Goal: Task Accomplishment & Management: Manage account settings

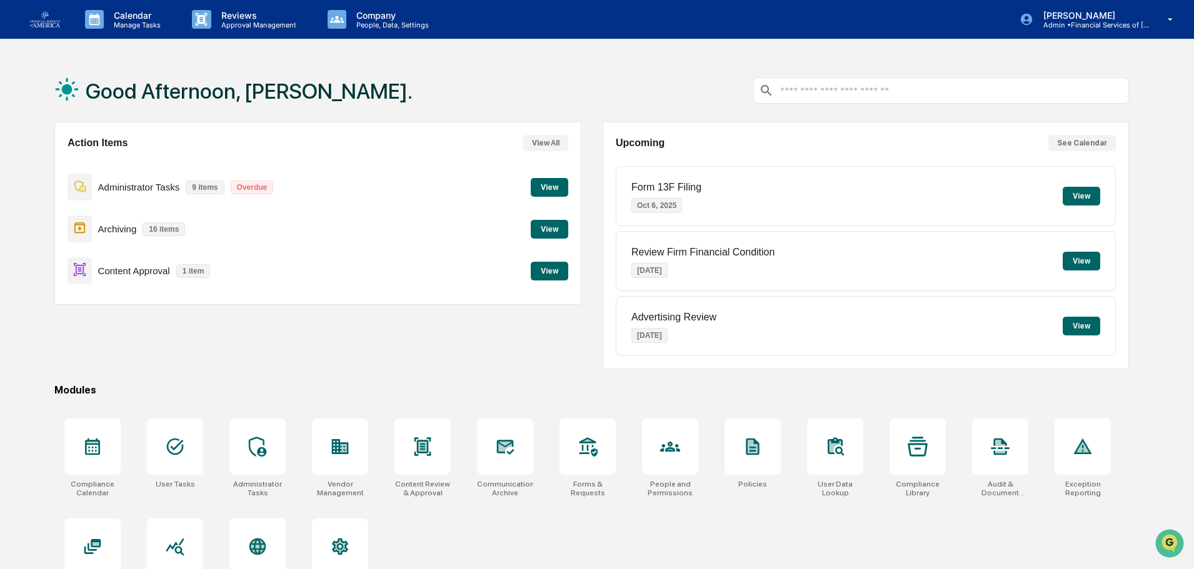
click at [530, 275] on div "Content Approval 1 item View" at bounding box center [318, 271] width 500 height 42
click at [543, 274] on button "View" at bounding box center [550, 271] width 38 height 19
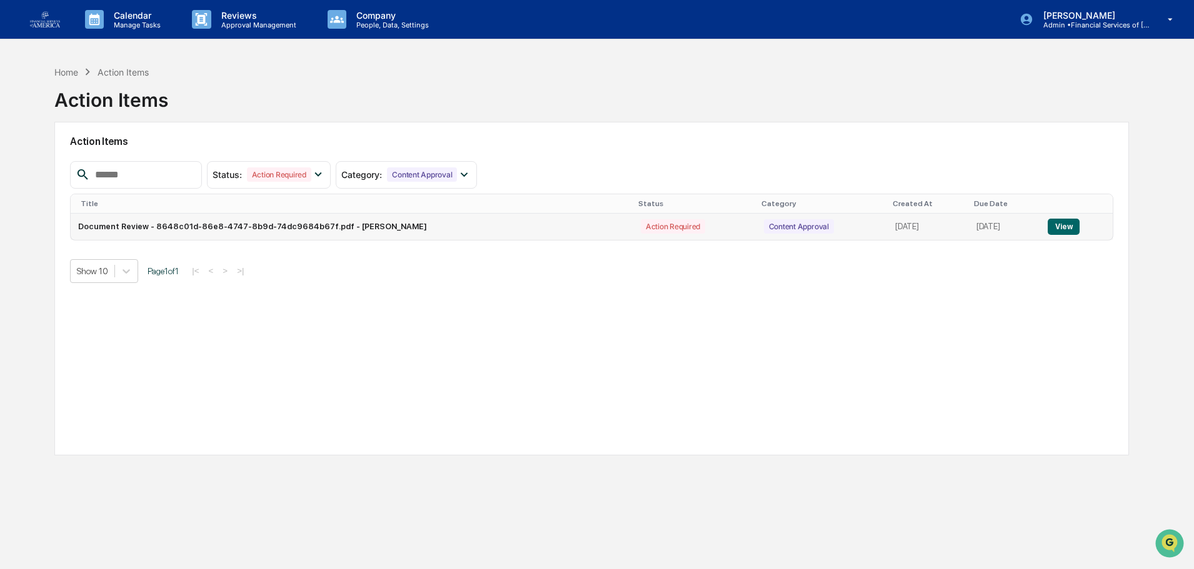
click at [1071, 225] on button "View" at bounding box center [1064, 227] width 32 height 16
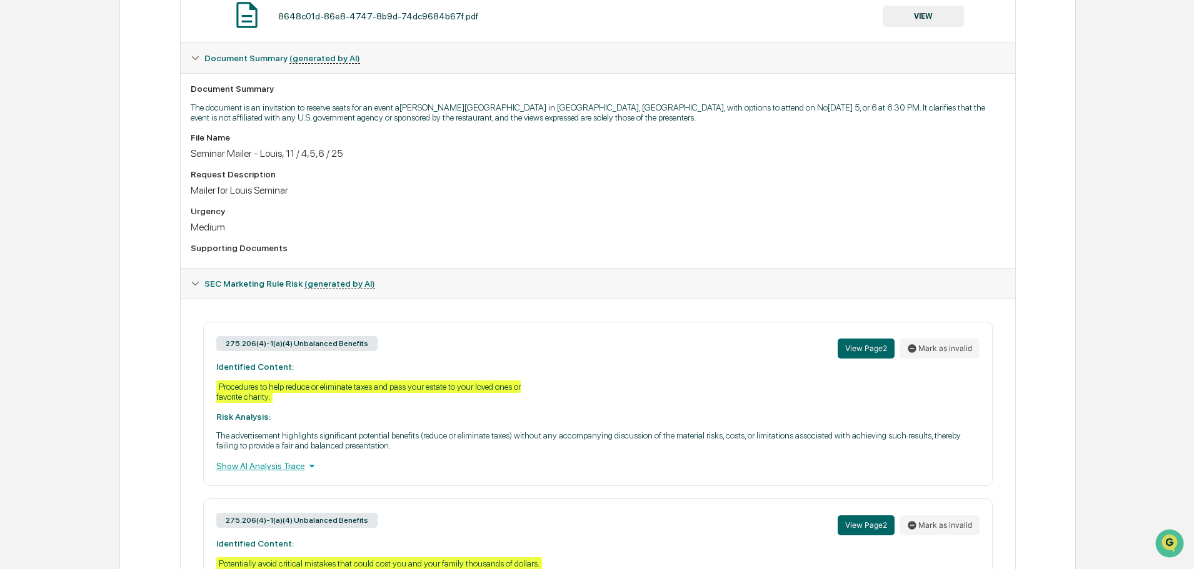
scroll to position [168, 0]
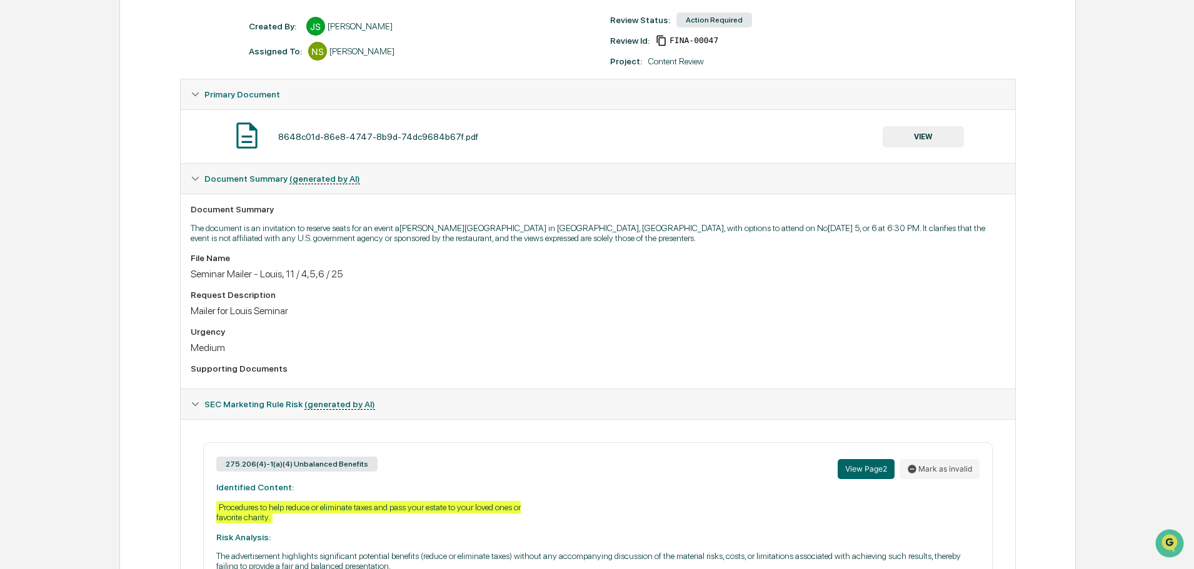
click at [919, 124] on div "8648c01d-86e8-4747-8b9d-74dc9684b67f.pdf VIEW" at bounding box center [598, 136] width 814 height 33
click at [917, 138] on button "VIEW" at bounding box center [923, 136] width 81 height 21
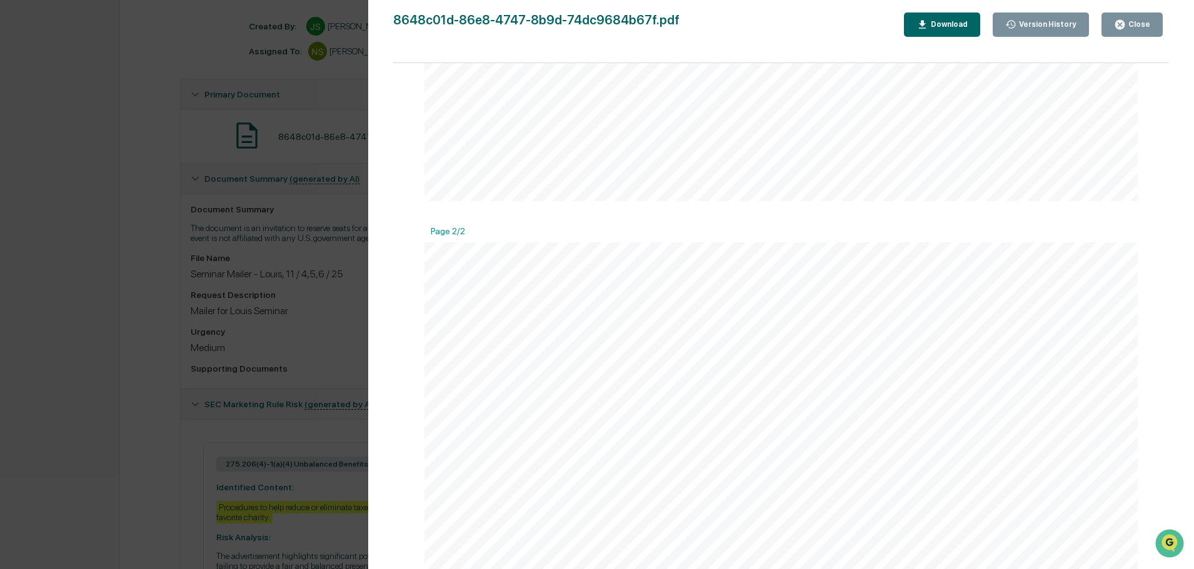
scroll to position [703, 0]
click at [1131, 24] on div "Close" at bounding box center [1138, 24] width 24 height 9
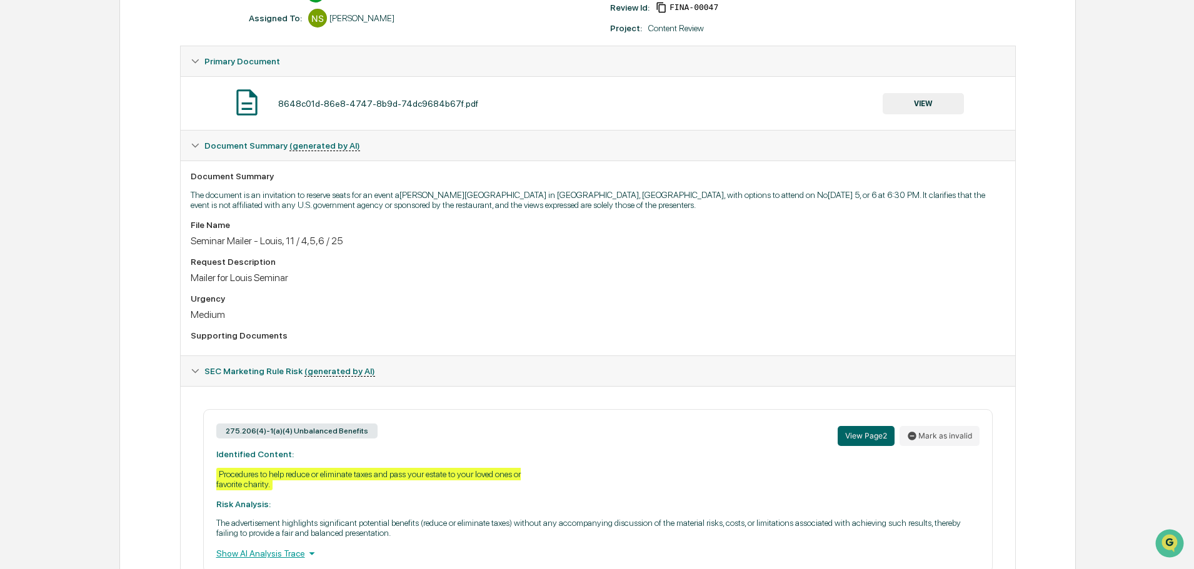
scroll to position [0, 0]
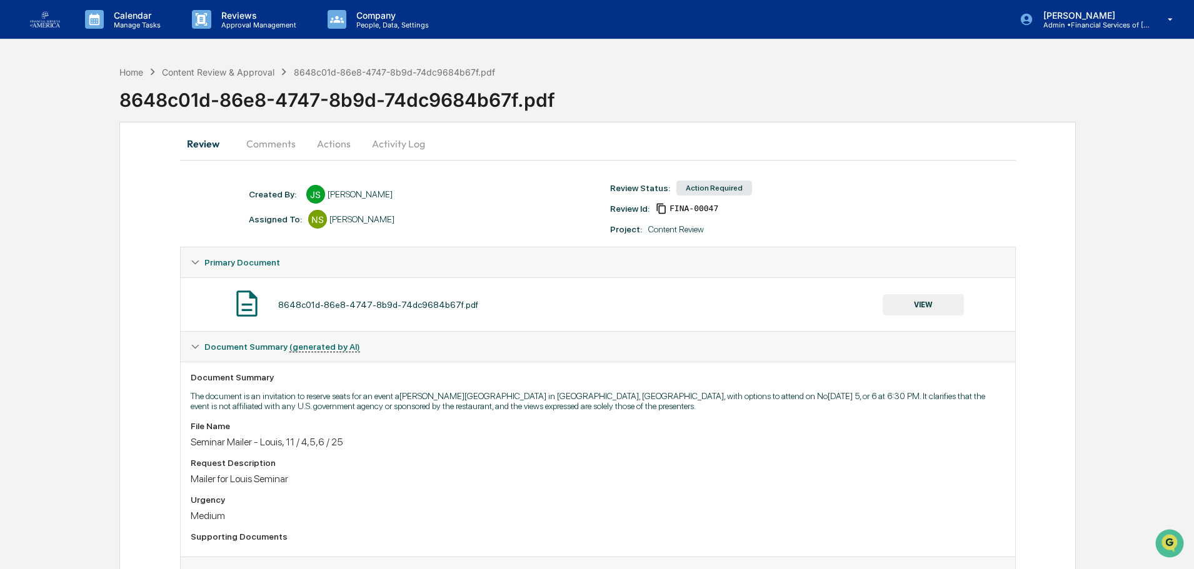
click at [340, 144] on button "Actions" at bounding box center [334, 144] width 56 height 30
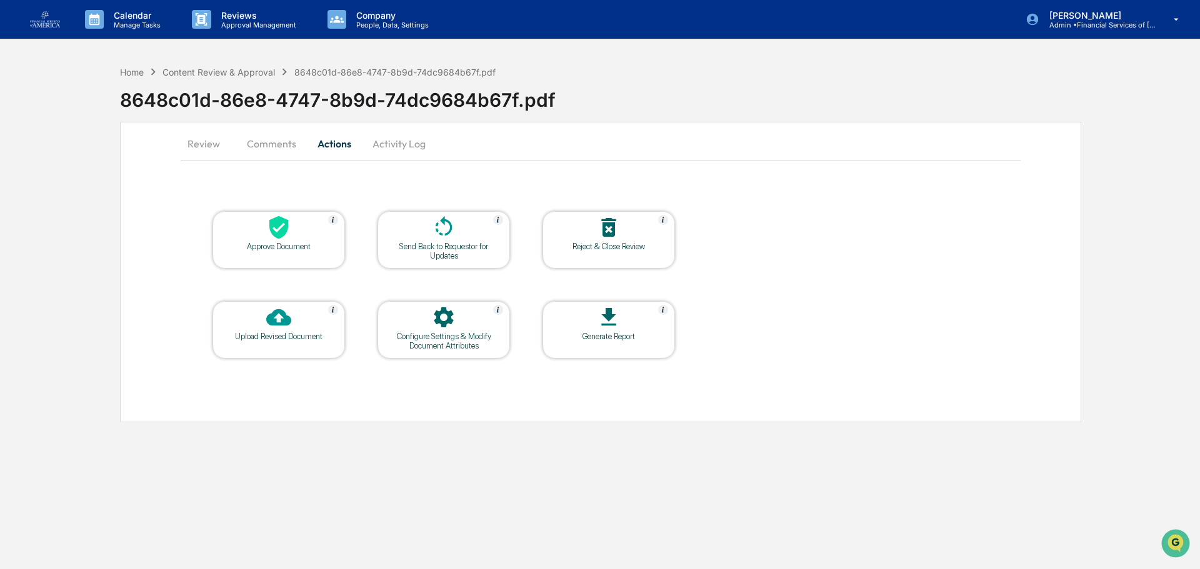
click at [292, 241] on div at bounding box center [278, 228] width 125 height 27
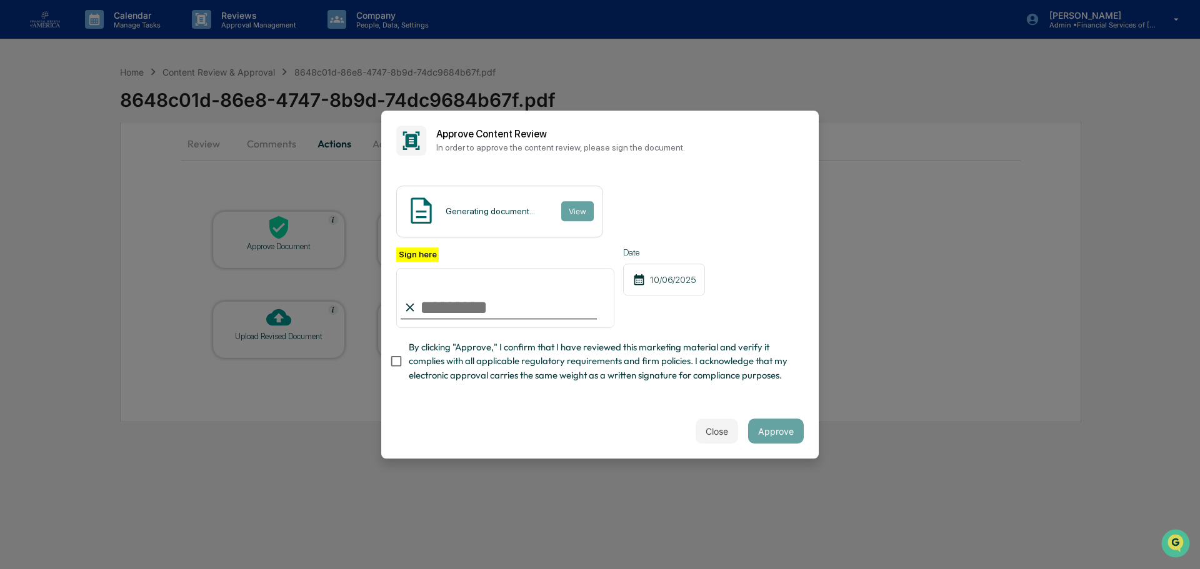
click at [451, 350] on span "By clicking "Approve," I confirm that I have reviewed this marketing material a…" at bounding box center [601, 362] width 385 height 42
click at [449, 292] on input "Sign here" at bounding box center [505, 298] width 218 height 60
type input "**********"
click at [778, 437] on button "Approve" at bounding box center [776, 431] width 56 height 25
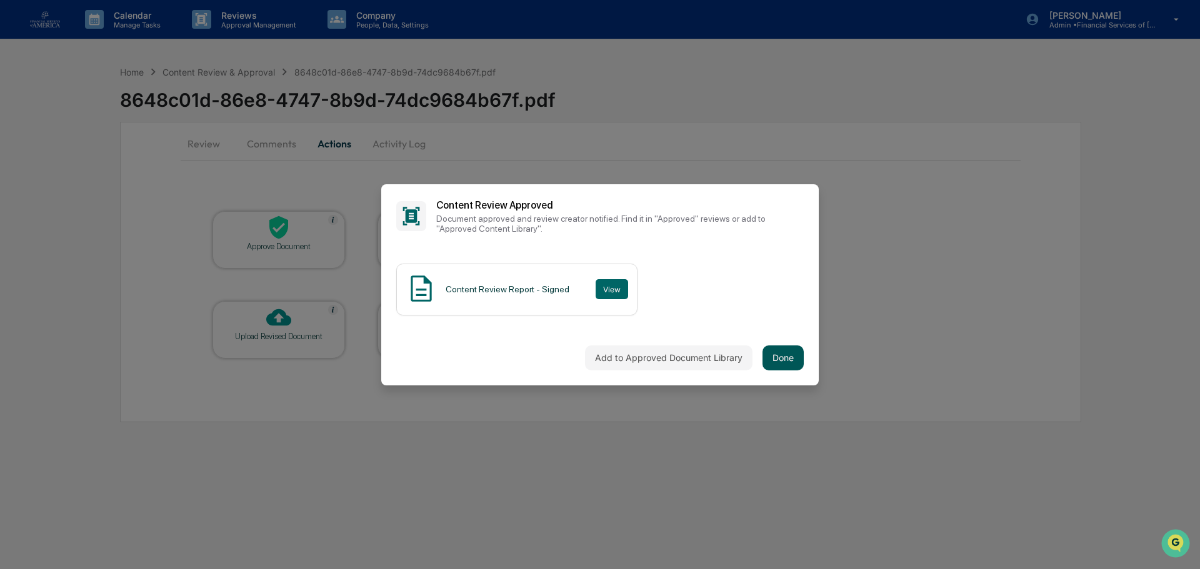
click at [789, 358] on button "Done" at bounding box center [783, 358] width 41 height 25
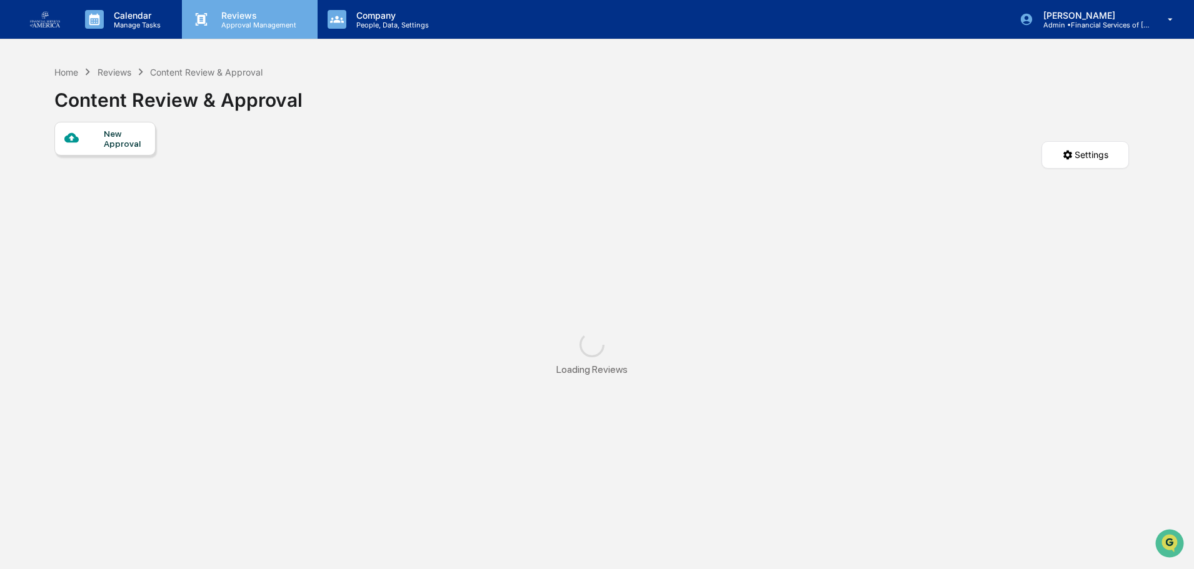
click at [220, 16] on p "Reviews" at bounding box center [256, 15] width 91 height 11
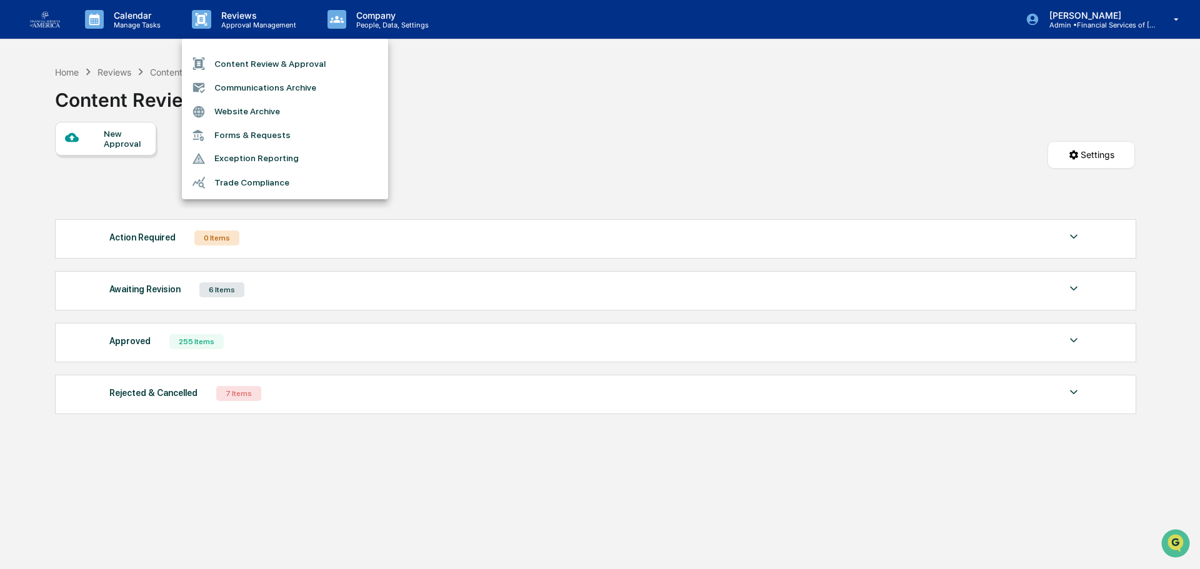
click at [259, 84] on li "Communications Archive" at bounding box center [285, 88] width 206 height 24
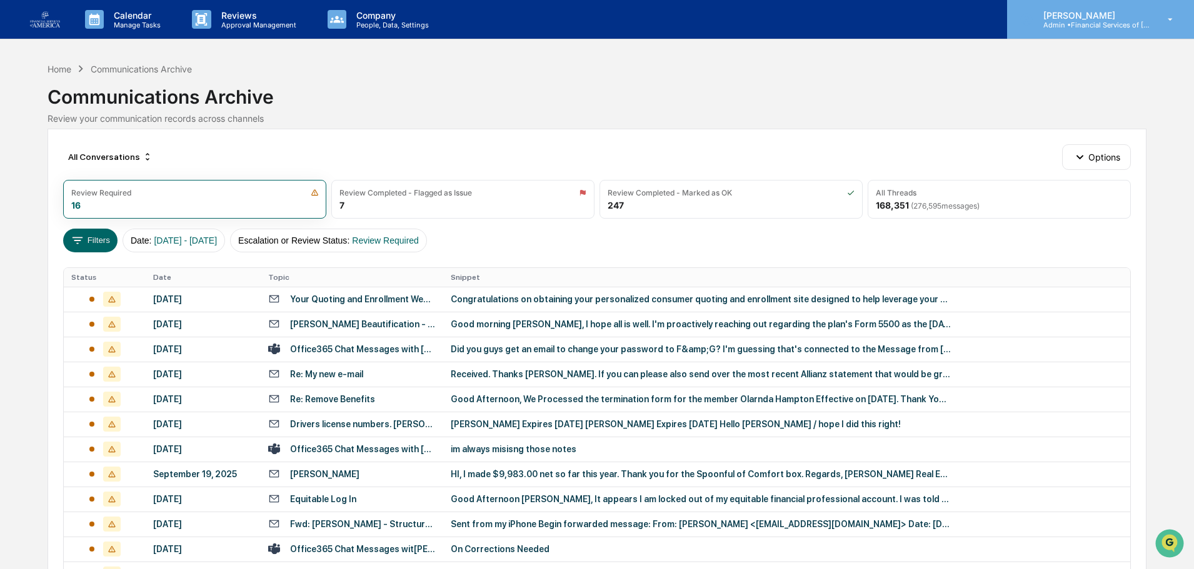
click at [1097, 17] on p "[PERSON_NAME]" at bounding box center [1091, 15] width 116 height 11
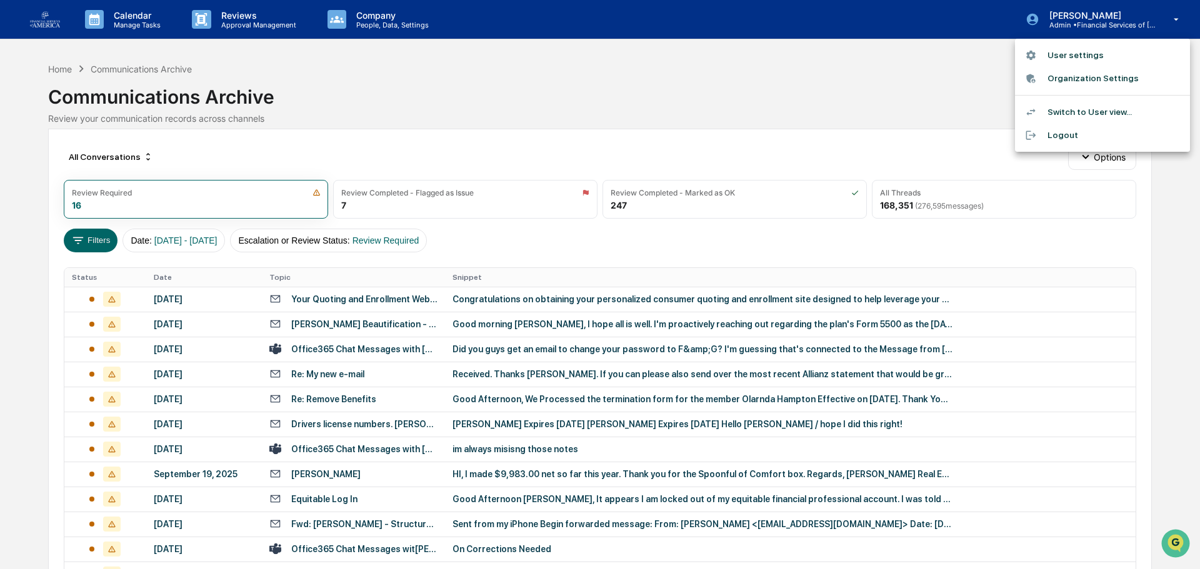
click at [388, 19] on div at bounding box center [600, 284] width 1200 height 569
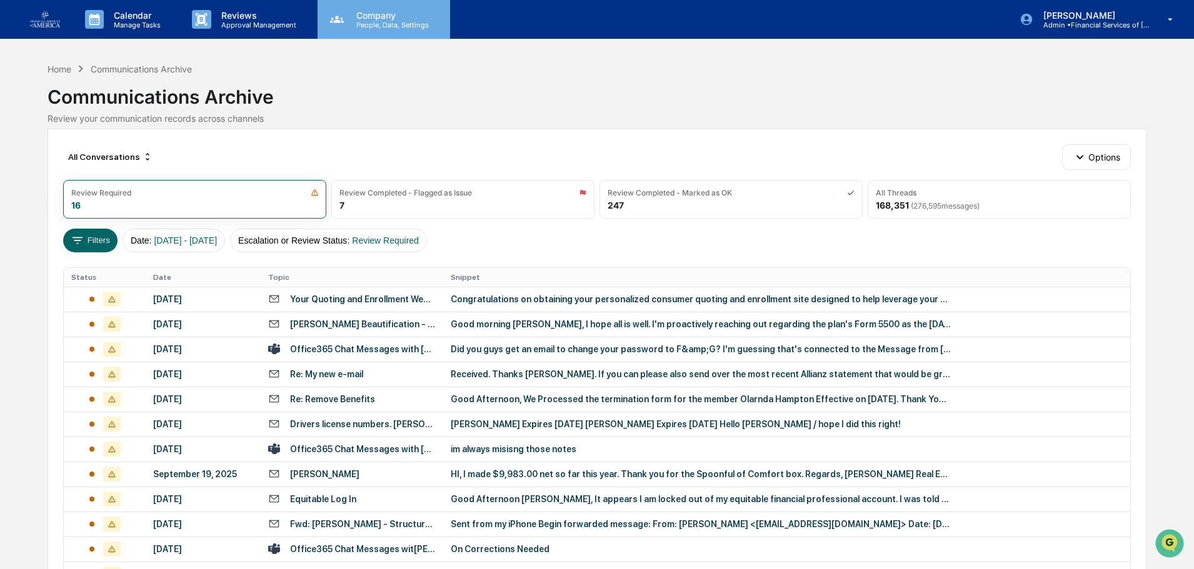
click at [361, 26] on p "People, Data, Settings" at bounding box center [390, 25] width 89 height 9
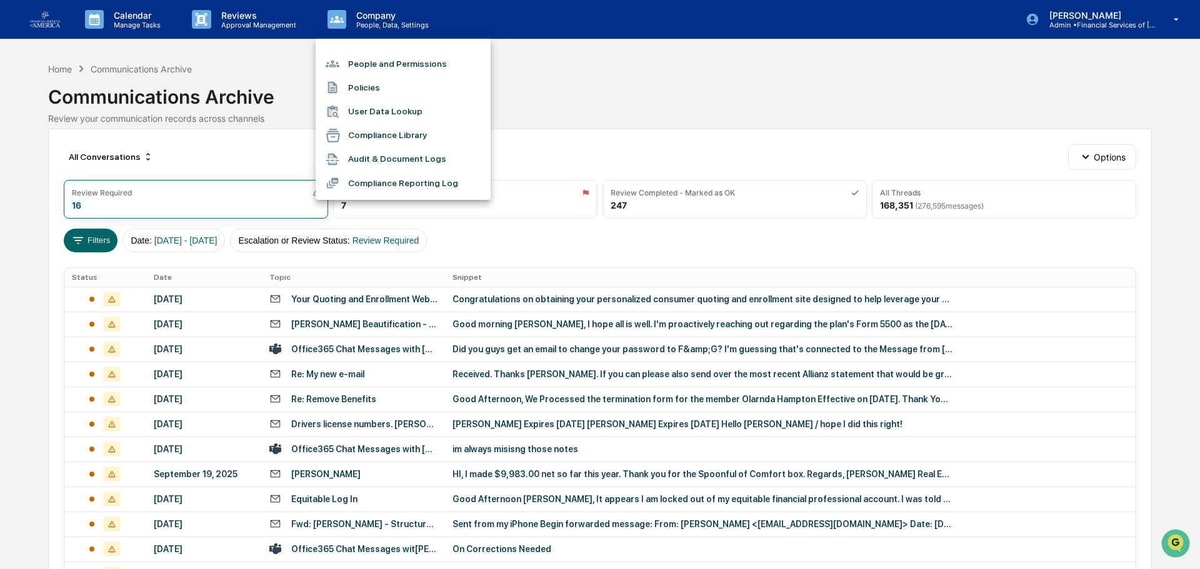
click at [407, 66] on li "People and Permissions" at bounding box center [403, 64] width 175 height 24
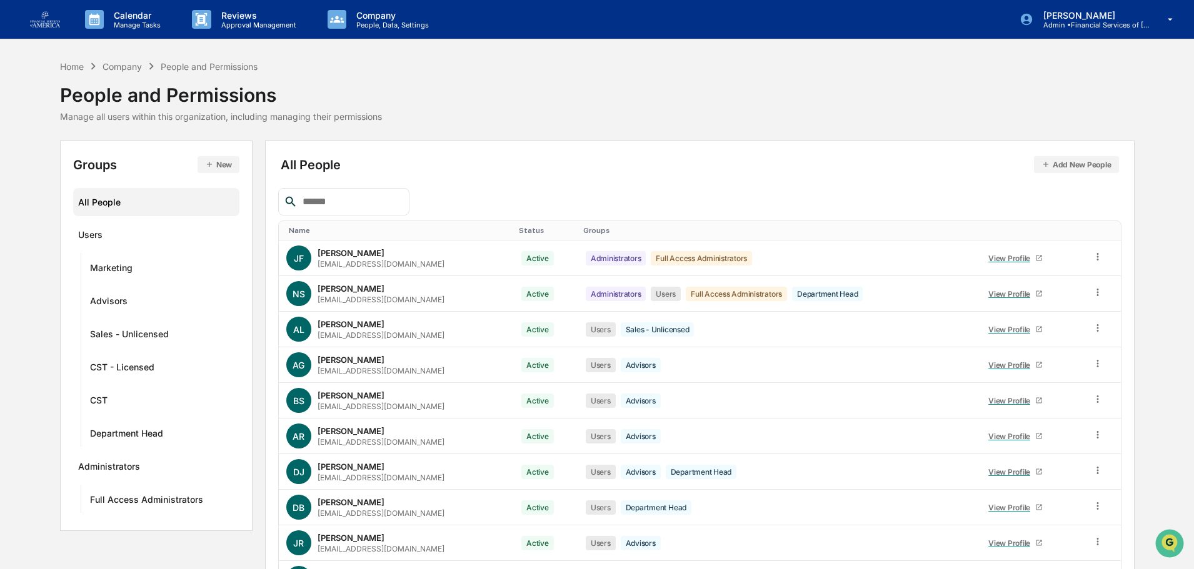
click at [1101, 166] on button "Add New People" at bounding box center [1076, 164] width 85 height 17
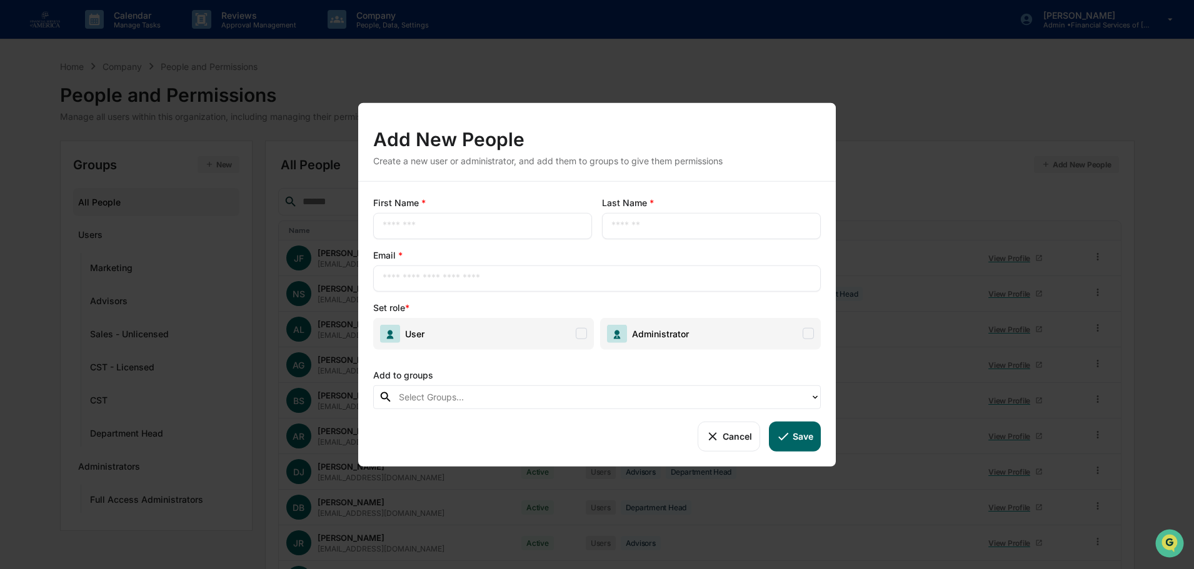
click at [494, 216] on div "​" at bounding box center [482, 226] width 219 height 26
click at [489, 228] on input "text" at bounding box center [483, 225] width 200 height 13
type input "********"
type input "*******"
click at [457, 278] on input "text" at bounding box center [597, 278] width 429 height 13
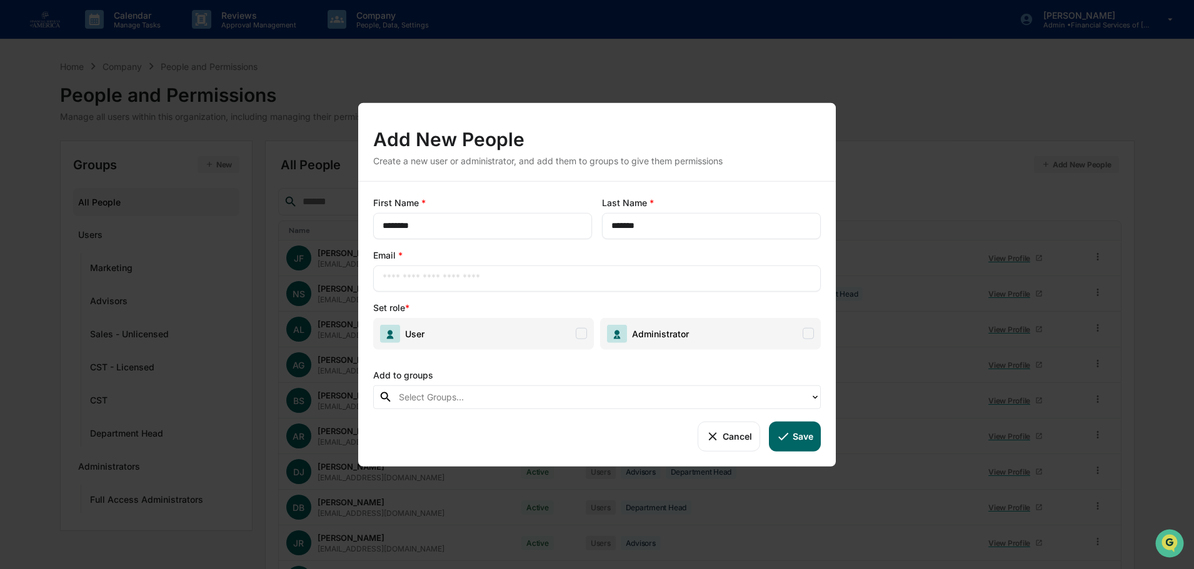
paste input "**********"
type input "**********"
click at [514, 335] on span "User" at bounding box center [483, 334] width 221 height 32
click at [488, 395] on div at bounding box center [601, 397] width 405 height 14
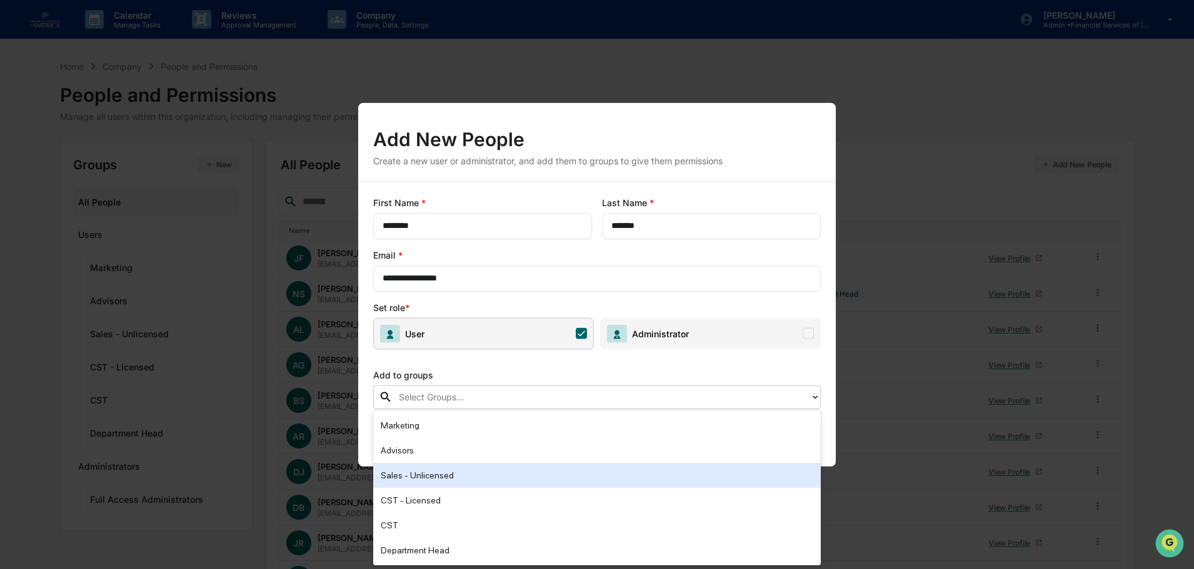
click at [421, 474] on div "Sales - Unlicensed" at bounding box center [597, 475] width 433 height 15
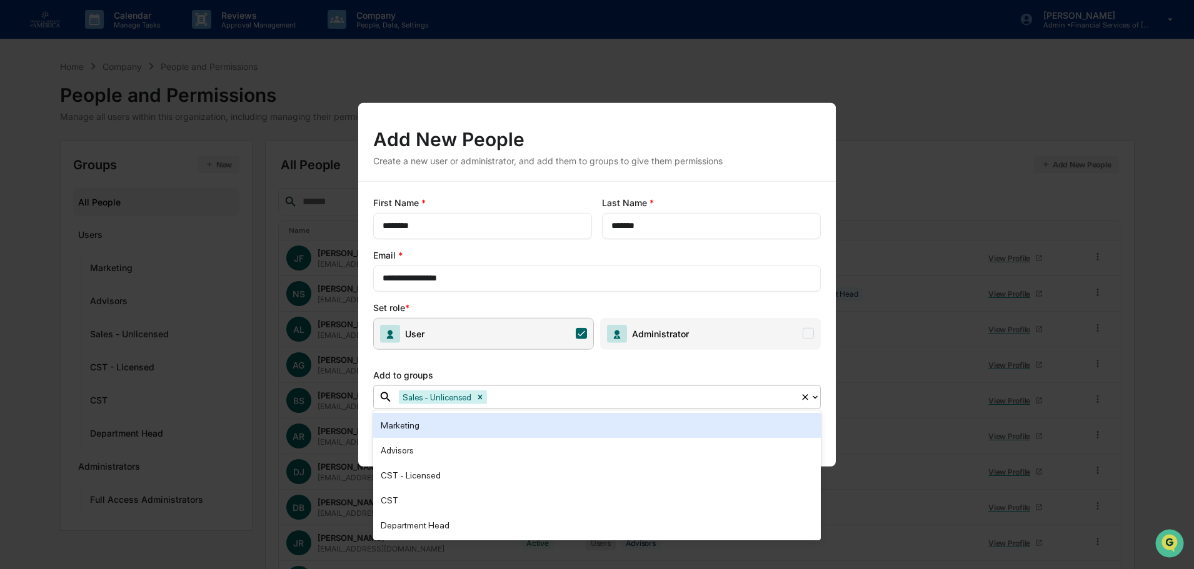
click at [756, 308] on div "Set role *" at bounding box center [597, 307] width 448 height 13
click at [806, 401] on icon at bounding box center [805, 397] width 10 height 10
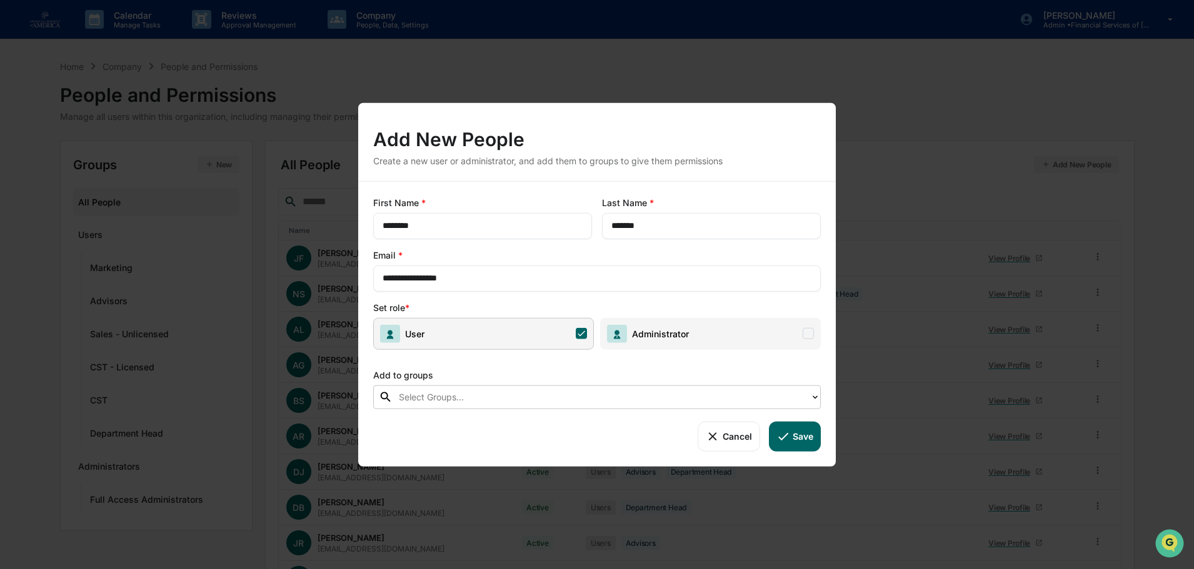
click at [810, 439] on button "Save" at bounding box center [795, 436] width 52 height 30
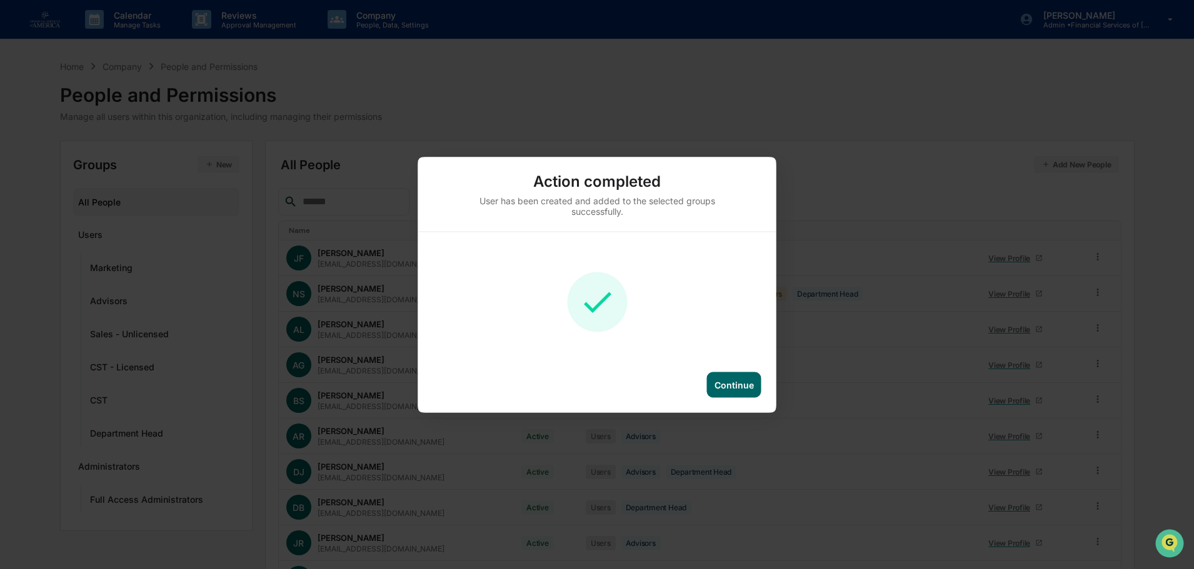
click at [741, 385] on div "Continue" at bounding box center [733, 384] width 39 height 11
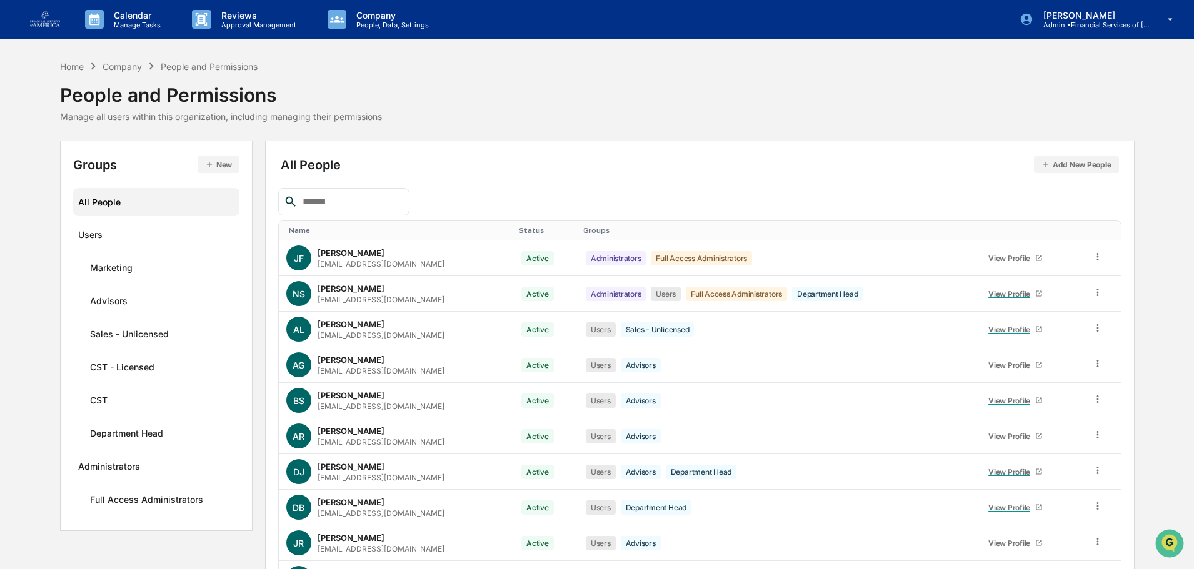
click at [1063, 167] on button "Add New People" at bounding box center [1076, 164] width 85 height 17
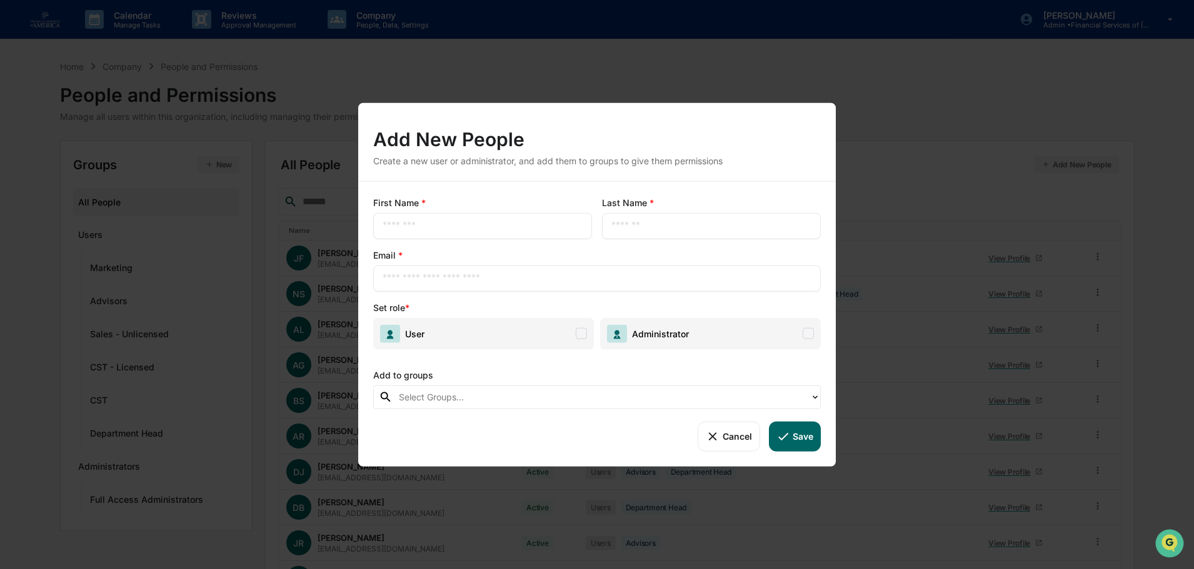
click at [420, 224] on input "text" at bounding box center [483, 225] width 200 height 13
type input "******"
type input "**********"
paste input "**********"
type input "**********"
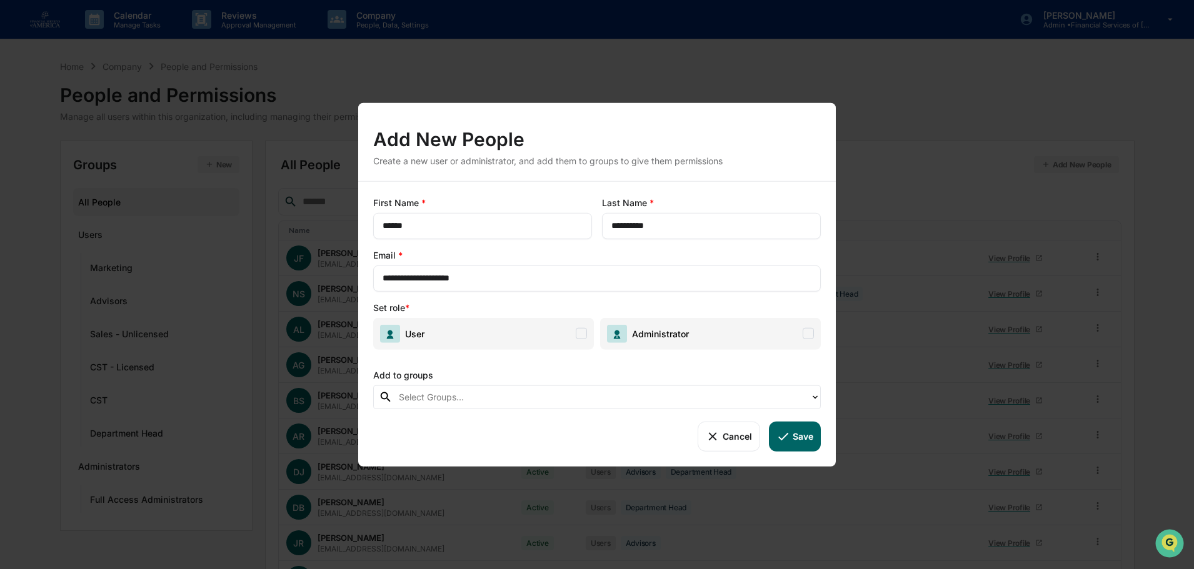
click at [491, 338] on span "User" at bounding box center [483, 334] width 221 height 32
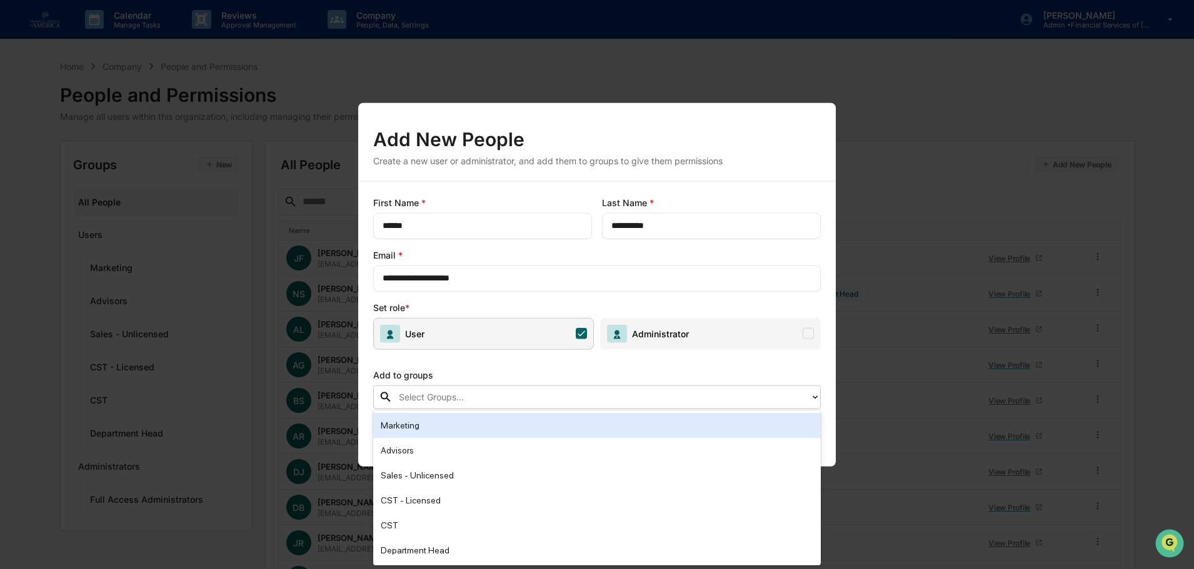
click at [709, 397] on div at bounding box center [601, 397] width 405 height 14
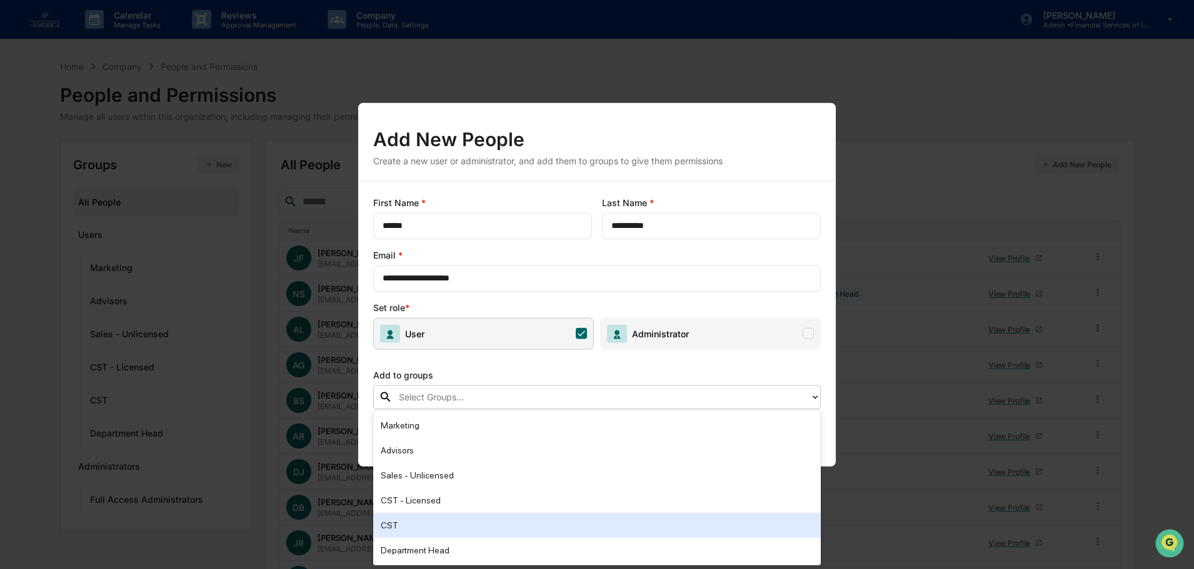
click at [426, 523] on div "CST" at bounding box center [597, 525] width 433 height 15
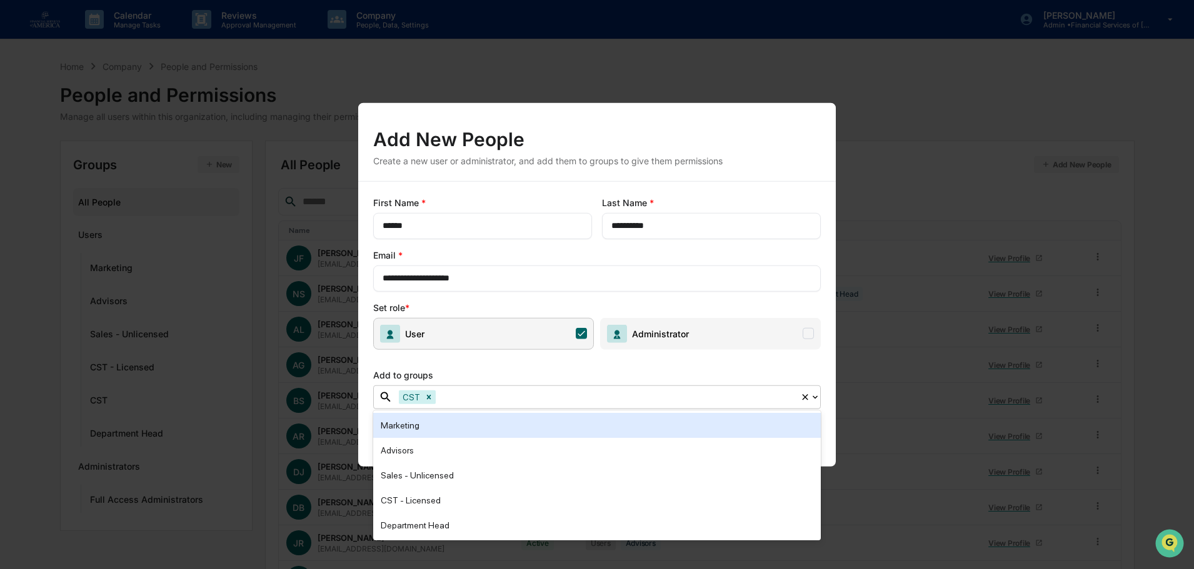
click at [809, 365] on div "Add to groups" at bounding box center [597, 372] width 448 height 26
click at [818, 397] on icon at bounding box center [815, 397] width 10 height 10
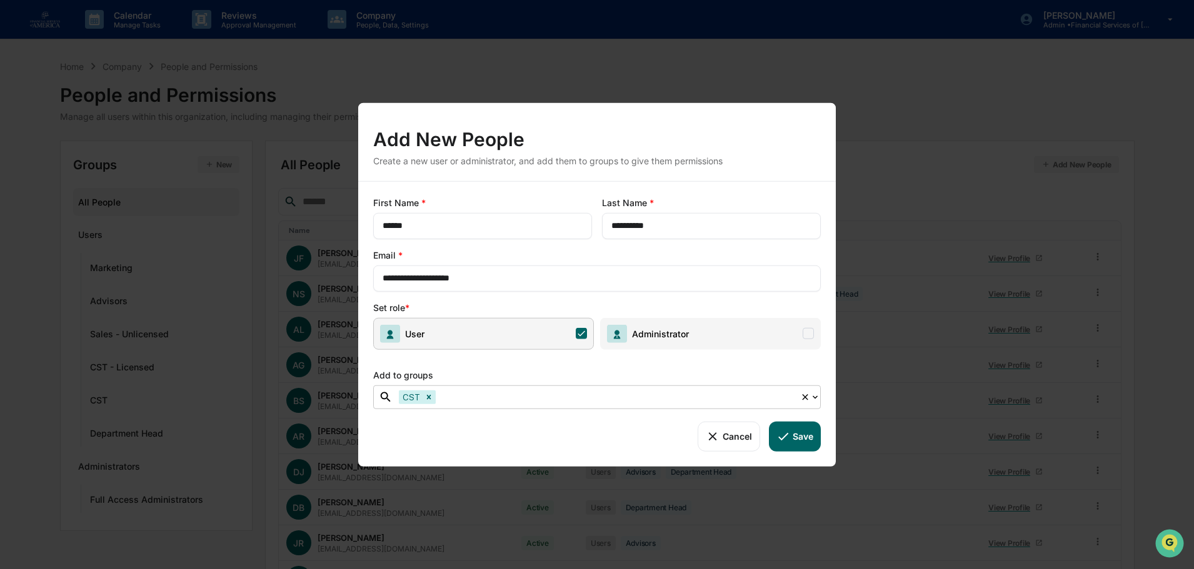
click at [808, 436] on button "Save" at bounding box center [795, 436] width 52 height 30
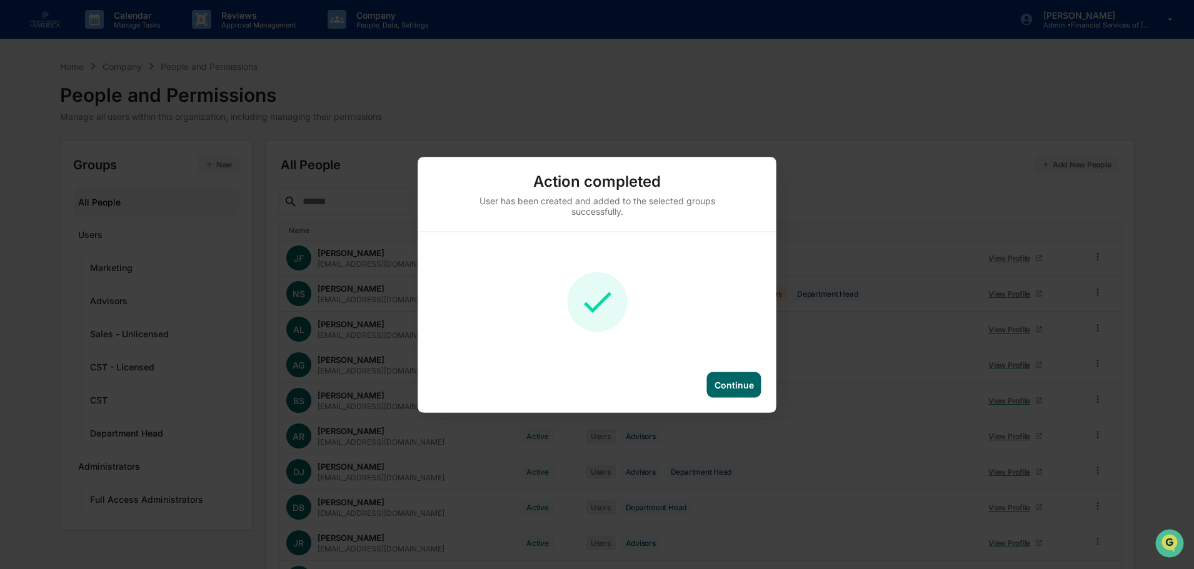
click at [725, 388] on div "Continue" at bounding box center [733, 384] width 39 height 11
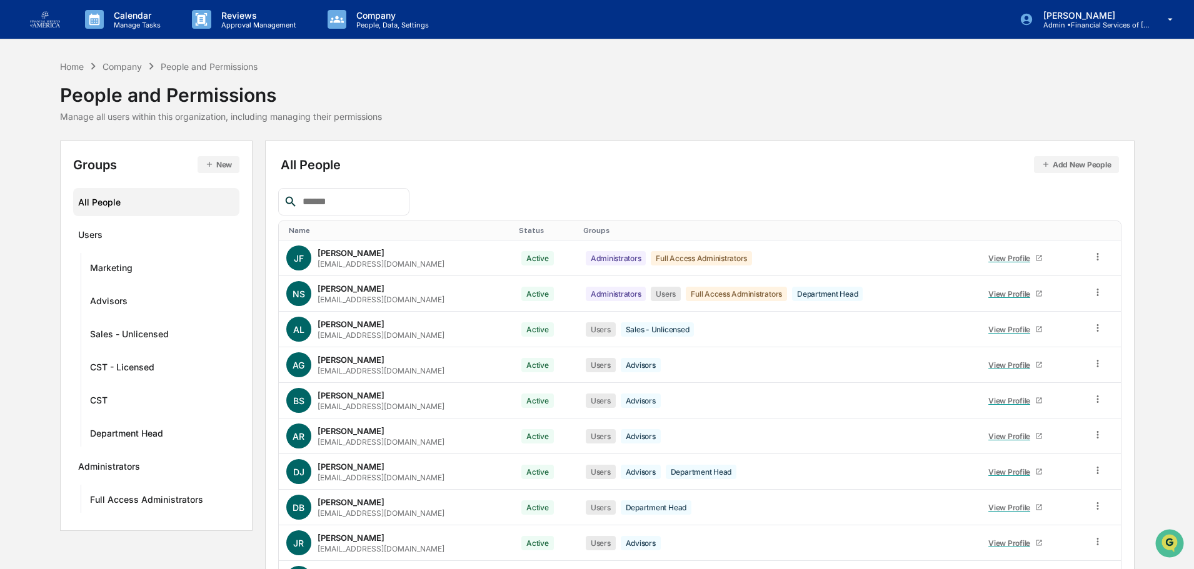
click at [1071, 163] on button "Add New People" at bounding box center [1076, 164] width 85 height 17
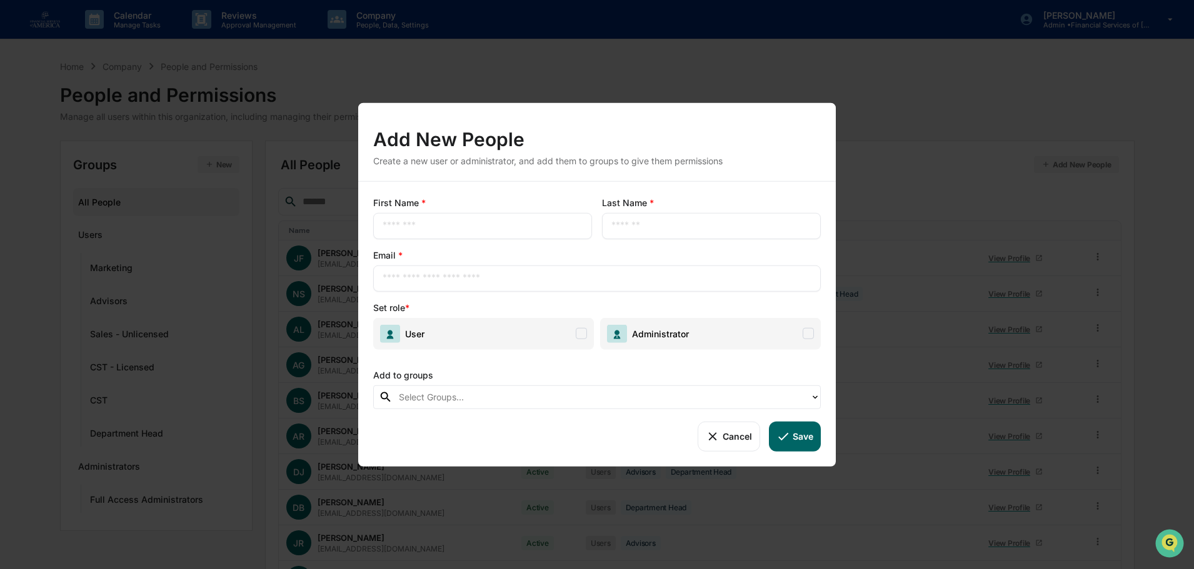
click at [431, 229] on input "text" at bounding box center [483, 225] width 200 height 13
type input "******"
type input "********"
paste input "**********"
type input "**********"
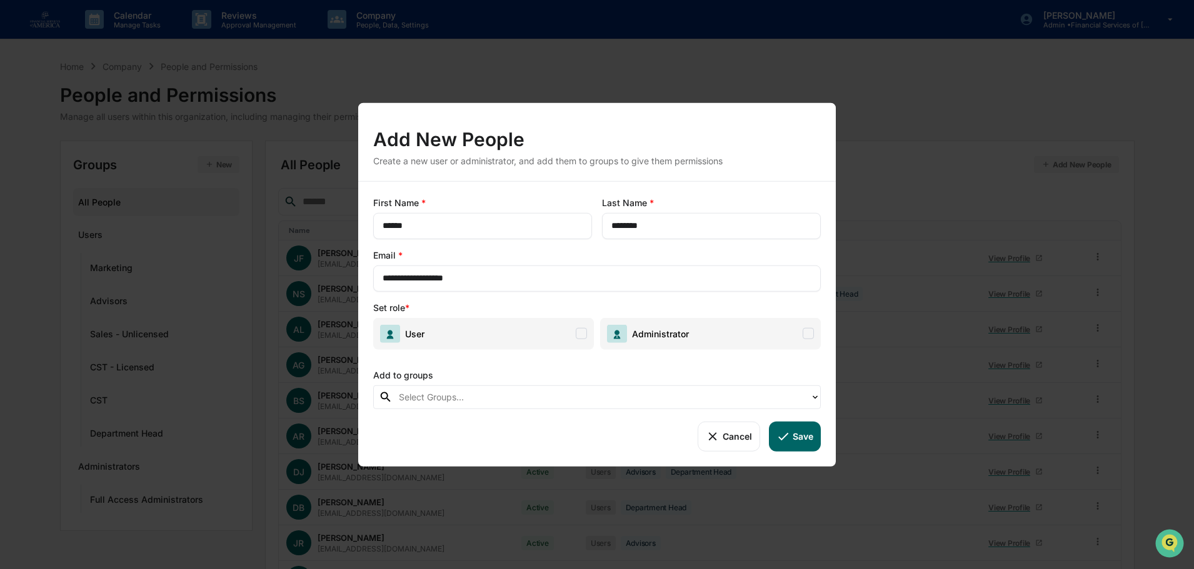
click at [424, 324] on span "User" at bounding box center [483, 334] width 221 height 32
drag, startPoint x: 599, startPoint y: 394, endPoint x: 556, endPoint y: 398, distance: 42.6
click at [596, 396] on div at bounding box center [601, 397] width 405 height 14
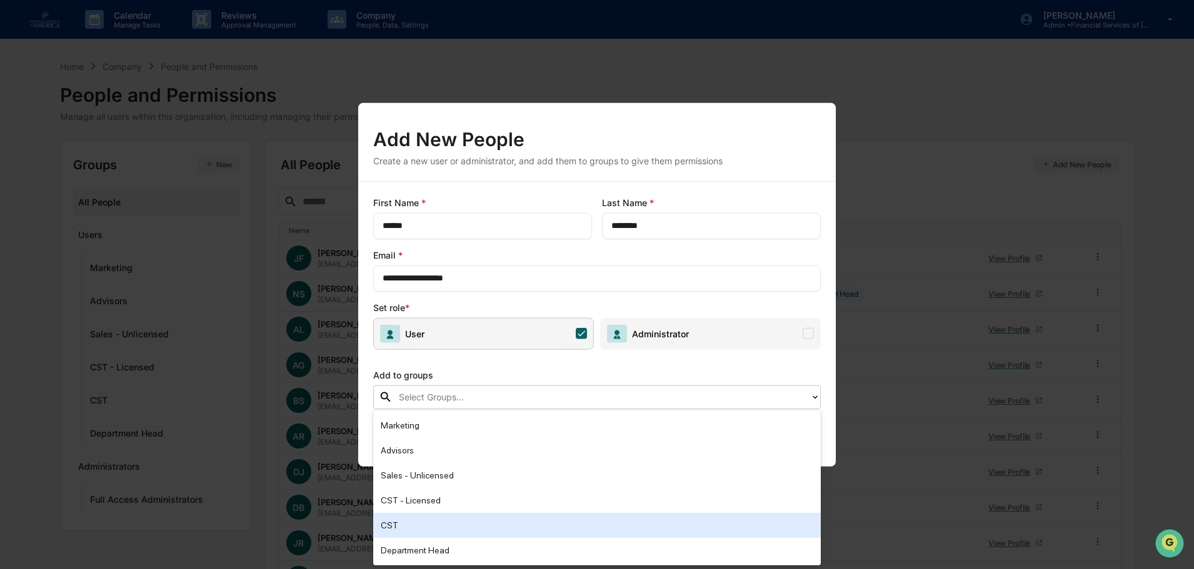
click at [423, 525] on div "CST" at bounding box center [597, 525] width 433 height 15
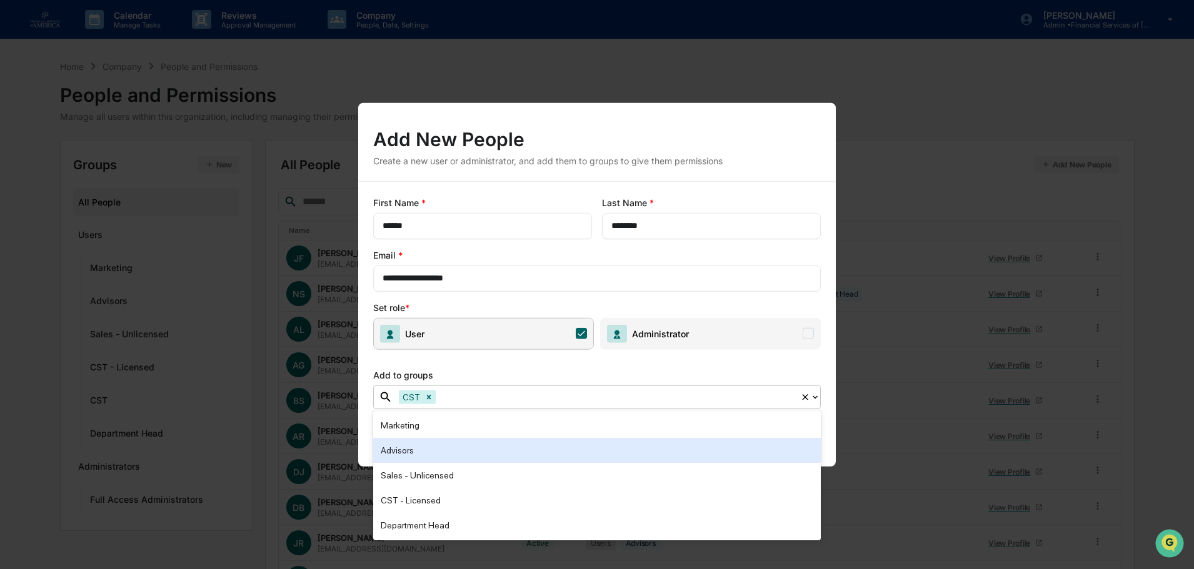
click at [818, 398] on icon at bounding box center [815, 397] width 10 height 10
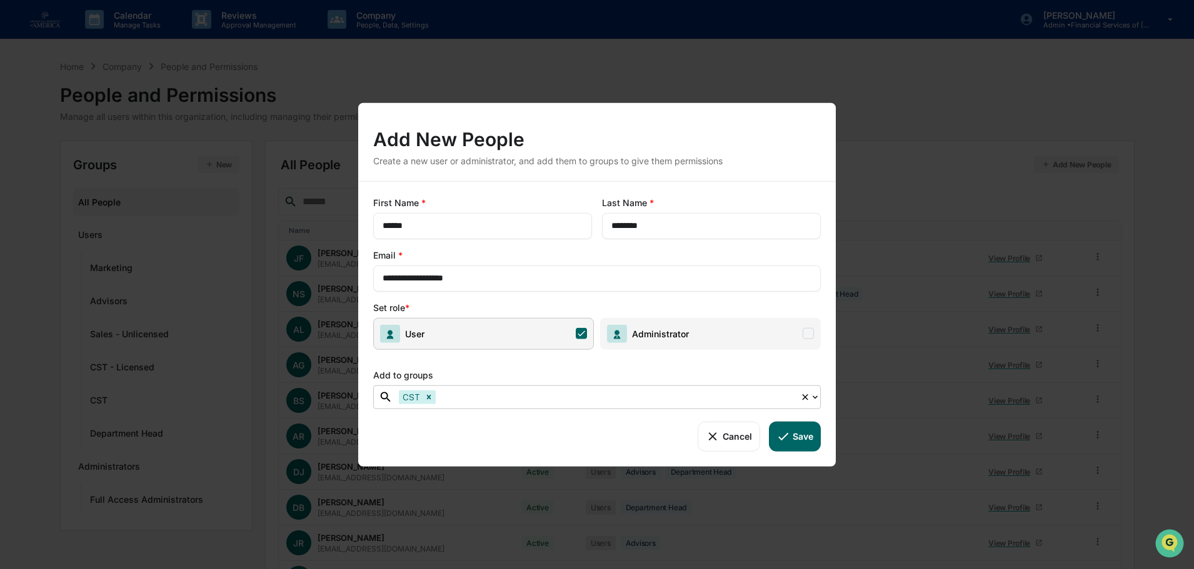
click at [798, 438] on button "Save" at bounding box center [795, 436] width 52 height 30
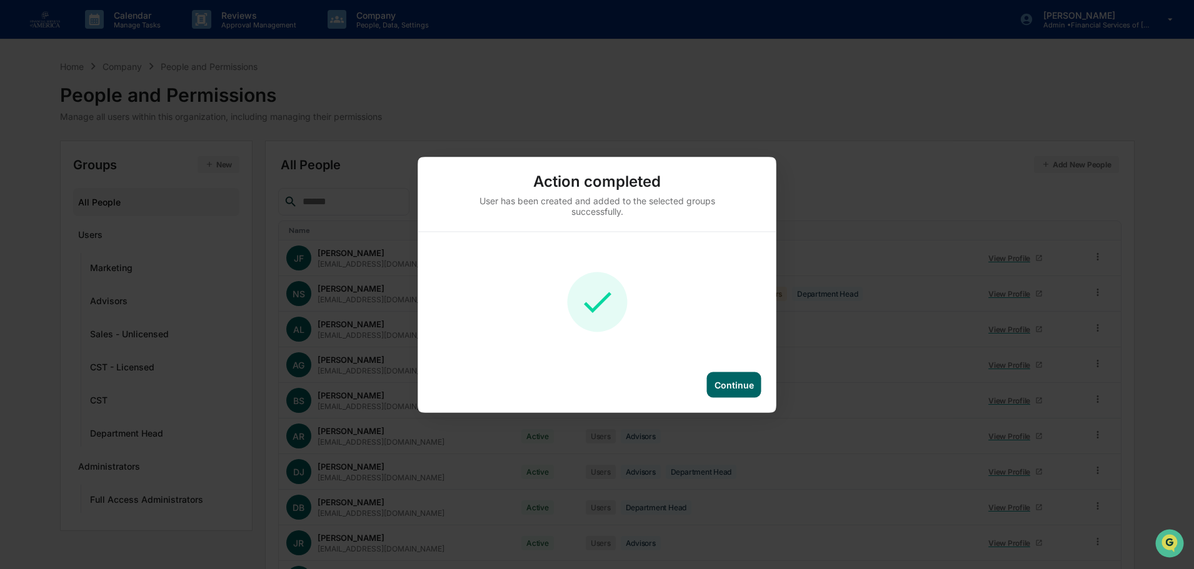
click at [736, 391] on div "Continue" at bounding box center [734, 385] width 54 height 26
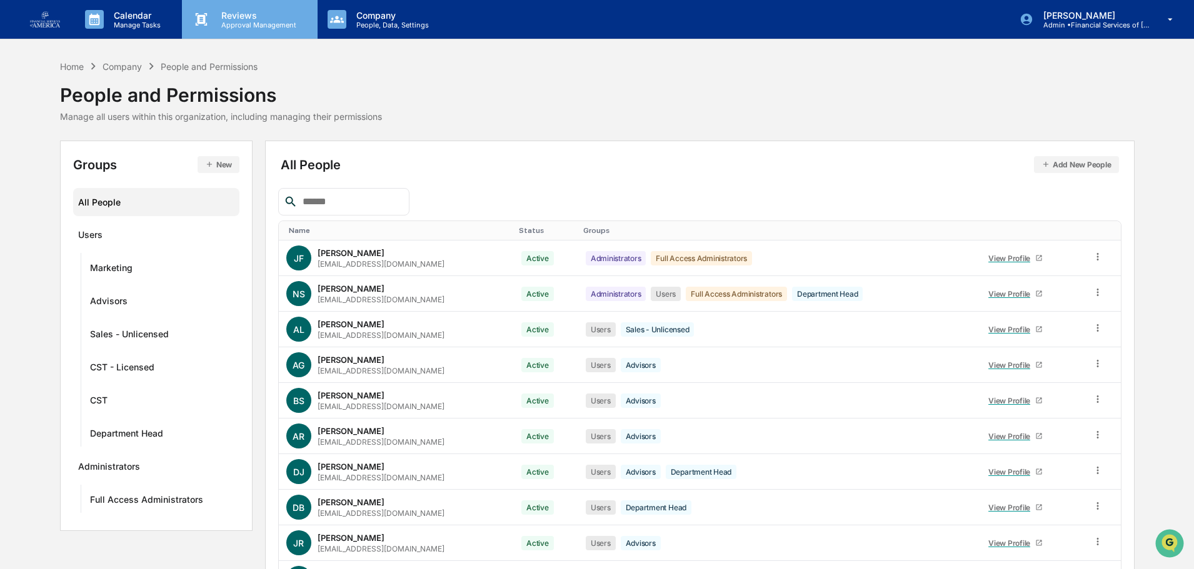
click at [265, 13] on p "Reviews" at bounding box center [256, 15] width 91 height 11
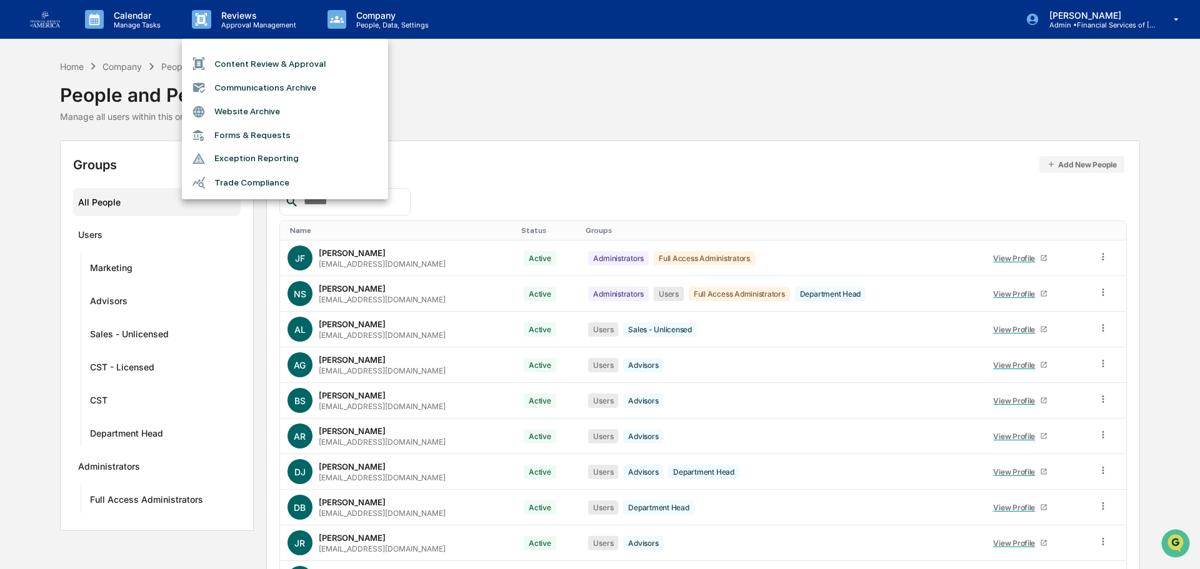
click at [284, 86] on li "Communications Archive" at bounding box center [285, 88] width 206 height 24
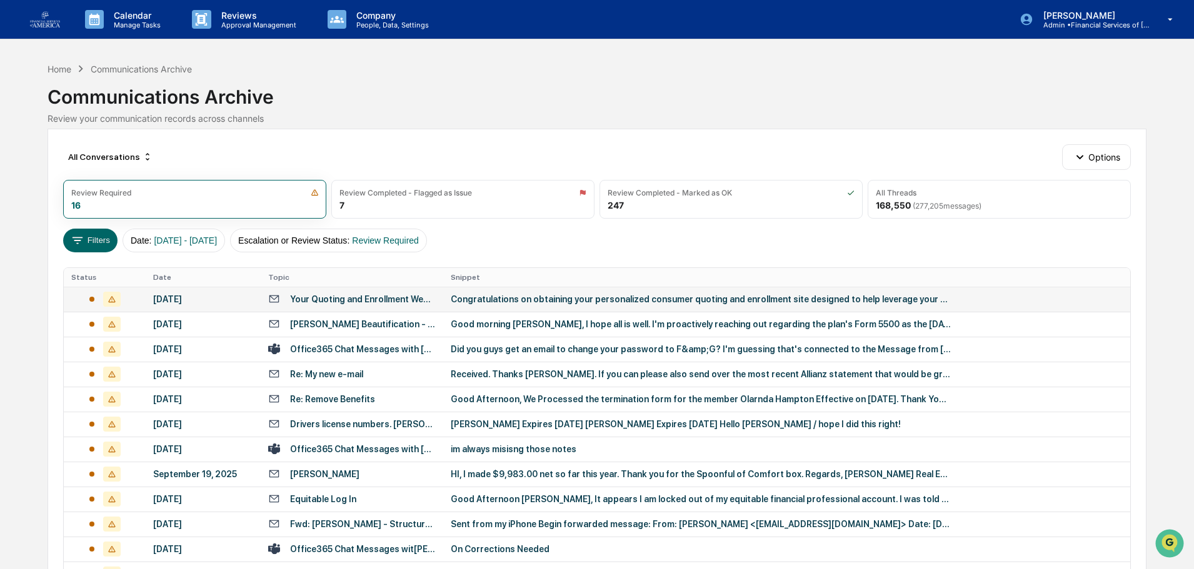
click at [171, 293] on td "[DATE]" at bounding box center [203, 299] width 115 height 25
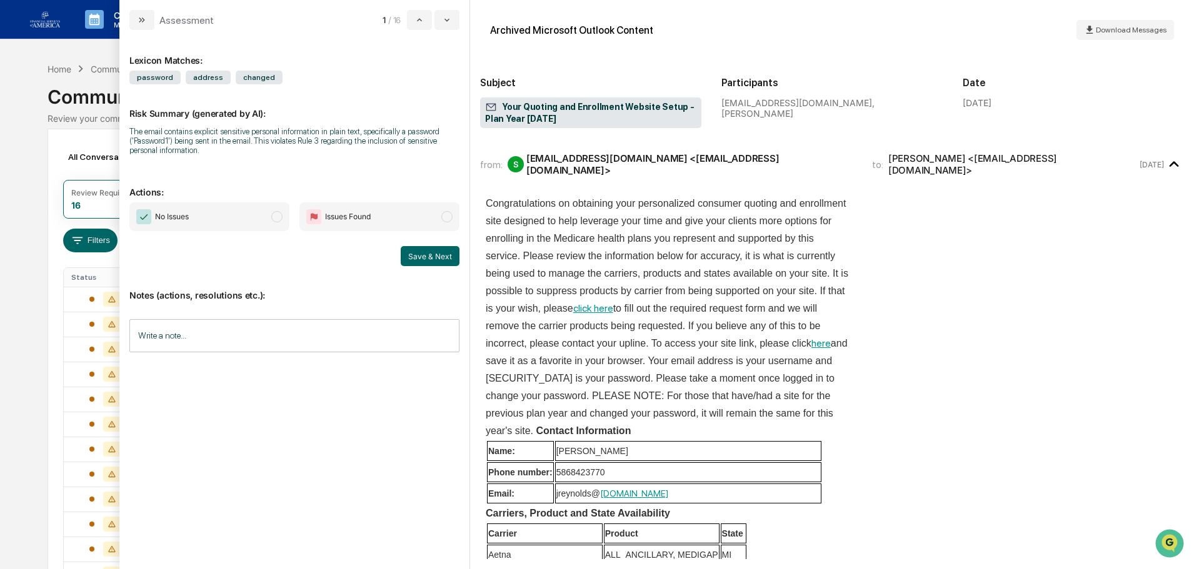
click at [1118, 19] on div "Archived Microsoft Outlook Content Download Messages" at bounding box center [832, 30] width 704 height 40
click at [1121, 29] on span "Download Messages" at bounding box center [1131, 30] width 71 height 9
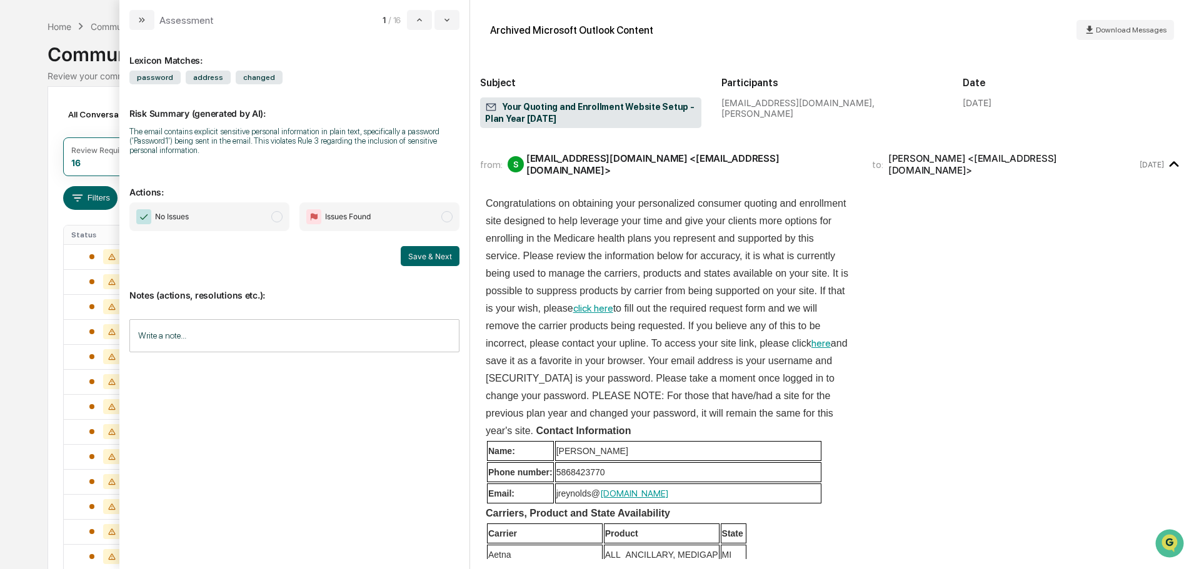
scroll to position [63, 0]
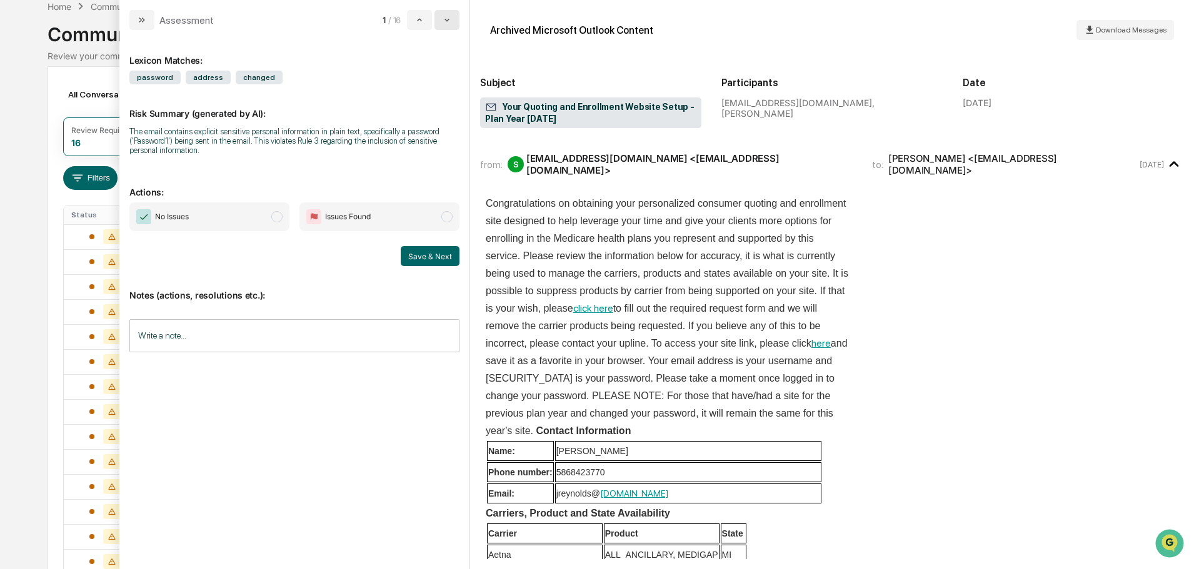
click at [448, 24] on icon "modal" at bounding box center [447, 20] width 10 height 10
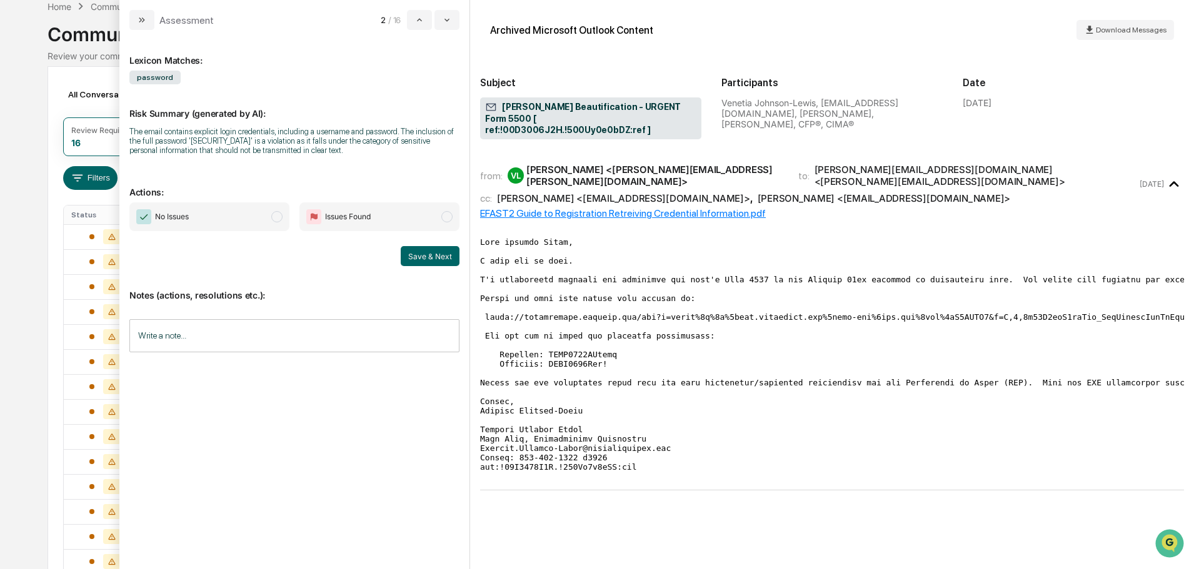
click at [192, 221] on span "No Issues" at bounding box center [209, 217] width 160 height 29
click at [258, 326] on input "Write a note..." at bounding box center [294, 335] width 330 height 33
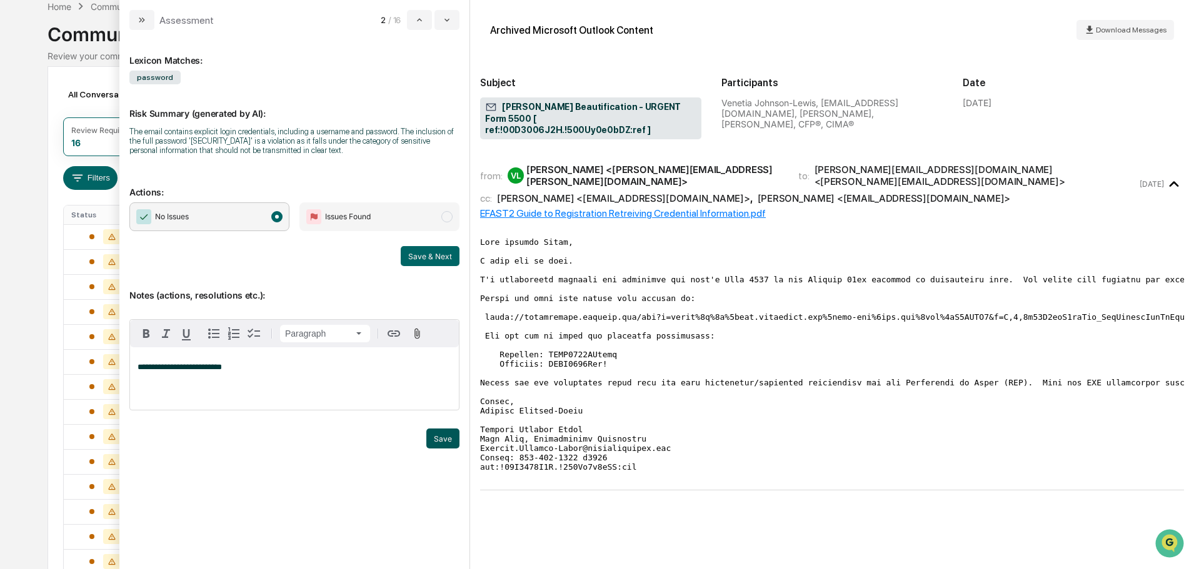
click at [444, 438] on button "Save" at bounding box center [442, 439] width 33 height 20
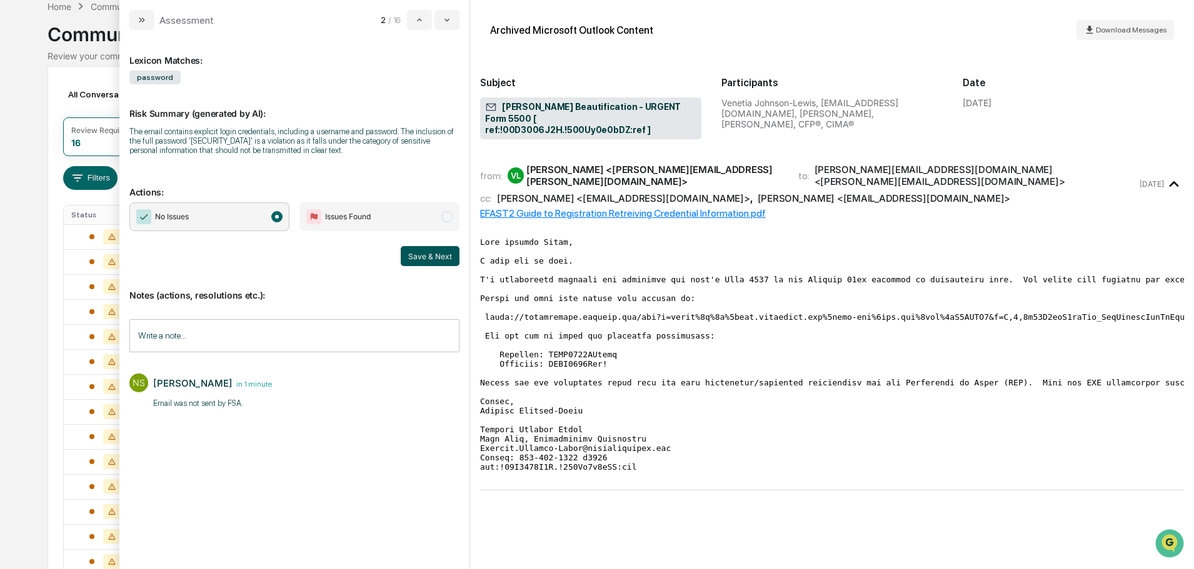
click at [434, 259] on button "Save & Next" at bounding box center [430, 256] width 59 height 20
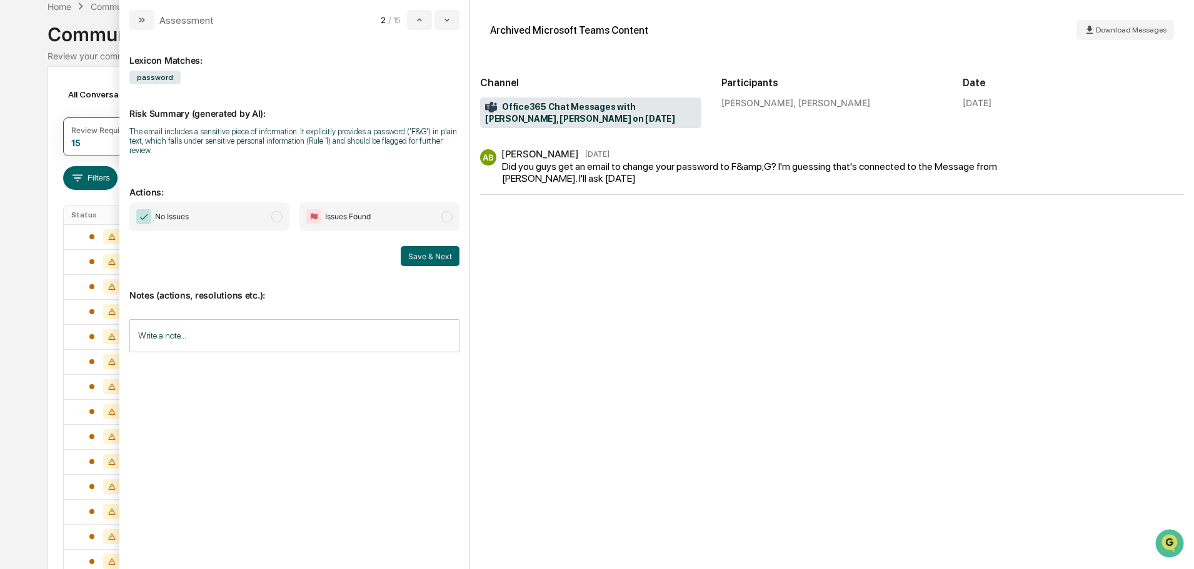
click at [233, 214] on span "No Issues" at bounding box center [209, 217] width 160 height 29
click at [416, 254] on button "Save & Next" at bounding box center [430, 256] width 59 height 20
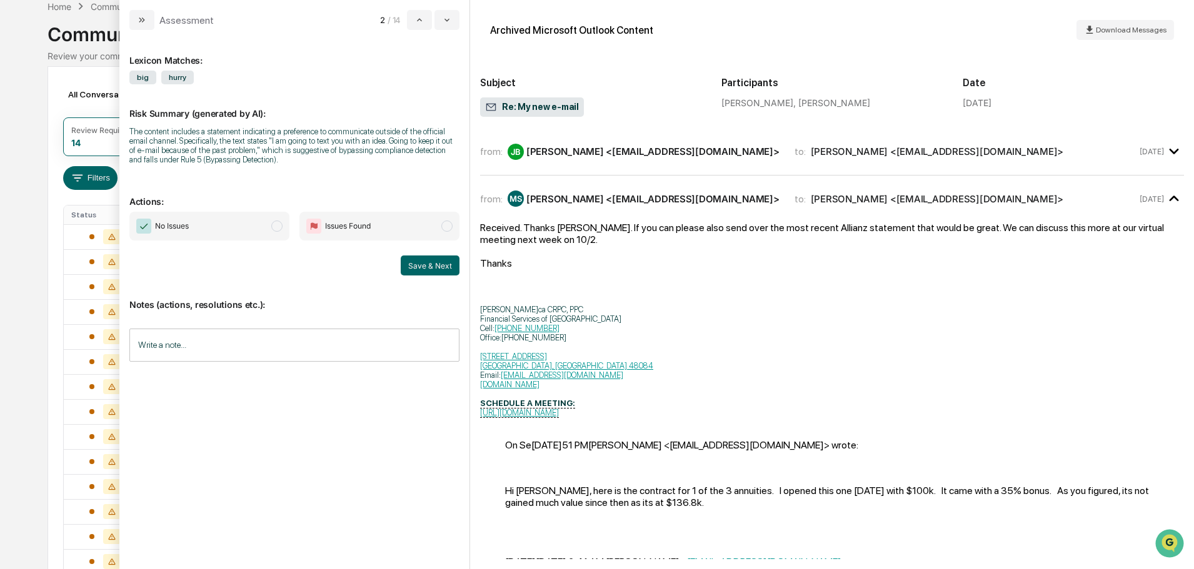
click at [616, 153] on div "[PERSON_NAME] <[EMAIL_ADDRESS][DOMAIN_NAME]>" at bounding box center [652, 152] width 253 height 12
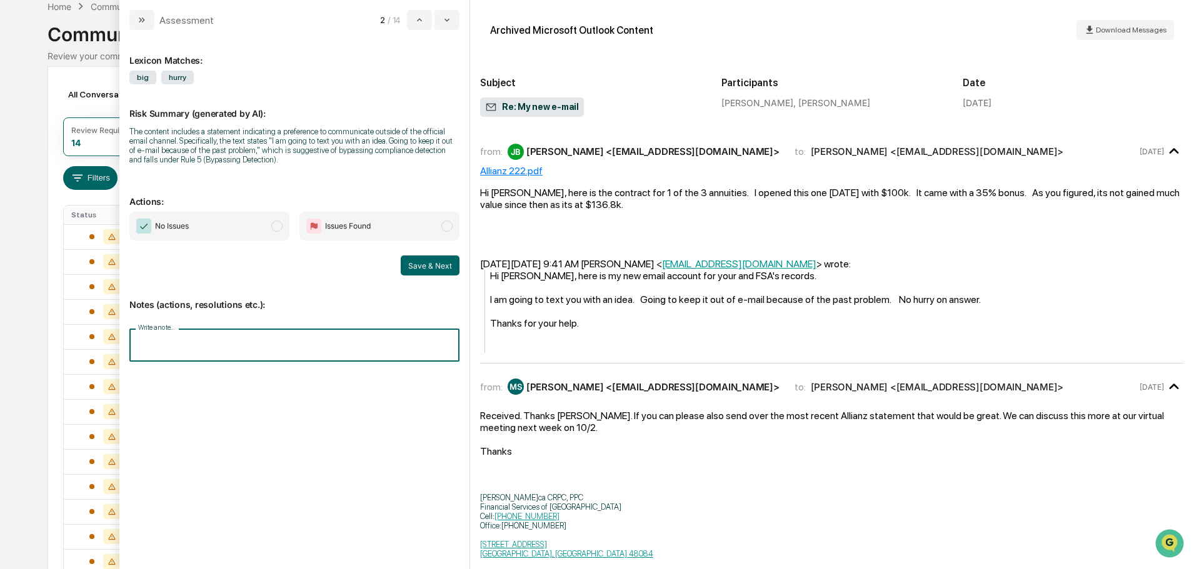
click at [321, 341] on input "Write a note..." at bounding box center [294, 345] width 330 height 33
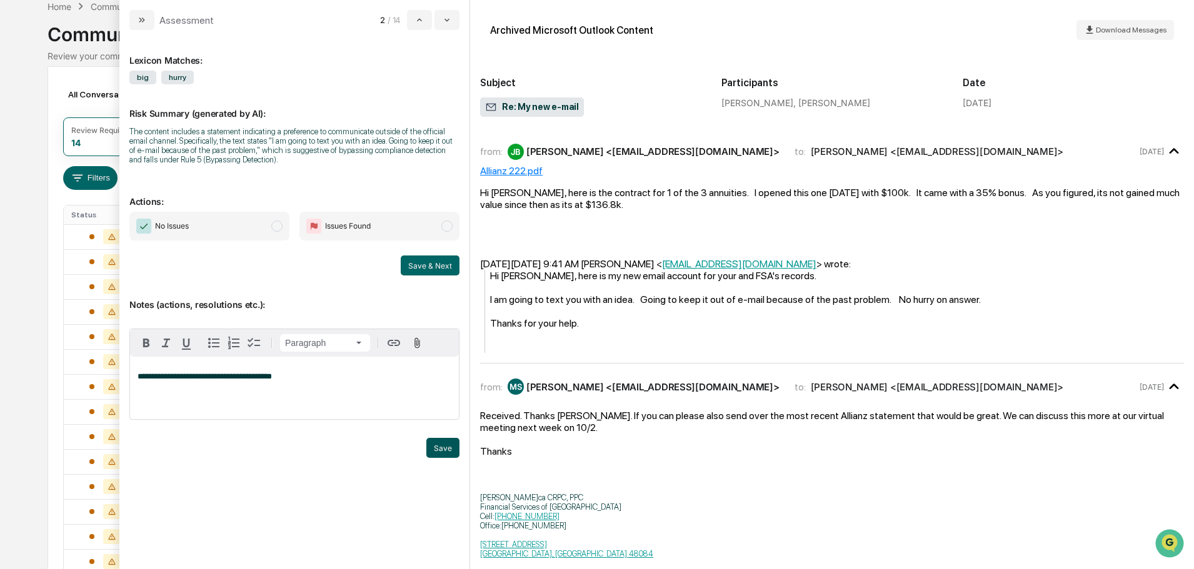
click at [449, 444] on button "Save" at bounding box center [442, 448] width 33 height 20
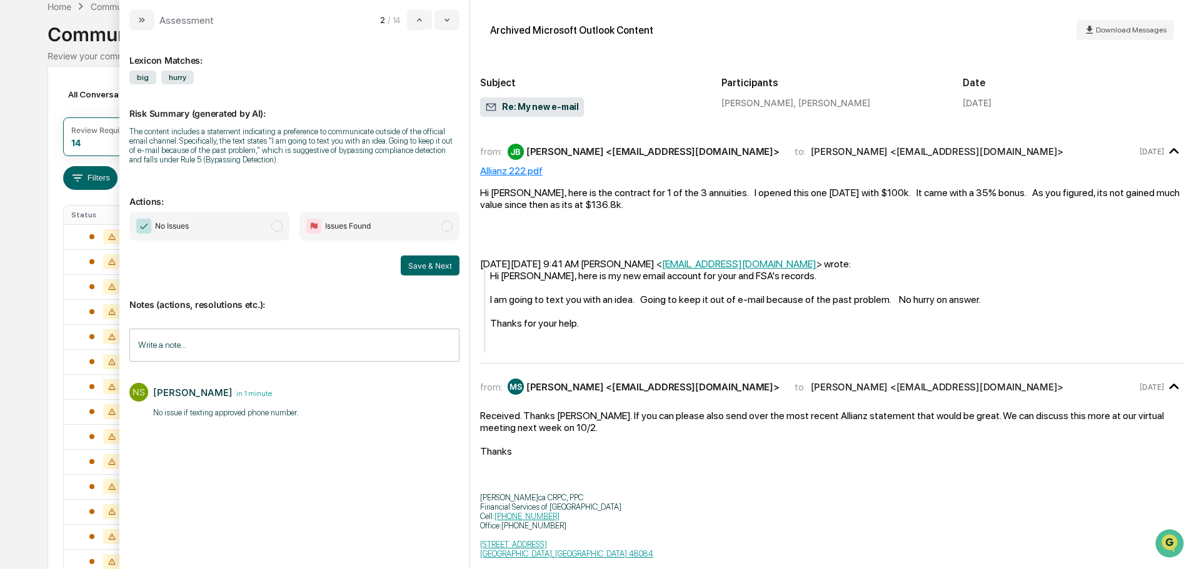
click at [244, 231] on span "No Issues" at bounding box center [209, 226] width 160 height 29
drag, startPoint x: 429, startPoint y: 269, endPoint x: 293, endPoint y: 221, distance: 144.5
click at [286, 223] on div "No Issues Issues Found Save & Next" at bounding box center [294, 244] width 330 height 64
click at [372, 209] on div "Lexicon Matches: big hurry Risk Summary (generated by AI): The content includes…" at bounding box center [294, 294] width 330 height 509
click at [374, 221] on span "Issues Found" at bounding box center [379, 226] width 160 height 29
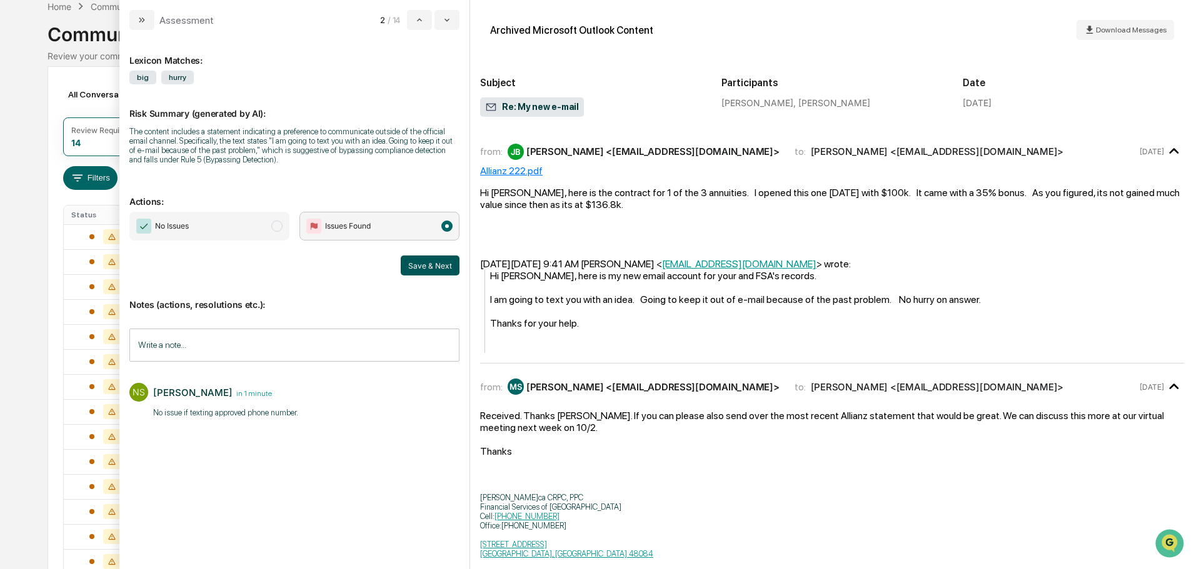
click at [429, 263] on button "Save & Next" at bounding box center [430, 266] width 59 height 20
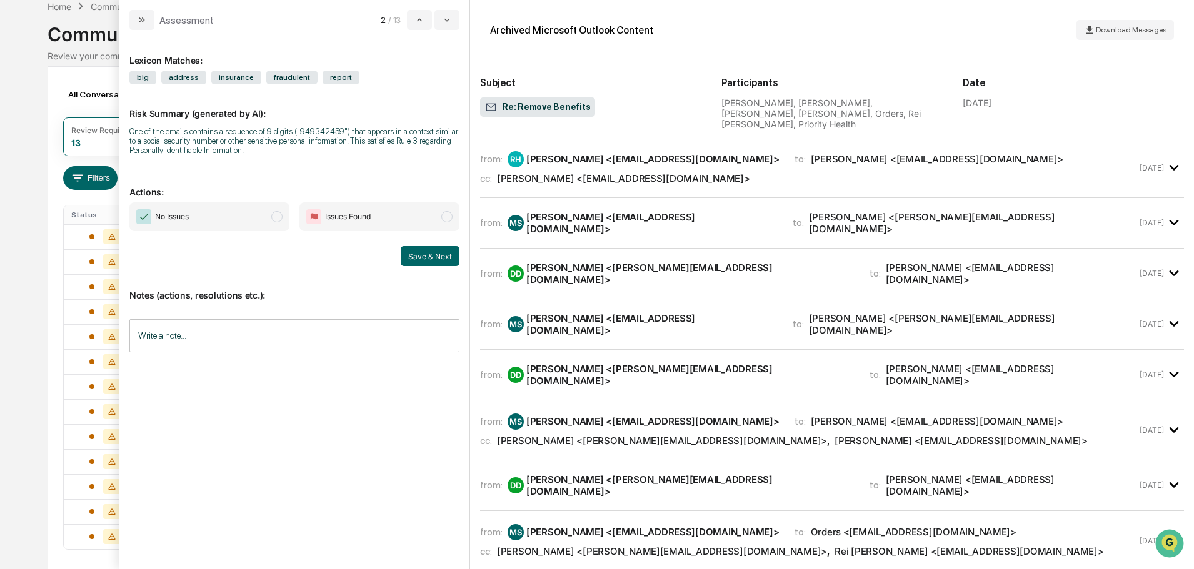
click at [592, 182] on div "[PERSON_NAME] <[EMAIL_ADDRESS][DOMAIN_NAME]>" at bounding box center [623, 179] width 253 height 12
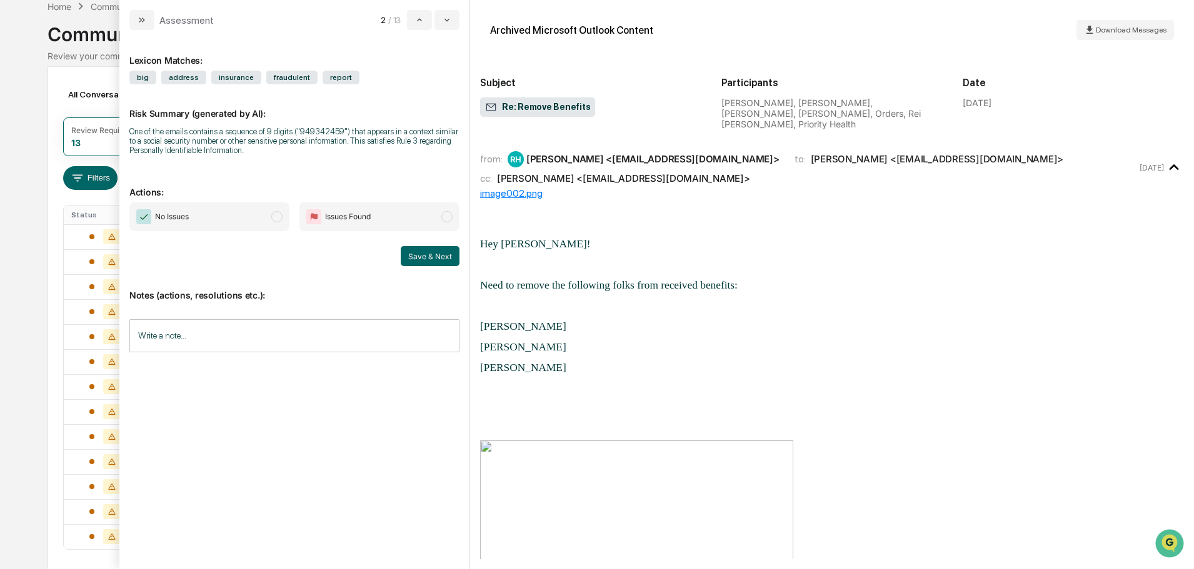
click at [594, 168] on div "from: RH [PERSON_NAME] <[EMAIL_ADDRESS][DOMAIN_NAME]> to: [PERSON_NAME] <[EMAIL…" at bounding box center [808, 167] width 657 height 33
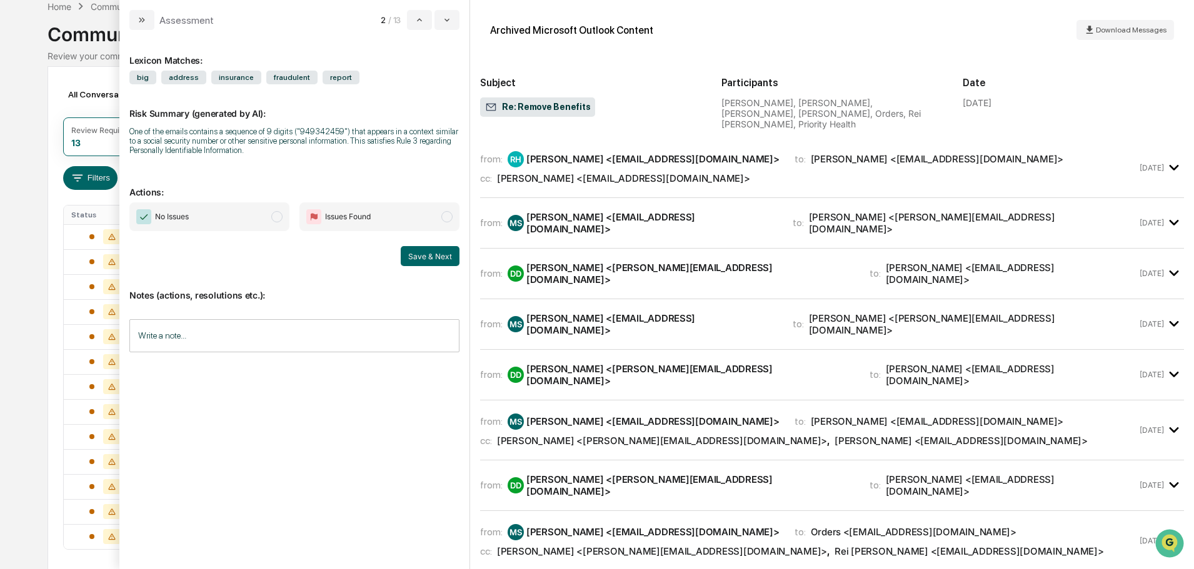
click at [579, 214] on div "[PERSON_NAME] <[EMAIL_ADDRESS][DOMAIN_NAME]>" at bounding box center [643, 223] width 270 height 24
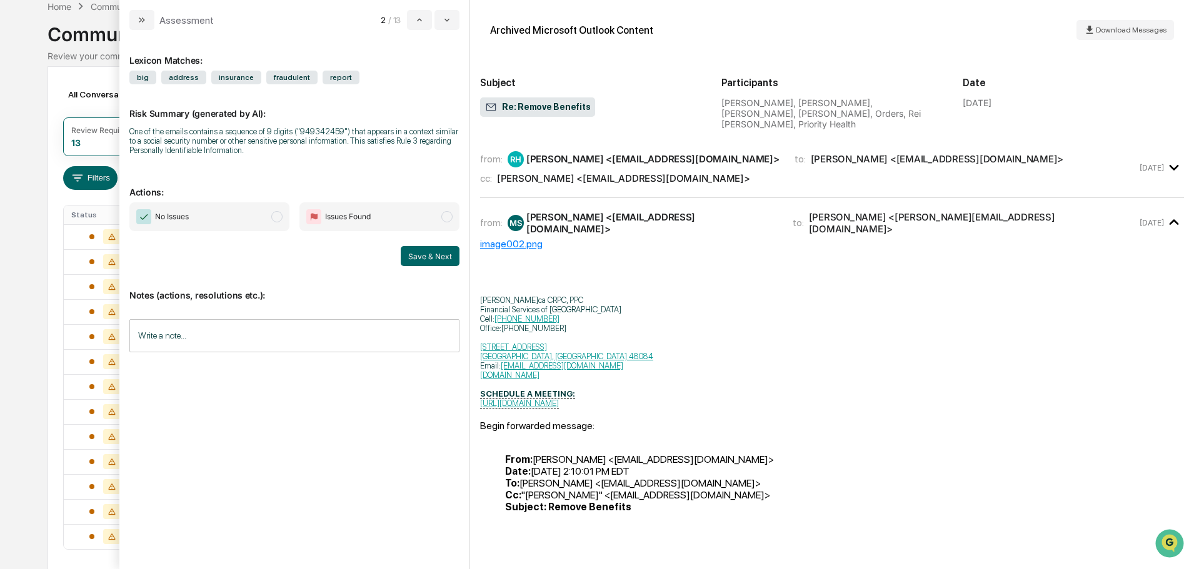
click at [579, 214] on div "[PERSON_NAME] <[EMAIL_ADDRESS][DOMAIN_NAME]>" at bounding box center [643, 223] width 270 height 24
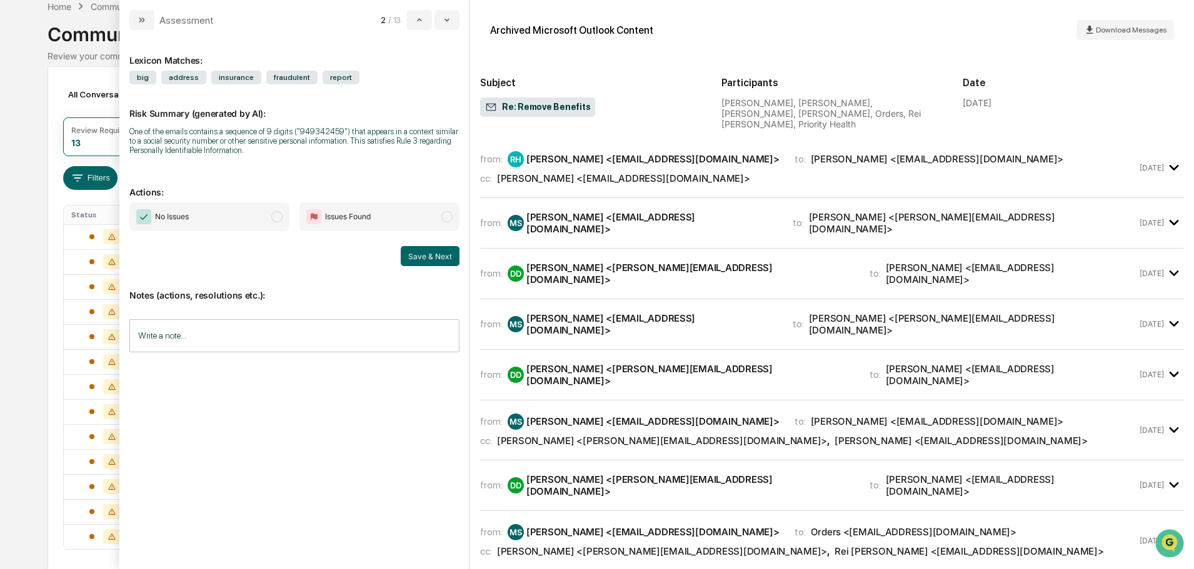
click at [575, 273] on div "[PERSON_NAME] <[PERSON_NAME][EMAIL_ADDRESS][DOMAIN_NAME]>" at bounding box center [690, 274] width 328 height 24
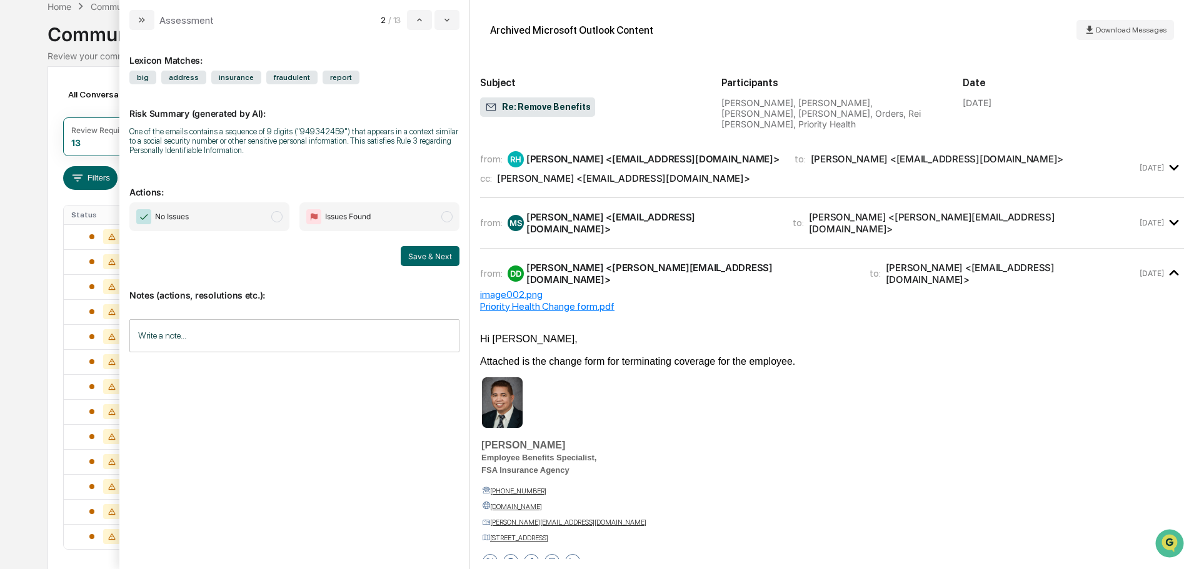
click at [575, 273] on div "[PERSON_NAME] <[PERSON_NAME][EMAIL_ADDRESS][DOMAIN_NAME]>" at bounding box center [690, 274] width 328 height 24
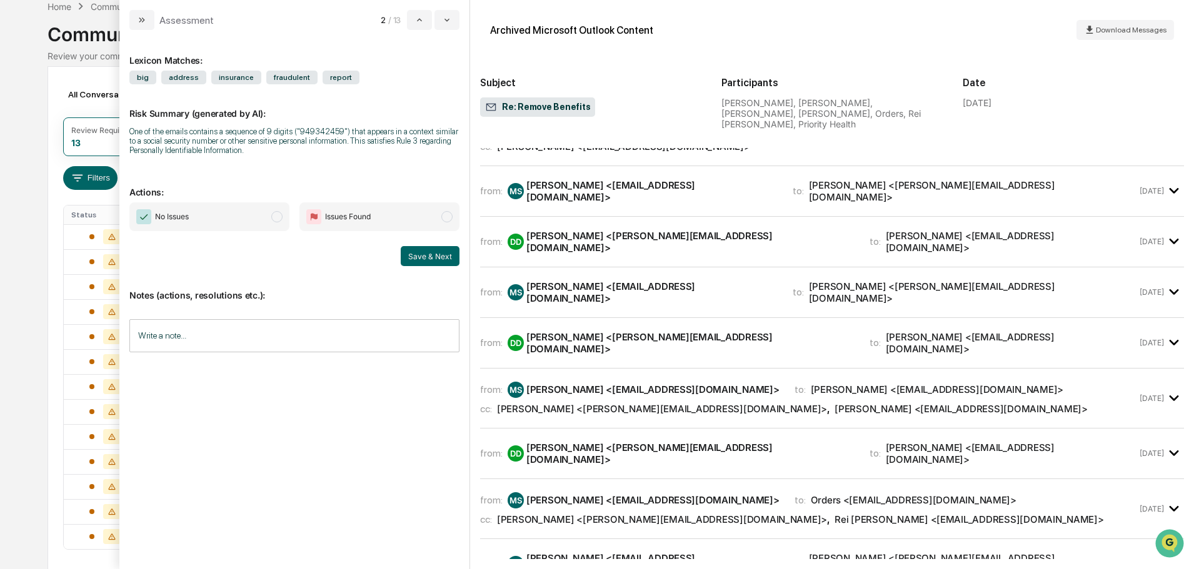
scroll to position [63, 0]
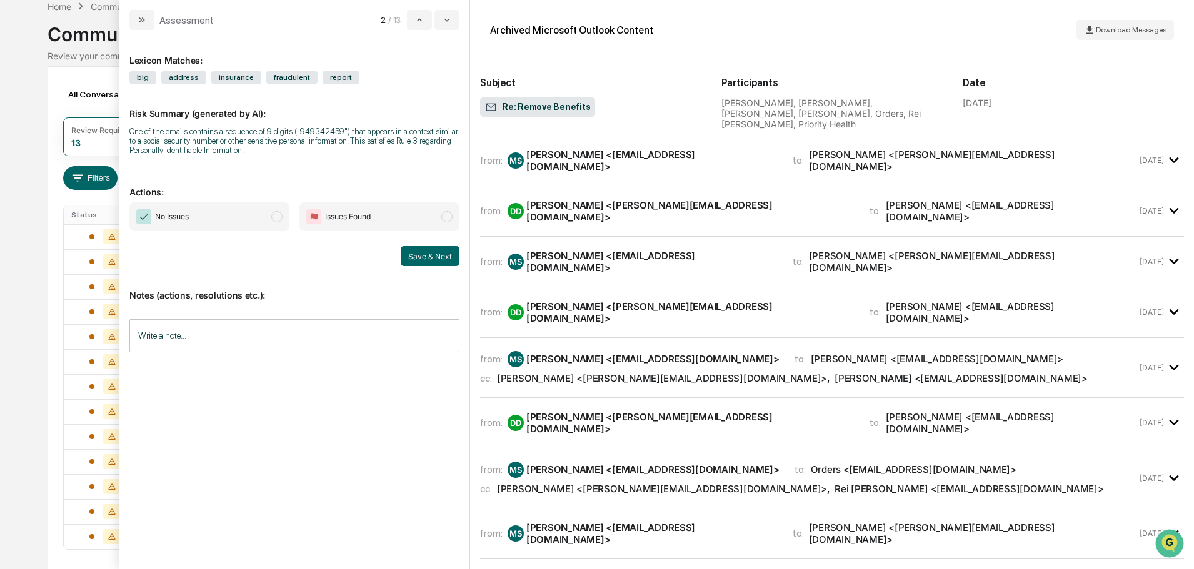
click at [576, 260] on div "[PERSON_NAME] <[EMAIL_ADDRESS][DOMAIN_NAME]>" at bounding box center [643, 262] width 270 height 24
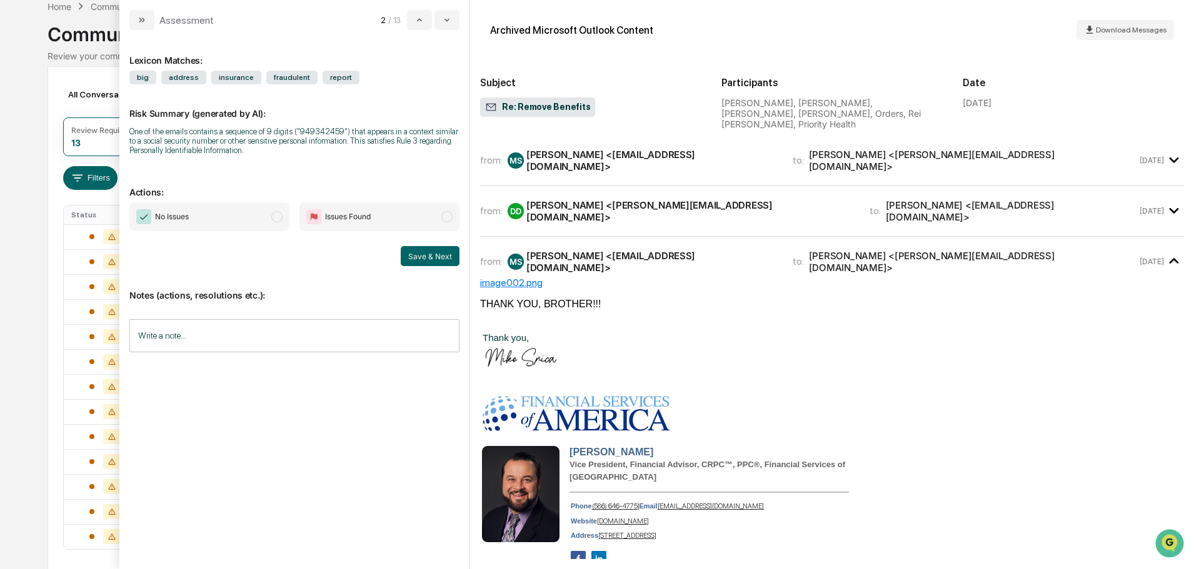
click at [575, 253] on div "[PERSON_NAME] <[EMAIL_ADDRESS][DOMAIN_NAME]>" at bounding box center [651, 262] width 251 height 24
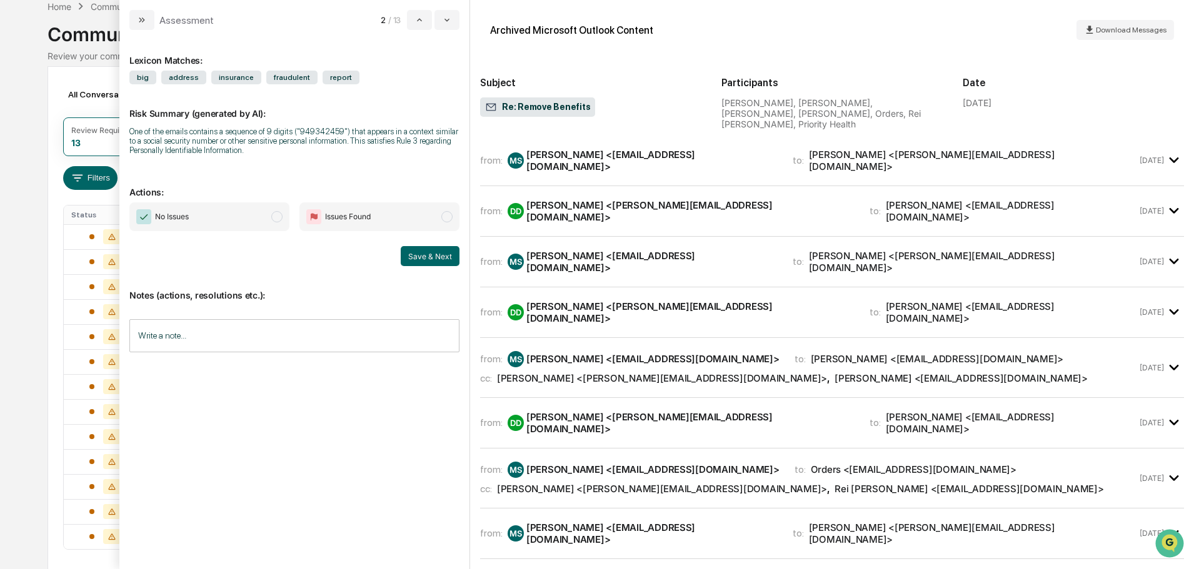
click at [569, 303] on div "[PERSON_NAME] <[PERSON_NAME][EMAIL_ADDRESS][DOMAIN_NAME]>" at bounding box center [690, 313] width 328 height 24
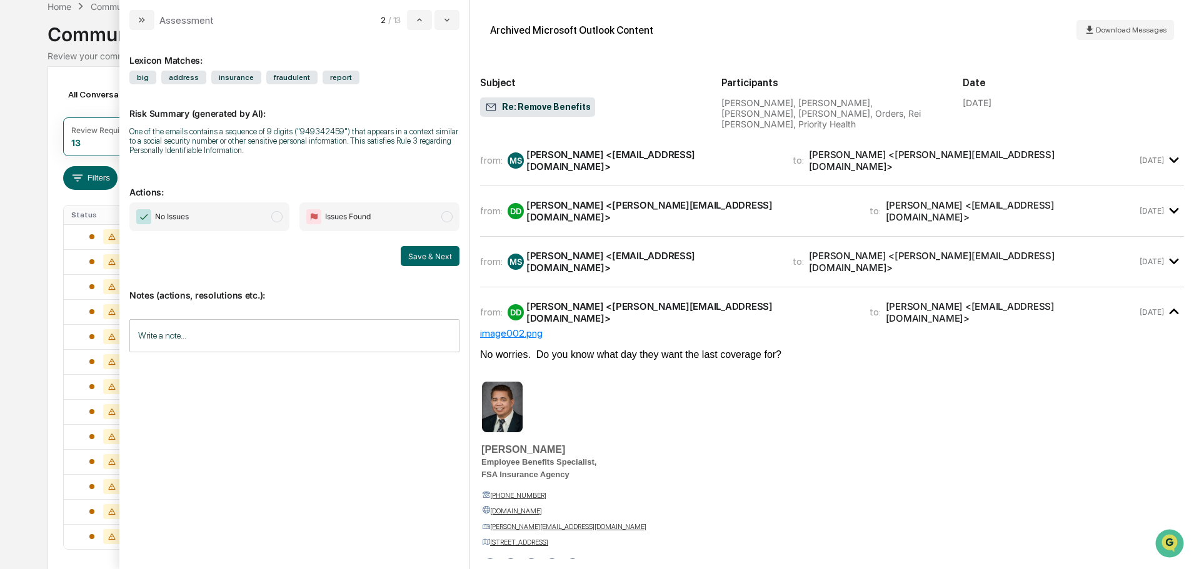
click at [569, 303] on div "[PERSON_NAME] <[PERSON_NAME][EMAIL_ADDRESS][DOMAIN_NAME]>" at bounding box center [690, 313] width 328 height 24
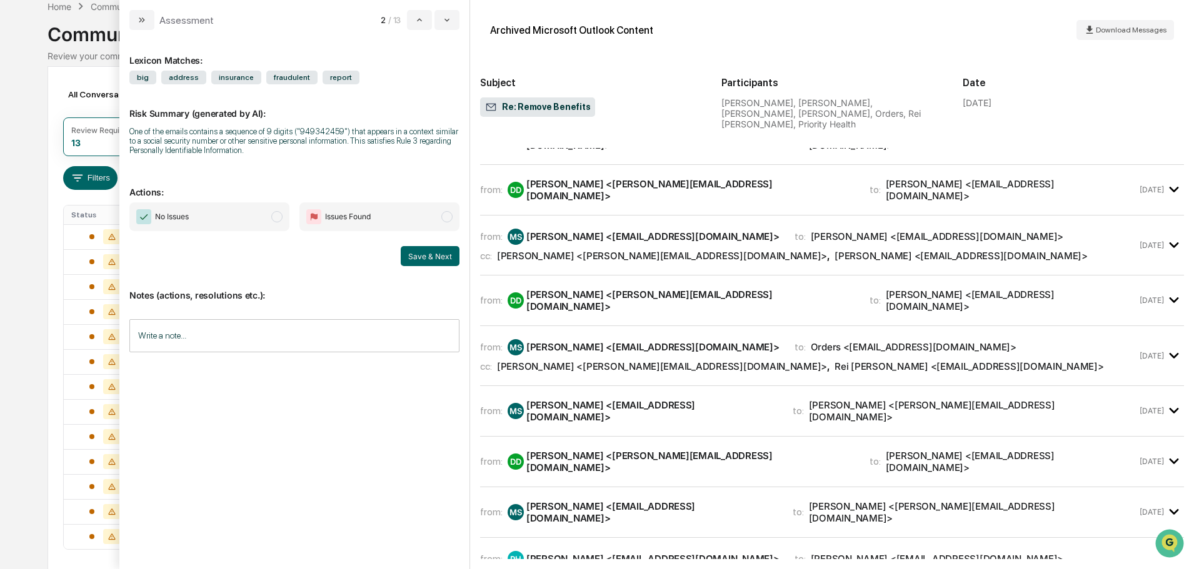
scroll to position [188, 0]
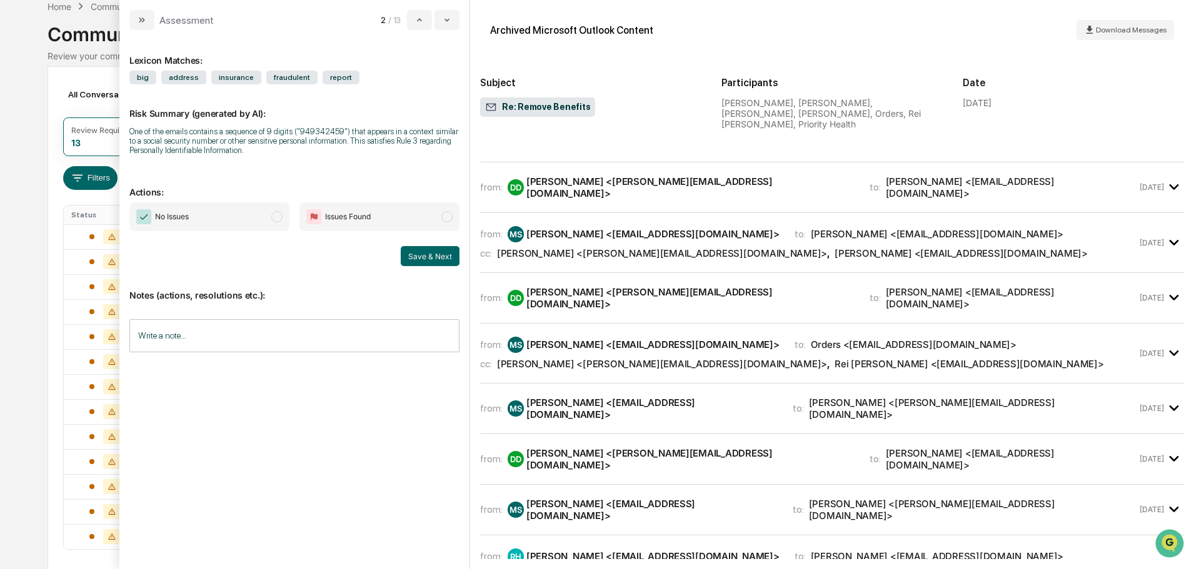
click at [564, 229] on div "from: [PERSON_NAME] <[EMAIL_ADDRESS][DOMAIN_NAME]> to: [PERSON_NAME] <[EMAIL_AD…" at bounding box center [808, 242] width 657 height 33
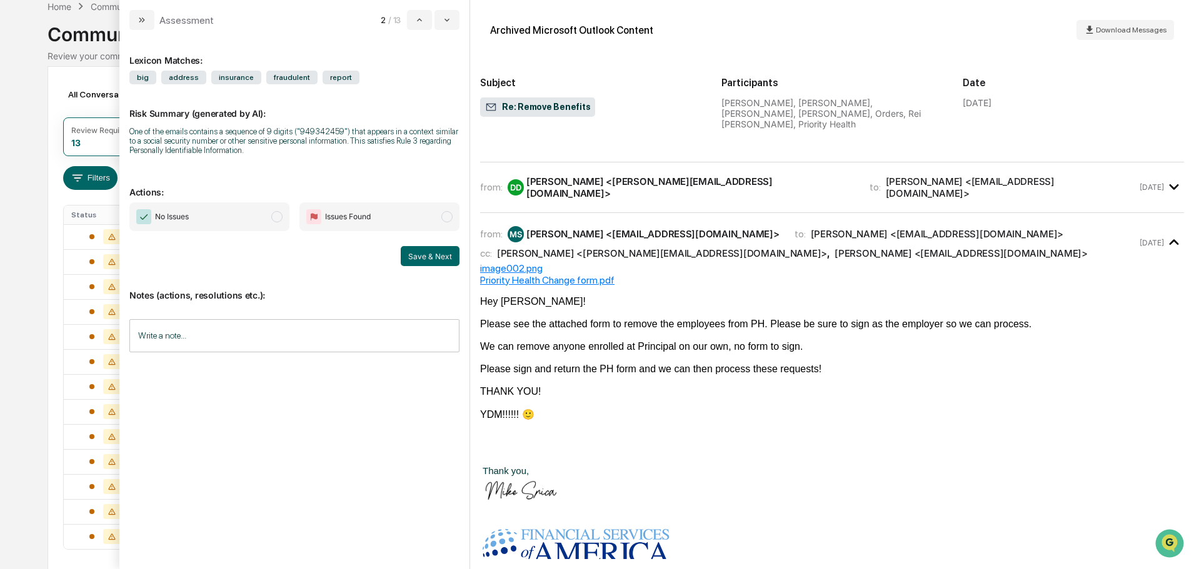
click at [566, 229] on div "from: [PERSON_NAME] <[EMAIL_ADDRESS][DOMAIN_NAME]> to: [PERSON_NAME] <[EMAIL_AD…" at bounding box center [808, 242] width 657 height 33
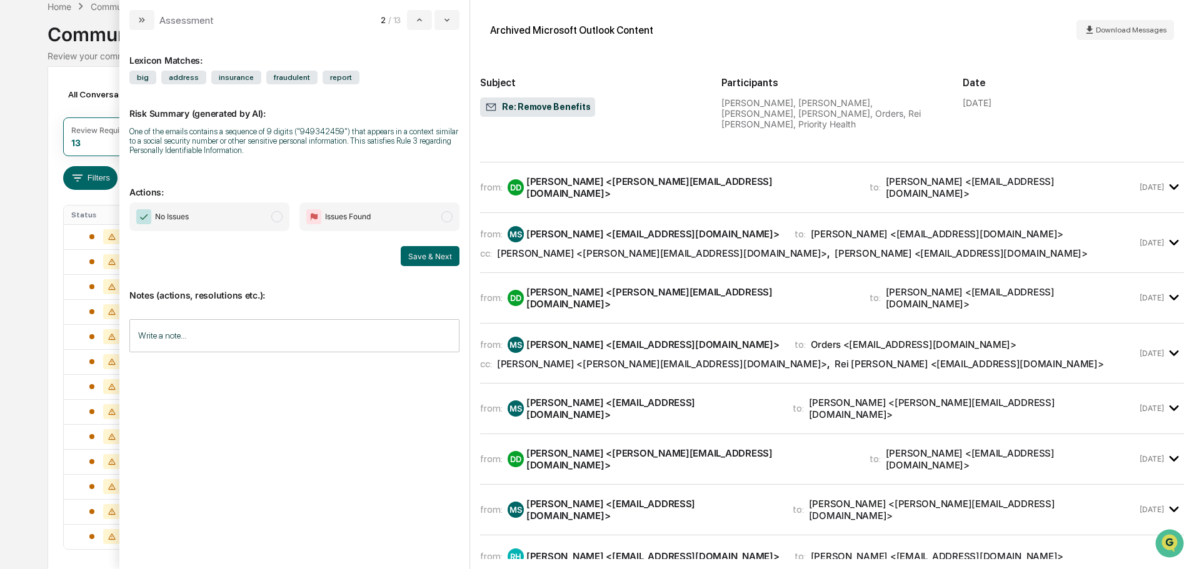
click at [603, 296] on div "from: DD [PERSON_NAME] <[PERSON_NAME][EMAIL_ADDRESS][DOMAIN_NAME]> to: [PERSON_…" at bounding box center [832, 298] width 704 height 30
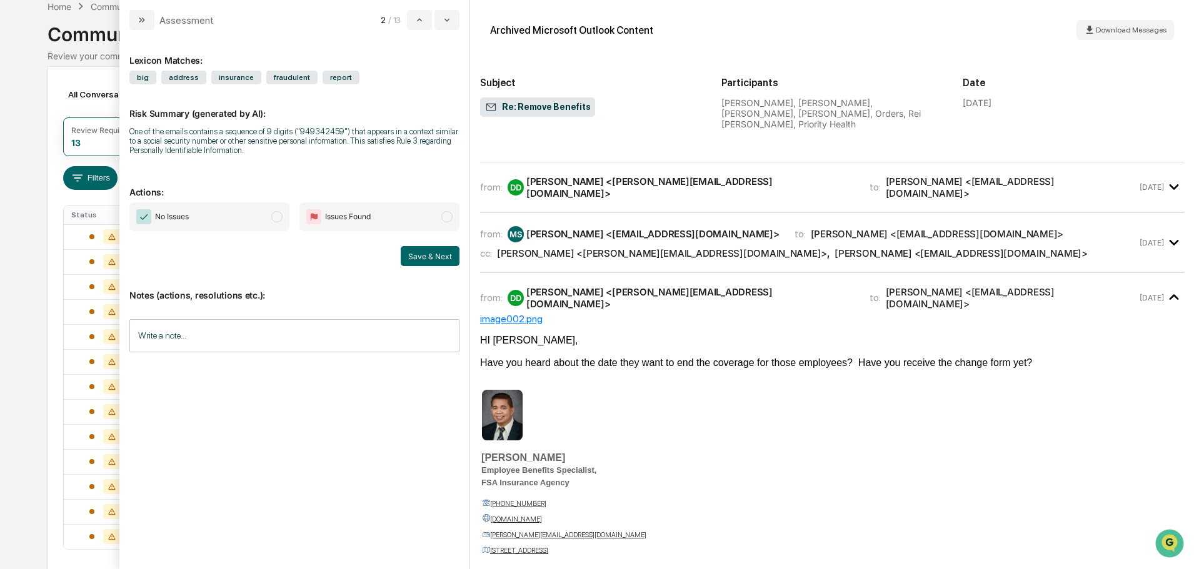
click at [599, 286] on div "[PERSON_NAME] <[PERSON_NAME][EMAIL_ADDRESS][DOMAIN_NAME]>" at bounding box center [690, 298] width 328 height 24
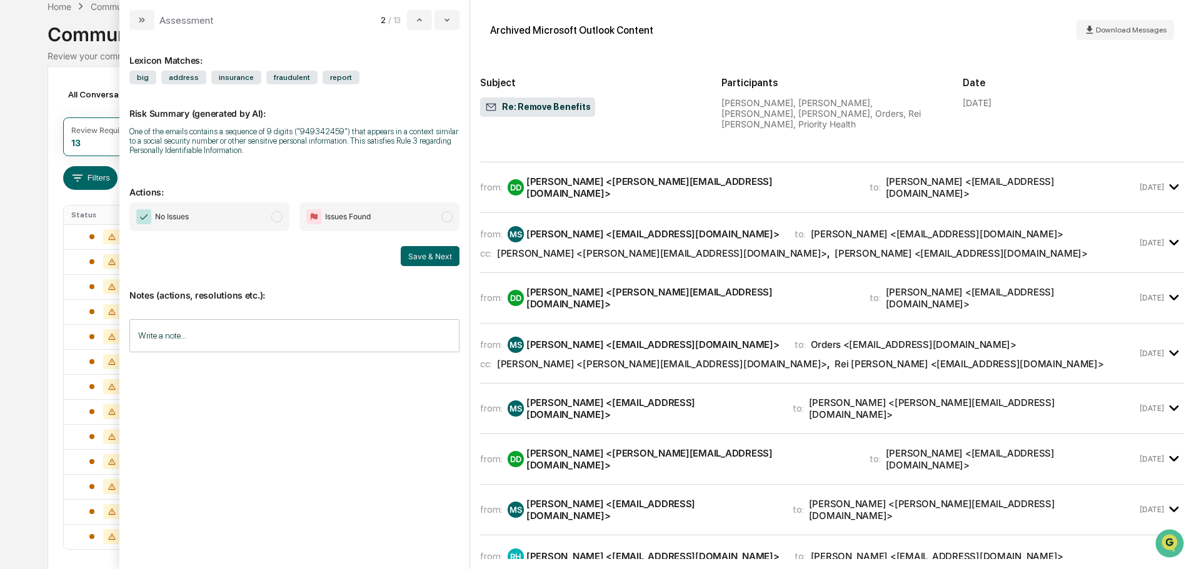
click at [596, 339] on div "[PERSON_NAME] <[EMAIL_ADDRESS][DOMAIN_NAME]>" at bounding box center [652, 345] width 253 height 12
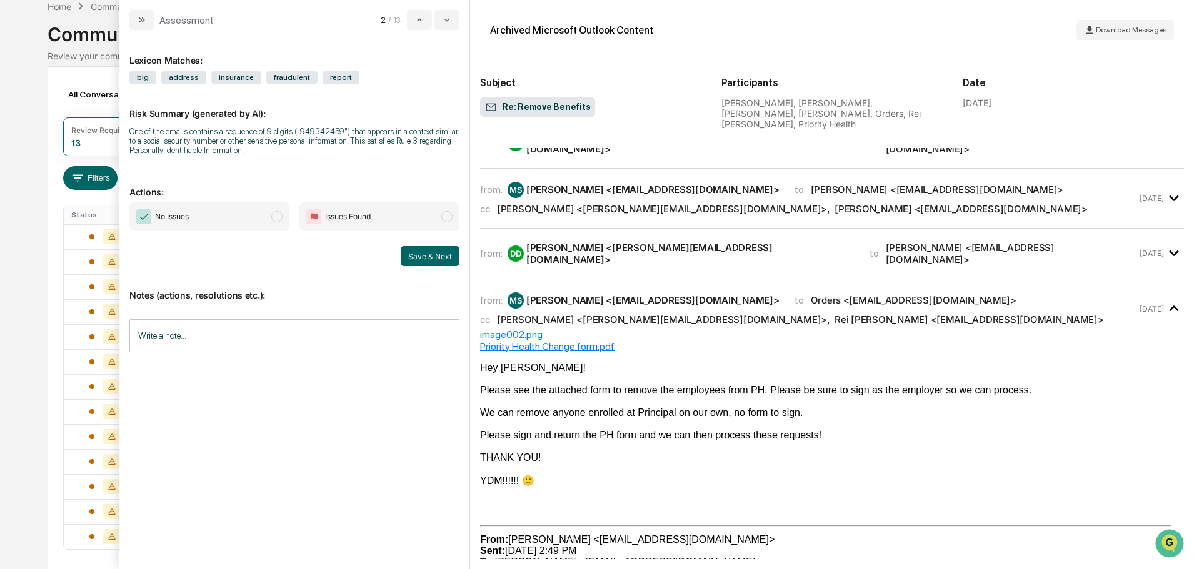
scroll to position [250, 0]
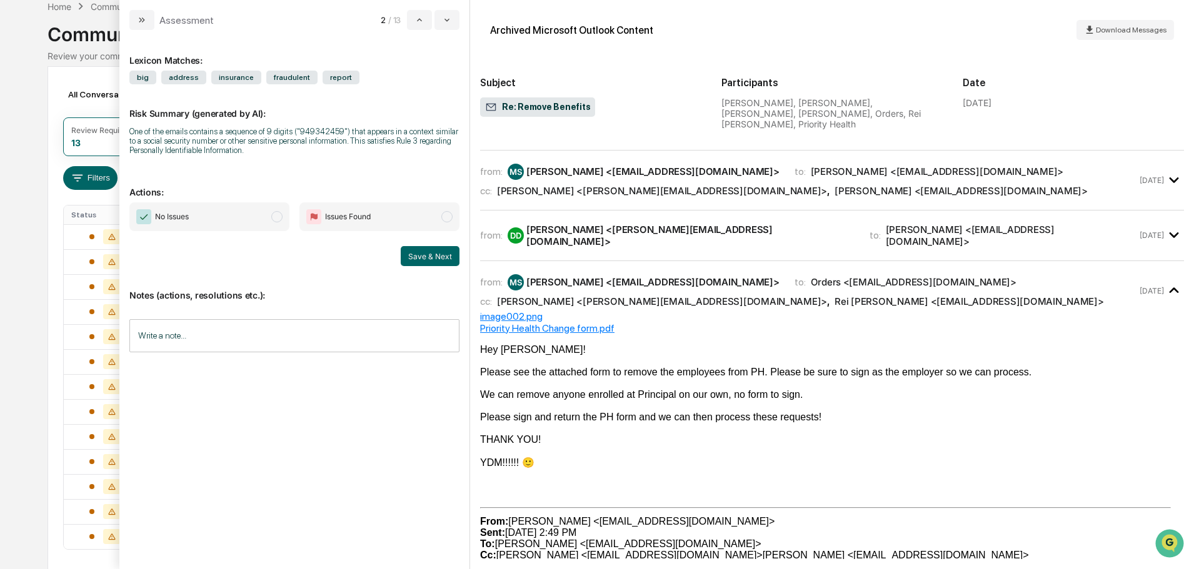
click at [599, 274] on div "from: [PERSON_NAME] <[EMAIL_ADDRESS][DOMAIN_NAME]> to: Orders <[EMAIL_ADDRESS][…" at bounding box center [808, 290] width 657 height 33
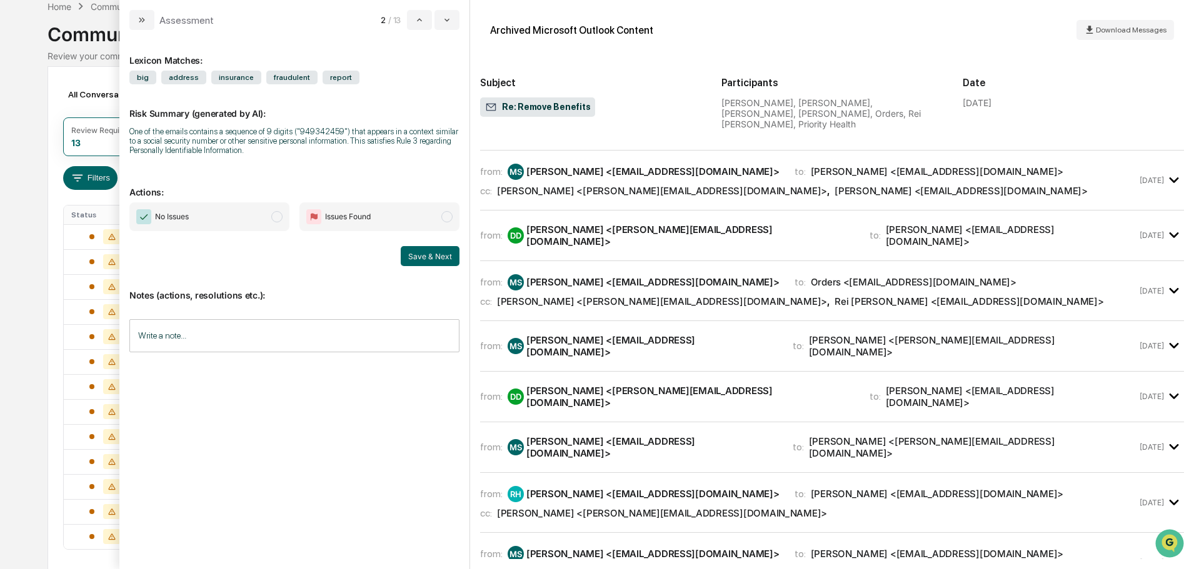
click at [601, 331] on div "from: [PERSON_NAME] <[EMAIL_ADDRESS][DOMAIN_NAME]> to: [PERSON_NAME] <[PERSON_N…" at bounding box center [832, 346] width 704 height 30
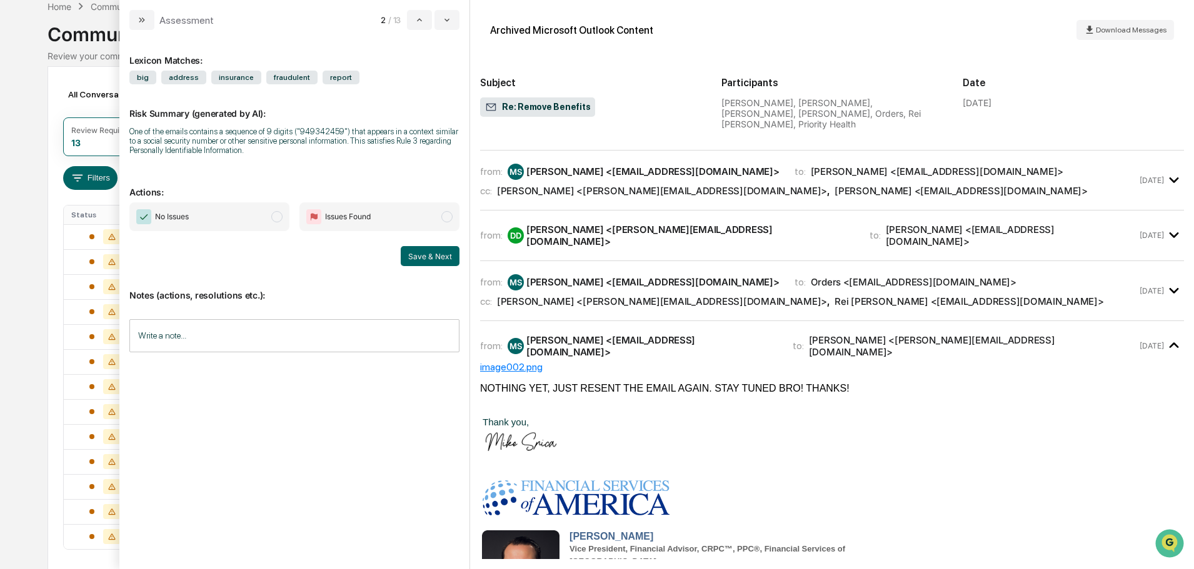
click at [601, 331] on div "from: [PERSON_NAME] <[EMAIL_ADDRESS][DOMAIN_NAME]> to: [PERSON_NAME] <[PERSON_N…" at bounding box center [832, 346] width 704 height 30
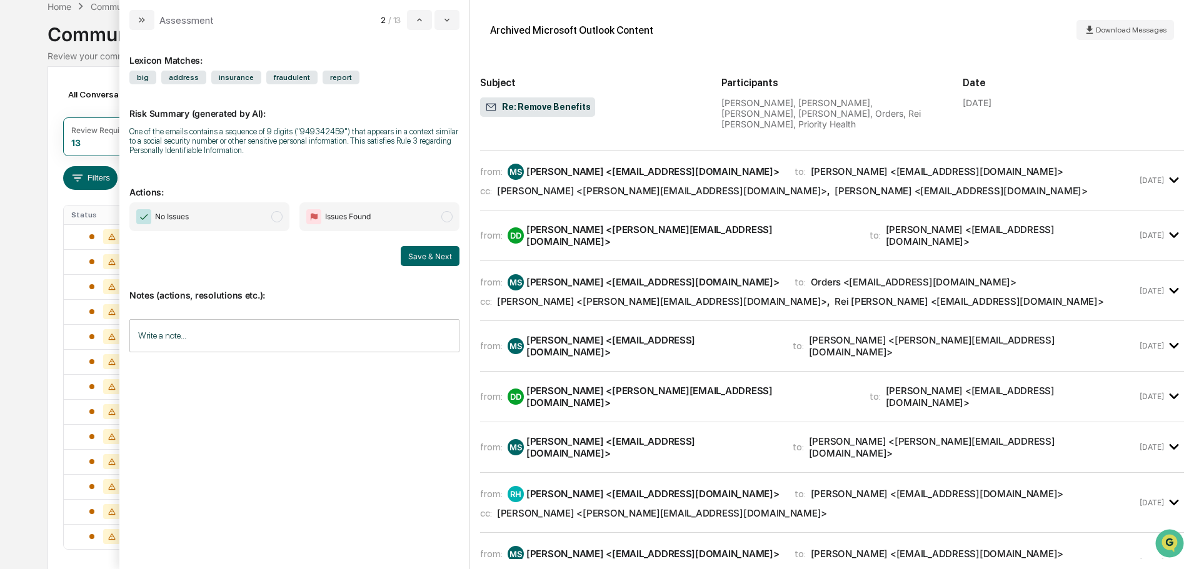
click at [605, 385] on div "[PERSON_NAME] <[PERSON_NAME][EMAIL_ADDRESS][DOMAIN_NAME]>" at bounding box center [690, 397] width 328 height 24
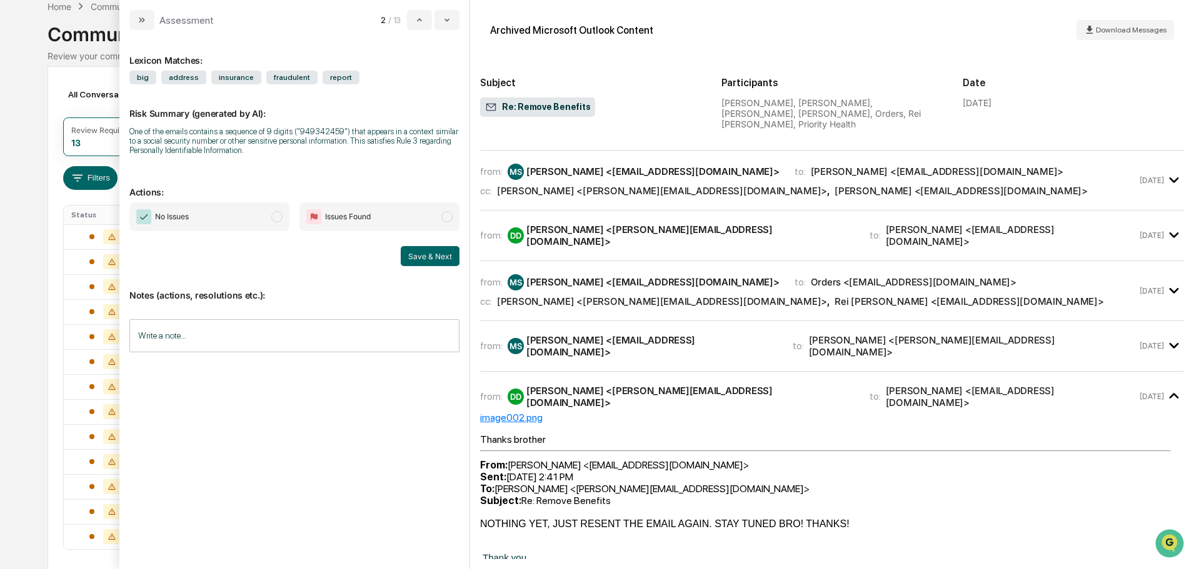
click at [605, 385] on div "[PERSON_NAME] <[PERSON_NAME][EMAIL_ADDRESS][DOMAIN_NAME]>" at bounding box center [690, 397] width 328 height 24
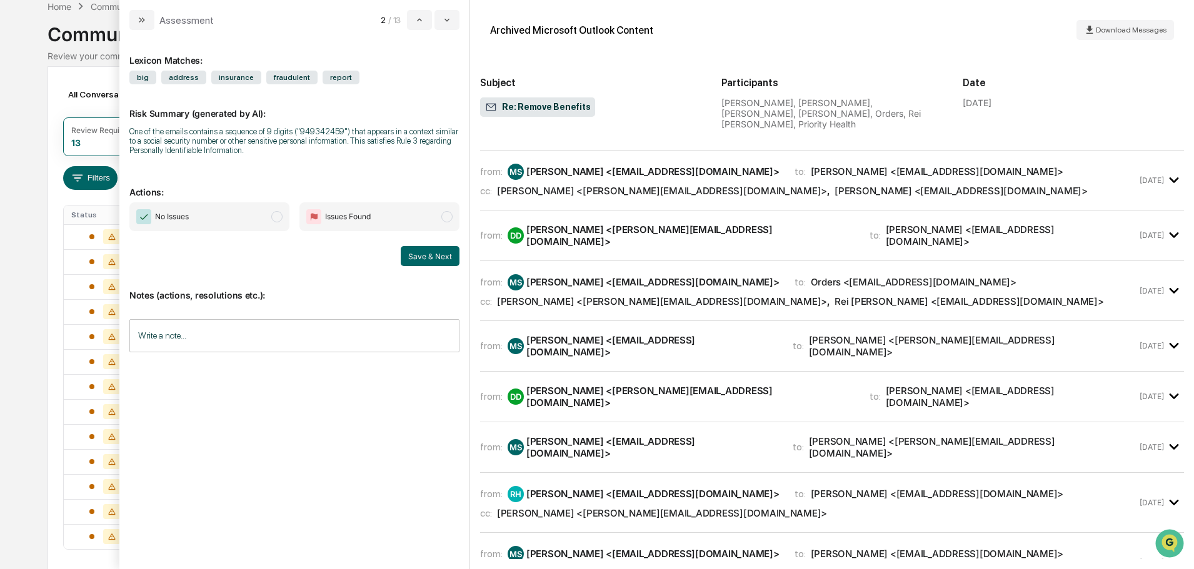
click at [578, 433] on div "from: [PERSON_NAME] <[EMAIL_ADDRESS][DOMAIN_NAME]> to: [PERSON_NAME] <[PERSON_N…" at bounding box center [832, 448] width 704 height 30
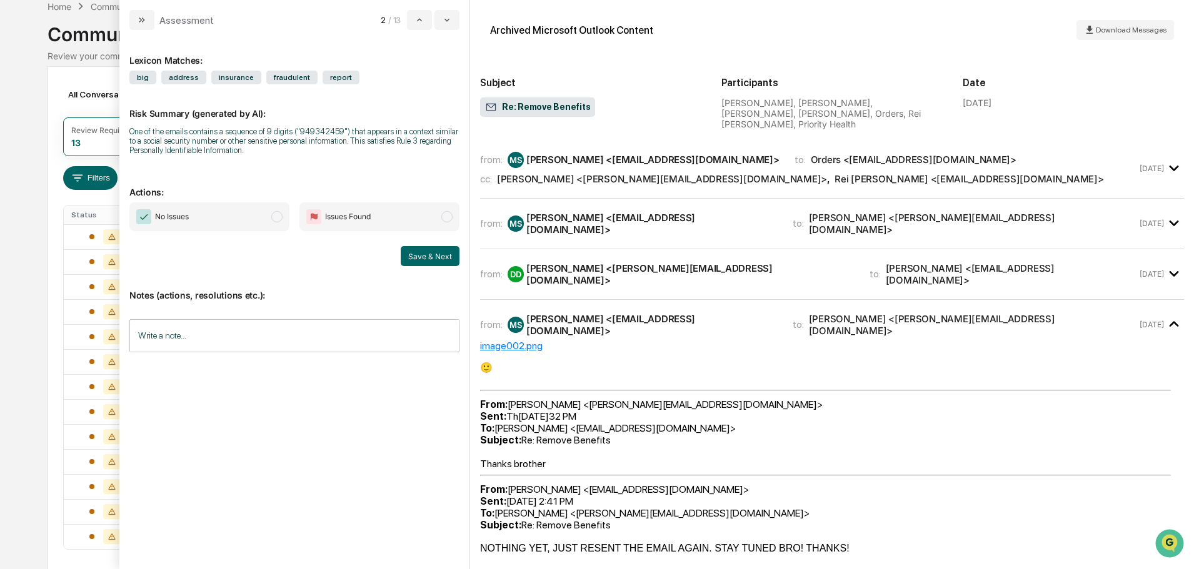
scroll to position [375, 0]
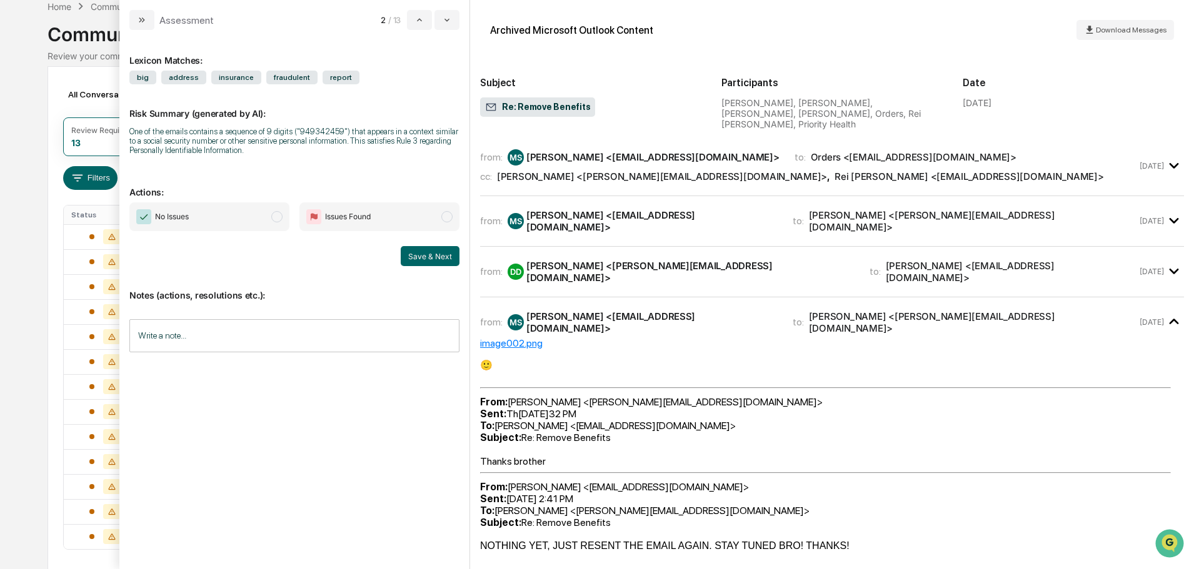
click at [574, 311] on div "[PERSON_NAME] <[EMAIL_ADDRESS][DOMAIN_NAME]>" at bounding box center [651, 323] width 251 height 24
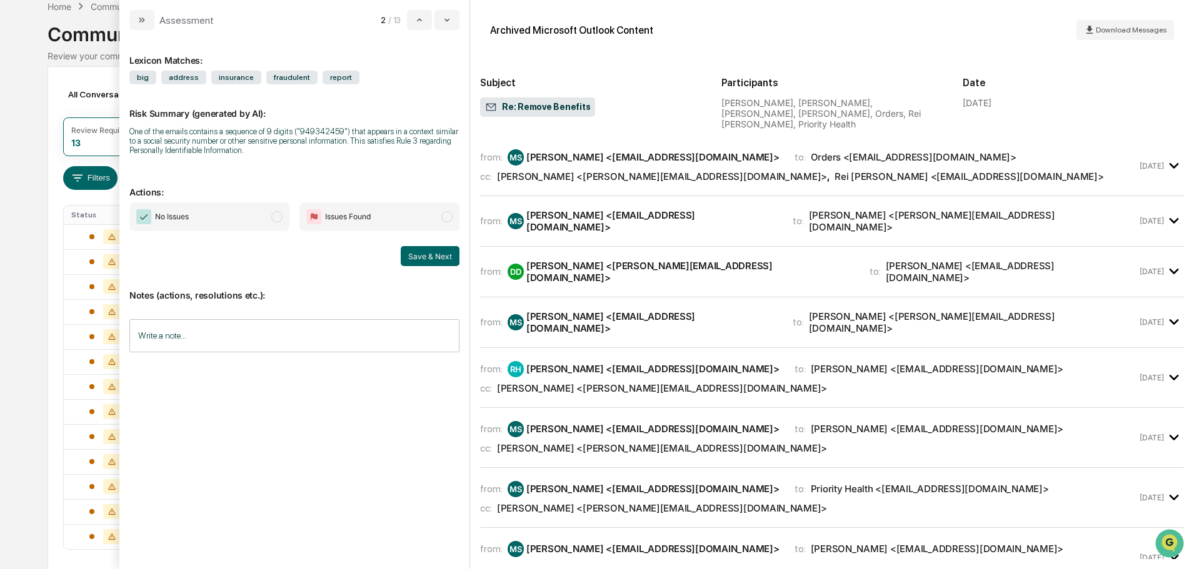
click at [576, 361] on div "from: RH [PERSON_NAME] <[EMAIL_ADDRESS][DOMAIN_NAME]> to: [PERSON_NAME] <[EMAIL…" at bounding box center [808, 377] width 657 height 33
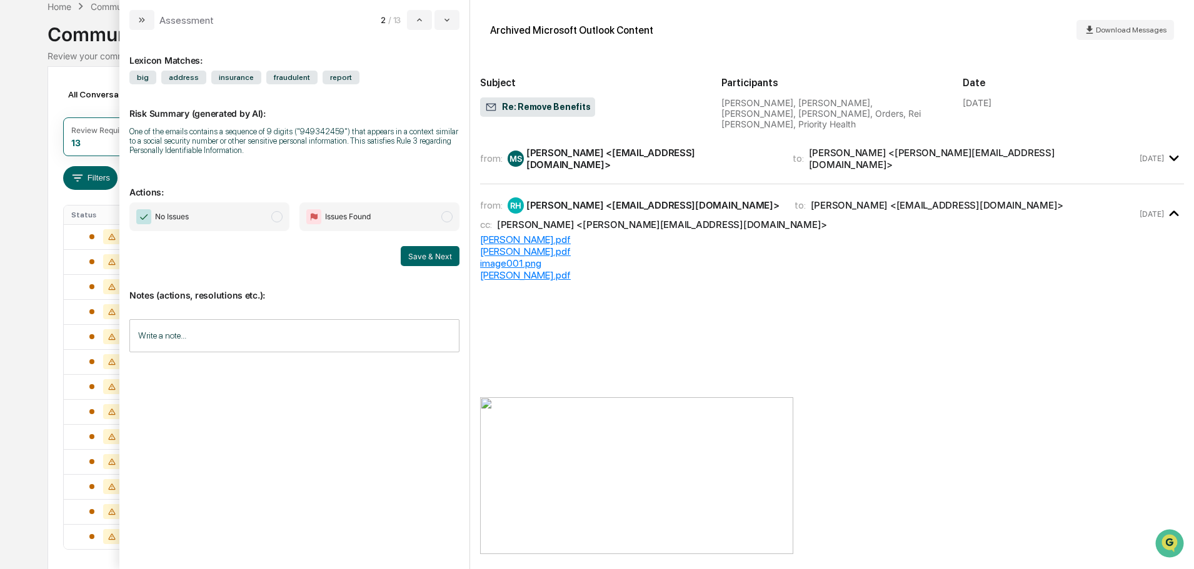
scroll to position [563, 0]
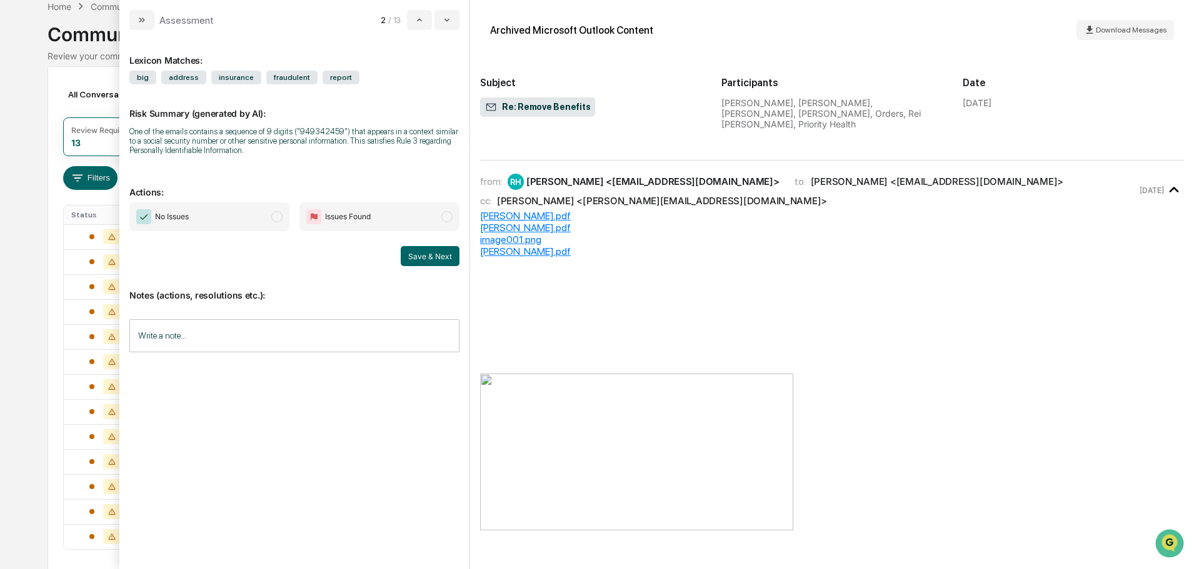
click at [525, 210] on div "[PERSON_NAME].pdf" at bounding box center [832, 216] width 704 height 12
click at [534, 234] on div "image001.png" at bounding box center [832, 240] width 704 height 12
click at [578, 176] on div "[PERSON_NAME] <[EMAIL_ADDRESS][DOMAIN_NAME]>" at bounding box center [652, 182] width 253 height 12
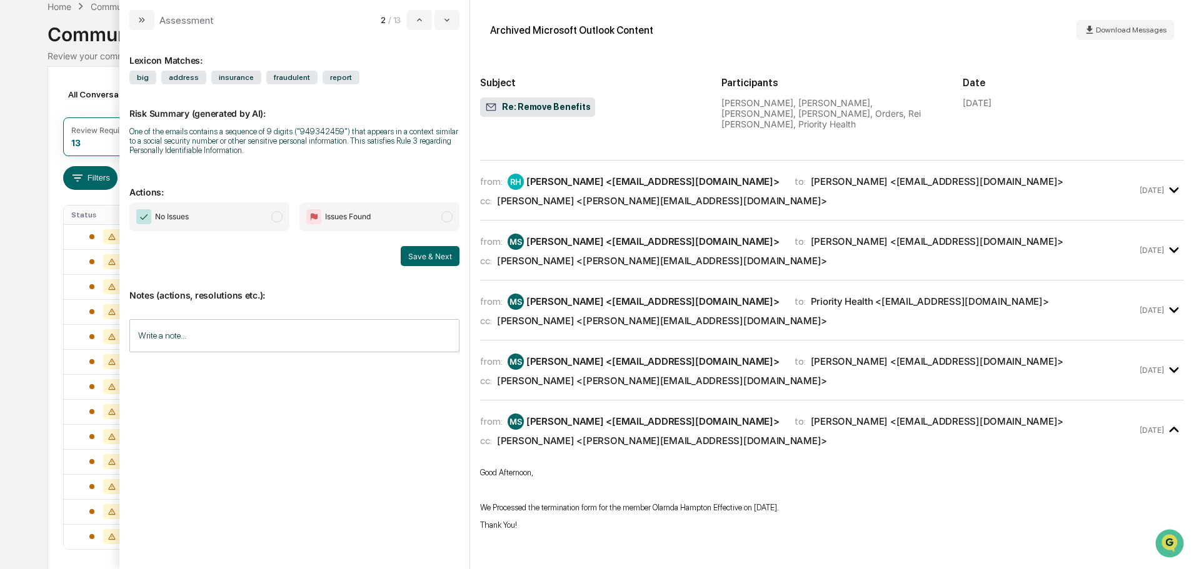
click at [576, 255] on div "[PERSON_NAME] <[PERSON_NAME][EMAIL_ADDRESS][DOMAIN_NAME]>" at bounding box center [662, 261] width 330 height 12
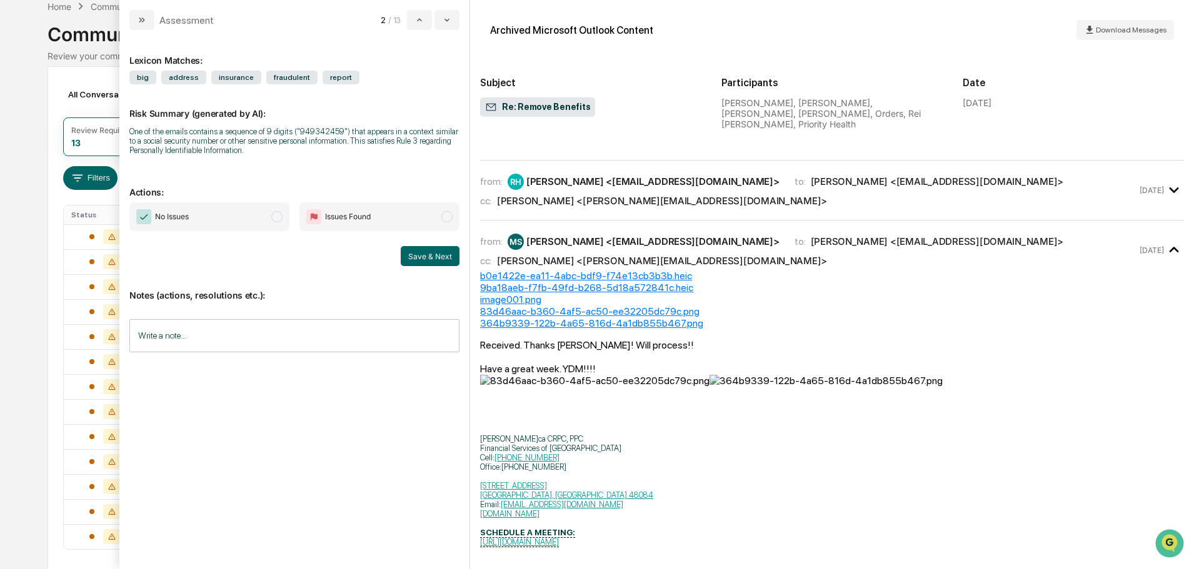
click at [568, 231] on div "from: [PERSON_NAME] <[EMAIL_ADDRESS][DOMAIN_NAME]> to: [PERSON_NAME] <[EMAIL_AD…" at bounding box center [832, 250] width 704 height 39
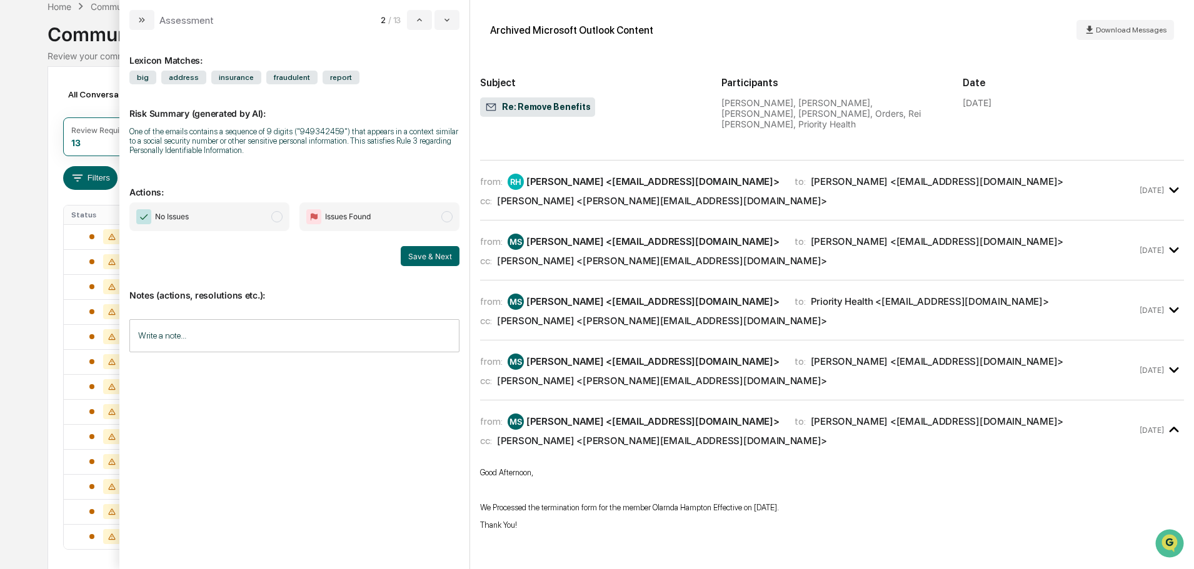
click at [576, 296] on div "[PERSON_NAME] <[EMAIL_ADDRESS][DOMAIN_NAME]>" at bounding box center [652, 302] width 253 height 12
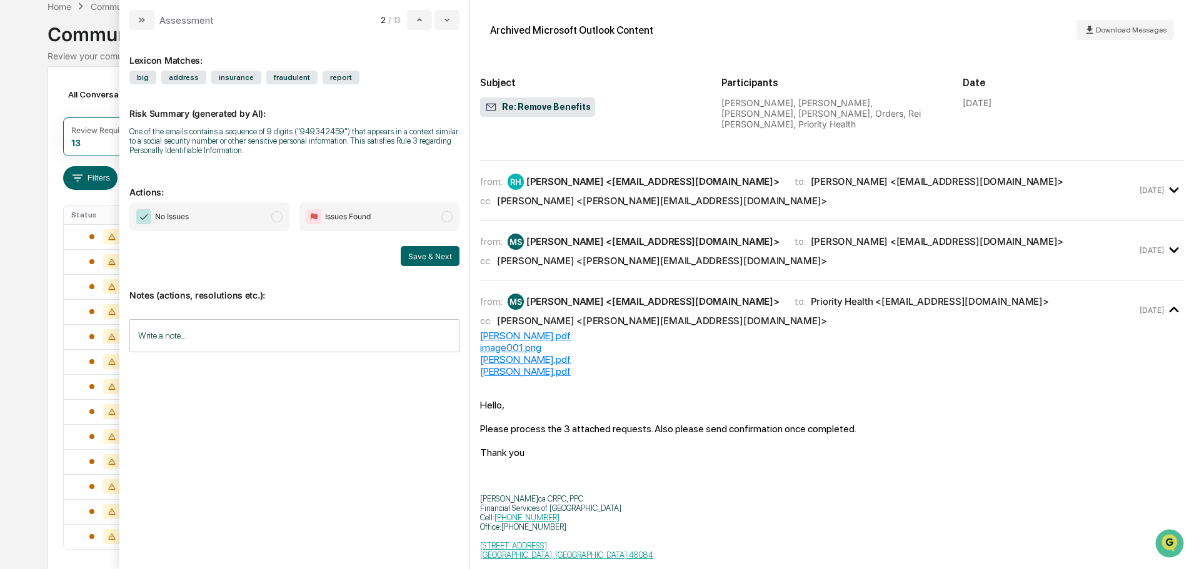
click at [576, 296] on div "[PERSON_NAME] <[EMAIL_ADDRESS][DOMAIN_NAME]>" at bounding box center [652, 302] width 253 height 12
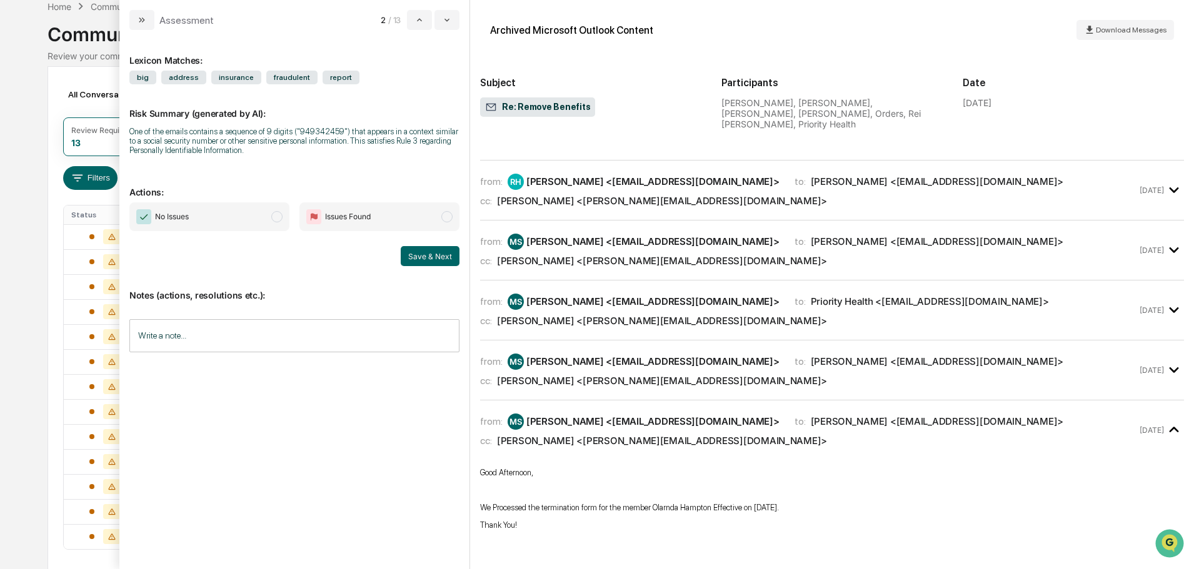
click at [571, 351] on div "from: [PERSON_NAME] <[EMAIL_ADDRESS][DOMAIN_NAME]> to: [PERSON_NAME] <[EMAIL_AD…" at bounding box center [832, 370] width 704 height 39
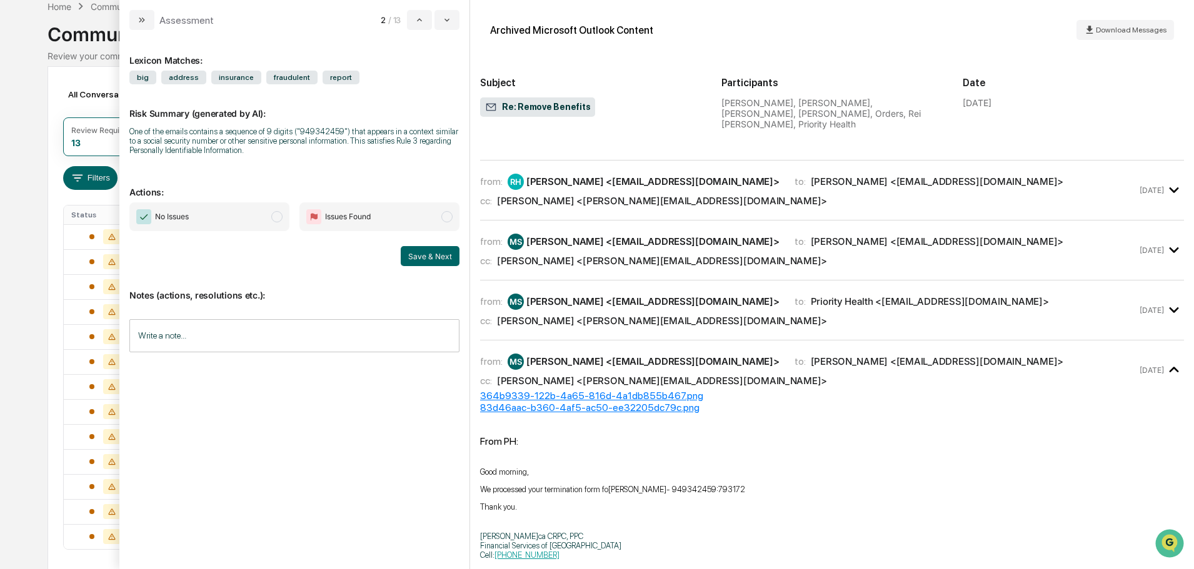
click at [571, 351] on div "from: [PERSON_NAME] <[EMAIL_ADDRESS][DOMAIN_NAME]> to: [PERSON_NAME] <[EMAIL_AD…" at bounding box center [832, 370] width 704 height 39
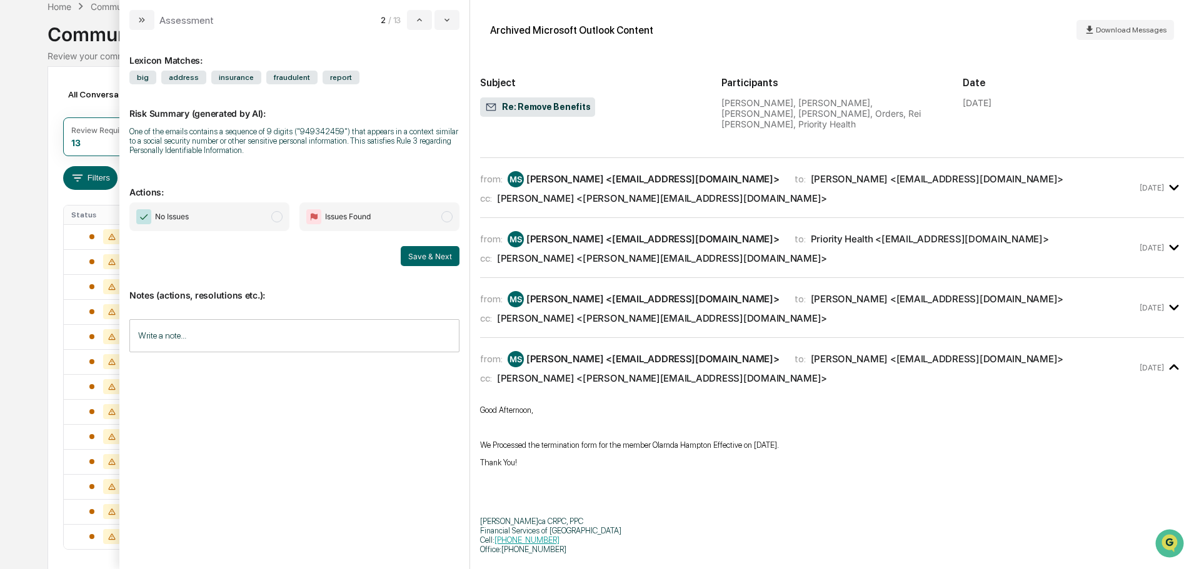
click at [573, 353] on div "[PERSON_NAME] <[EMAIL_ADDRESS][DOMAIN_NAME]>" at bounding box center [652, 359] width 253 height 12
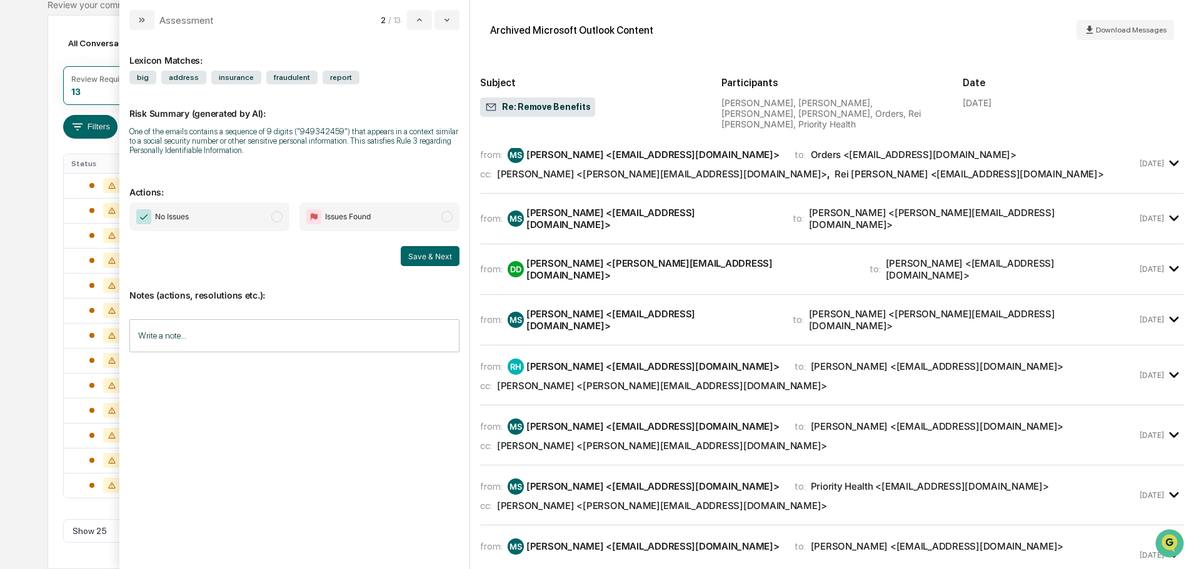
scroll to position [446, 0]
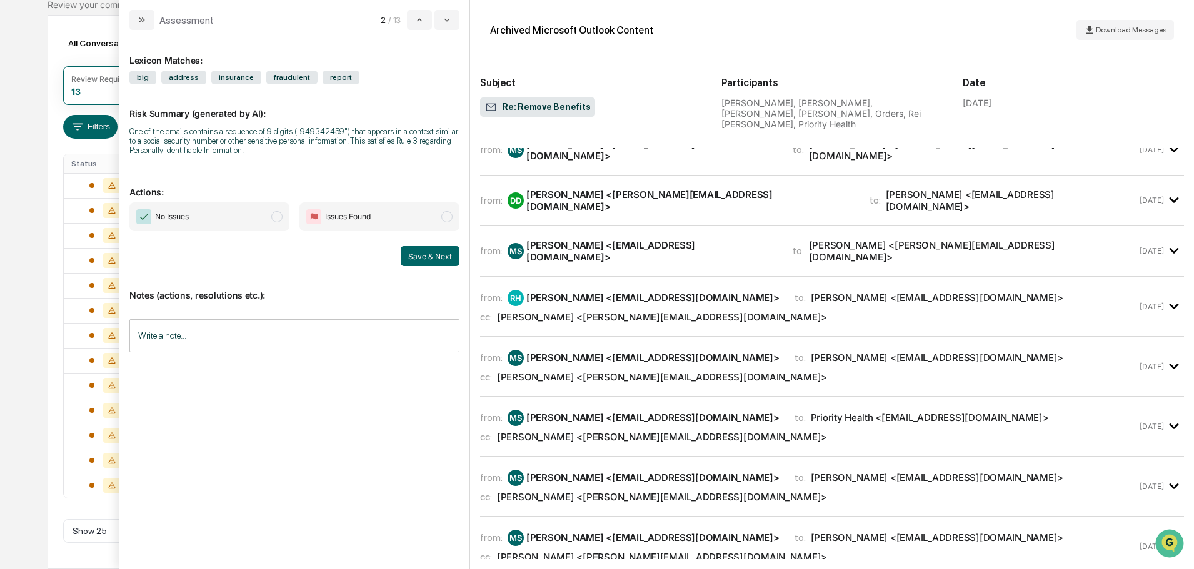
click at [586, 532] on div "[PERSON_NAME] <[EMAIL_ADDRESS][DOMAIN_NAME]>" at bounding box center [652, 538] width 253 height 12
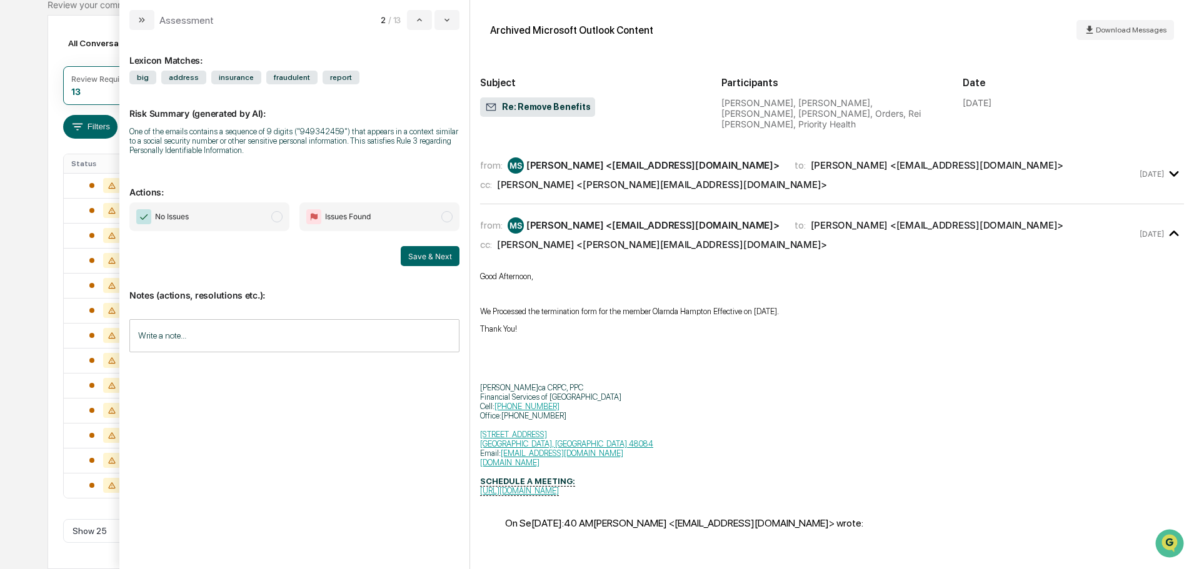
scroll to position [821, 0]
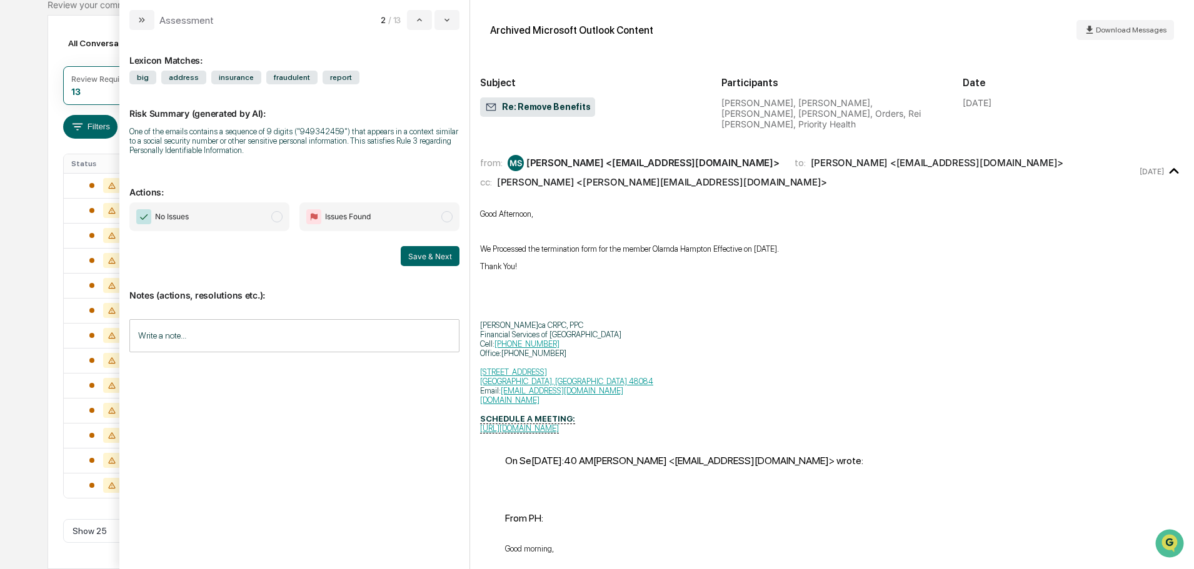
click at [229, 213] on span "No Issues" at bounding box center [209, 217] width 160 height 29
click at [266, 335] on input "Write a note..." at bounding box center [294, 335] width 330 height 33
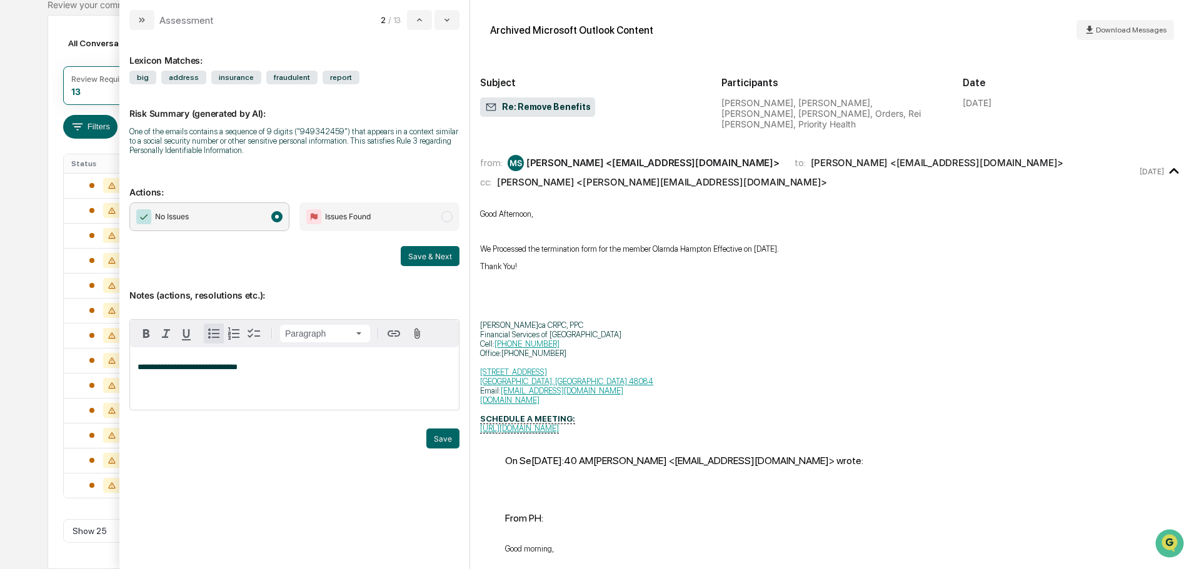
drag, startPoint x: 266, startPoint y: 335, endPoint x: 213, endPoint y: 334, distance: 53.1
drag, startPoint x: 213, startPoint y: 334, endPoint x: 370, endPoint y: 474, distance: 211.2
click at [370, 474] on div "**********" at bounding box center [294, 294] width 330 height 509
click at [449, 441] on button "Save" at bounding box center [442, 439] width 33 height 20
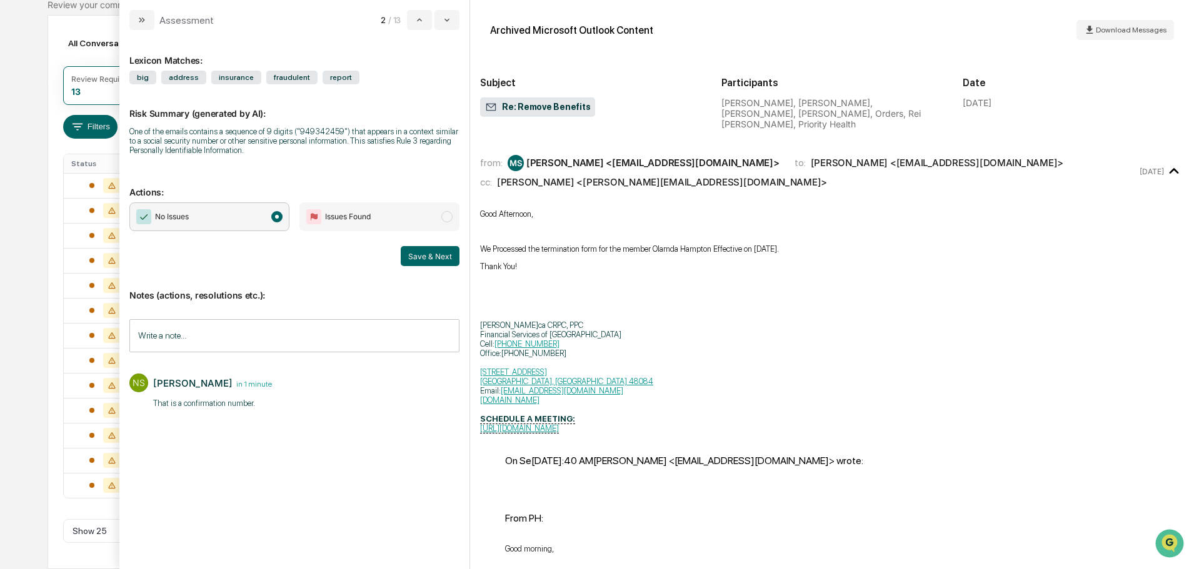
click at [427, 256] on button "Save & Next" at bounding box center [430, 256] width 59 height 20
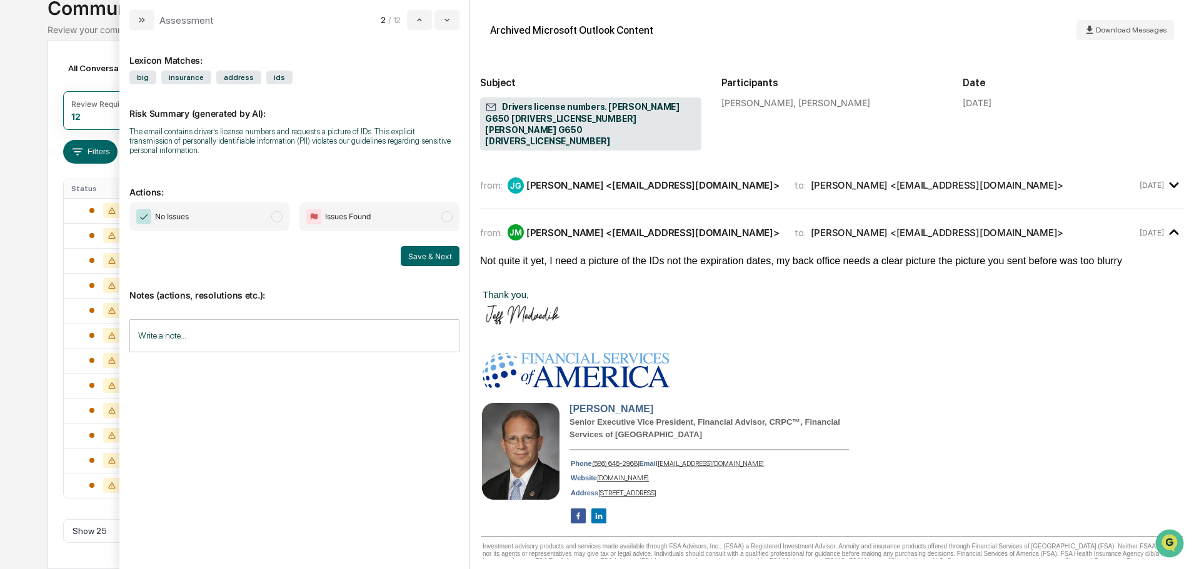
click at [588, 172] on div "from: [PERSON_NAME] [PERSON_NAME] <[EMAIL_ADDRESS][DOMAIN_NAME]> to: [PERSON_NA…" at bounding box center [832, 185] width 704 height 27
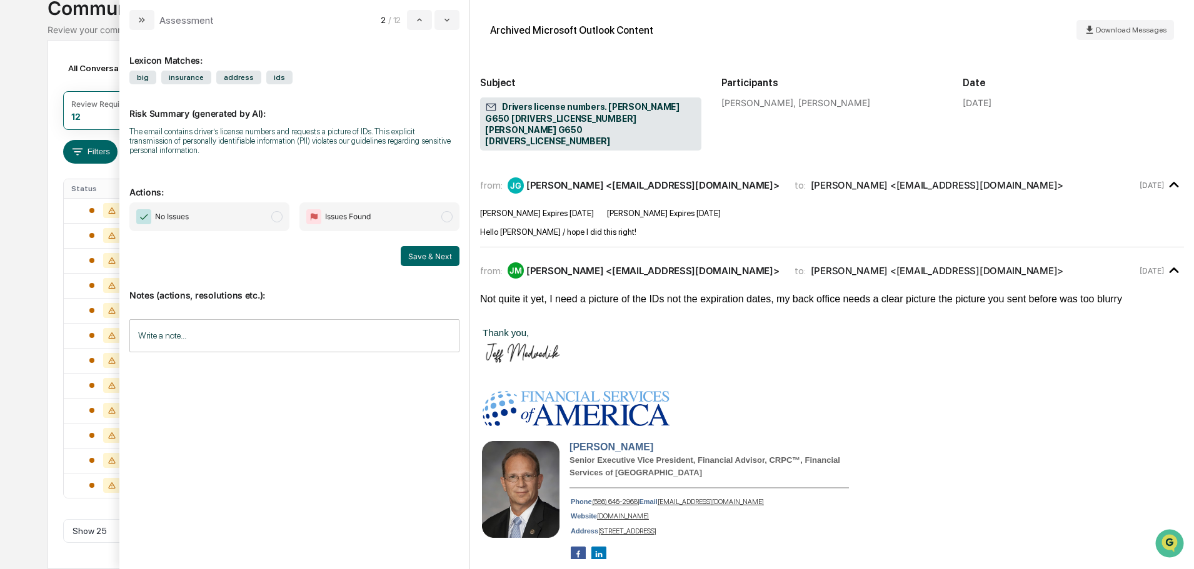
click at [601, 179] on div "[PERSON_NAME] <[EMAIL_ADDRESS][DOMAIN_NAME]>" at bounding box center [652, 185] width 253 height 12
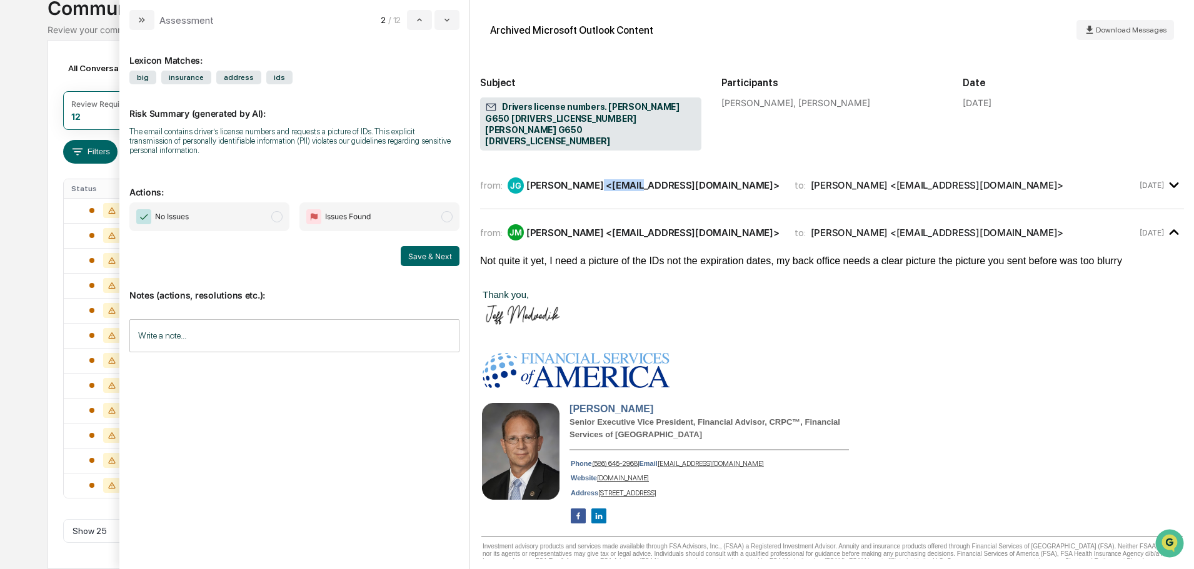
click at [601, 179] on div "[PERSON_NAME] <[EMAIL_ADDRESS][DOMAIN_NAME]>" at bounding box center [652, 185] width 253 height 12
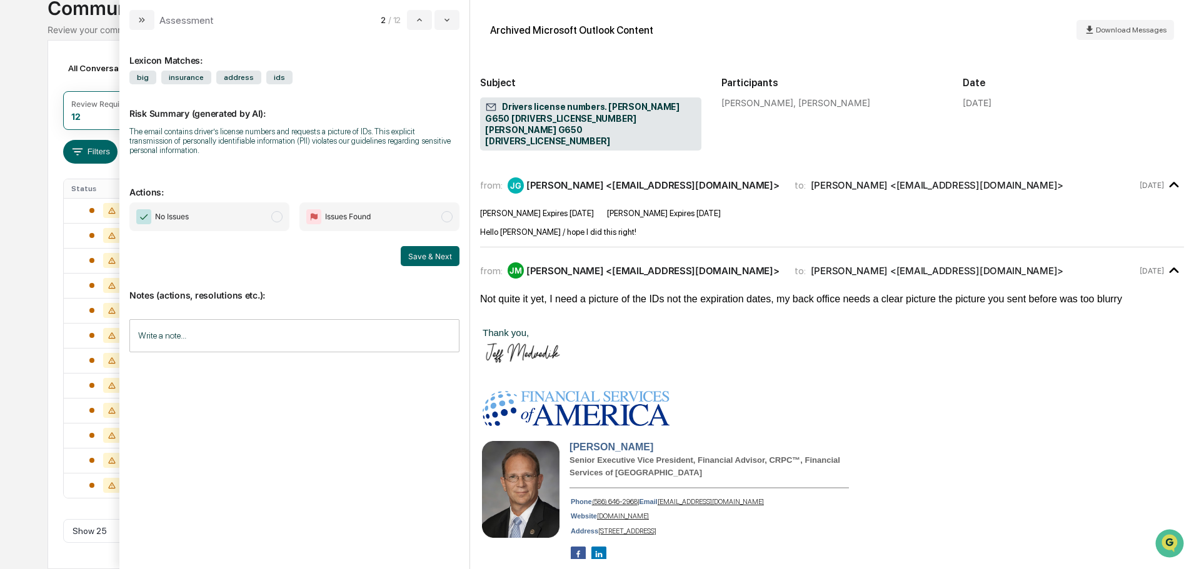
click at [249, 209] on span "No Issues" at bounding box center [209, 217] width 160 height 29
click at [269, 336] on input "Write a note..." at bounding box center [294, 335] width 330 height 33
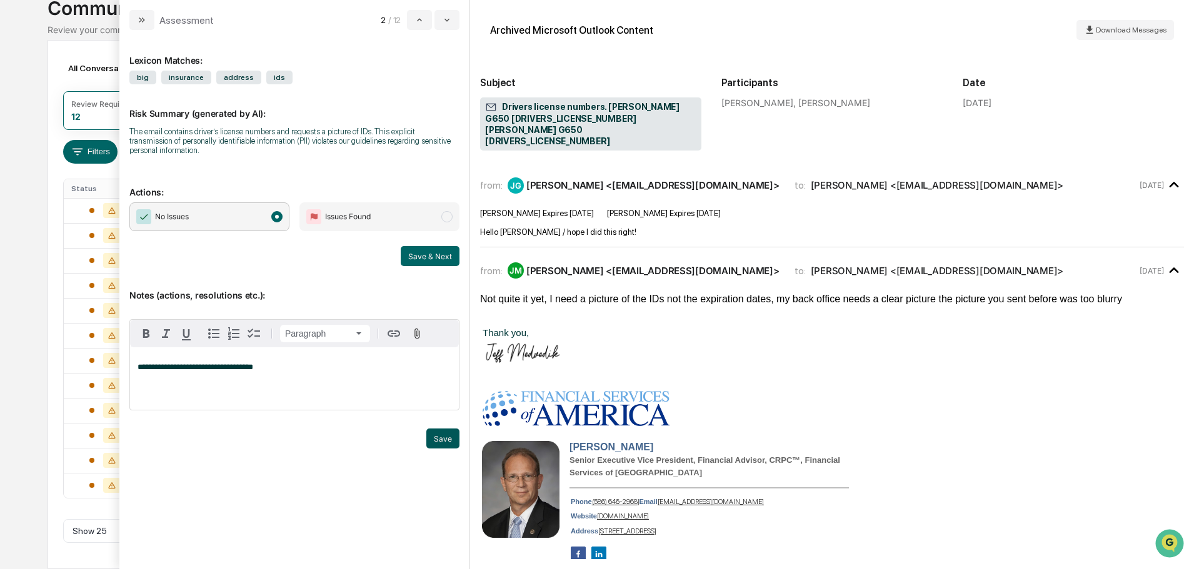
drag, startPoint x: 381, startPoint y: 329, endPoint x: 448, endPoint y: 434, distance: 123.6
click at [448, 434] on button "Save" at bounding box center [442, 439] width 33 height 20
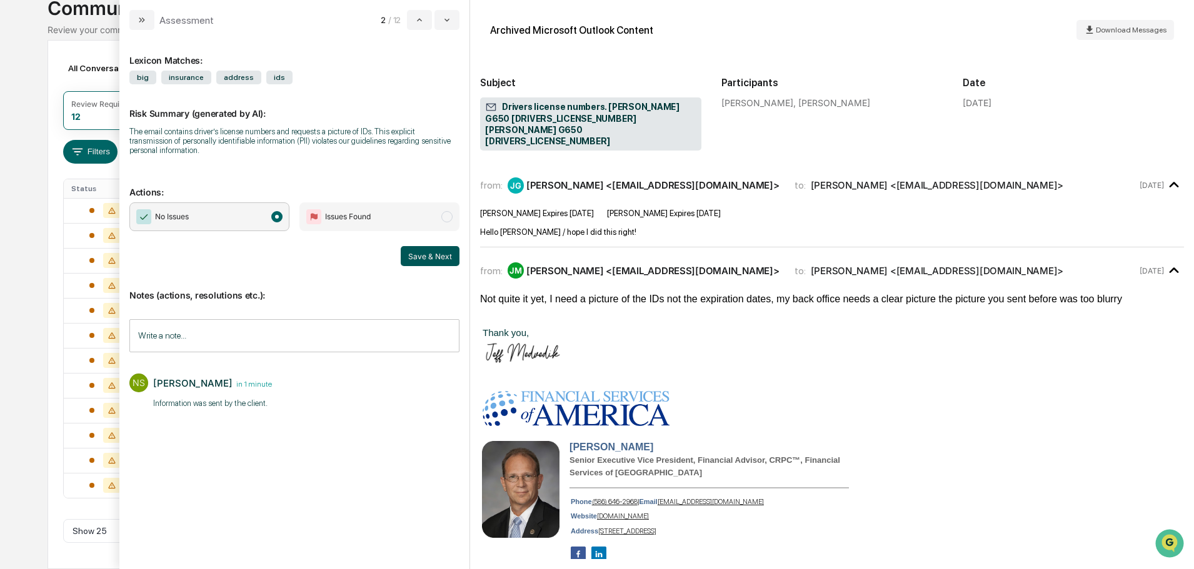
click at [438, 251] on button "Save & Next" at bounding box center [430, 256] width 59 height 20
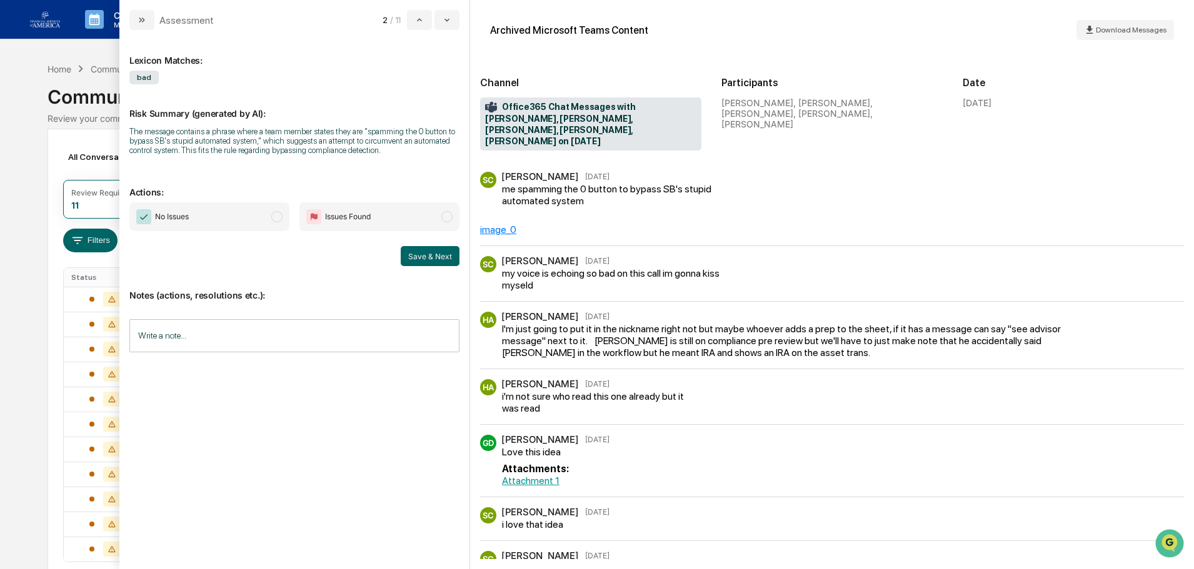
click at [208, 213] on span "No Issues" at bounding box center [209, 217] width 160 height 29
click at [418, 253] on button "Save & Next" at bounding box center [430, 256] width 59 height 20
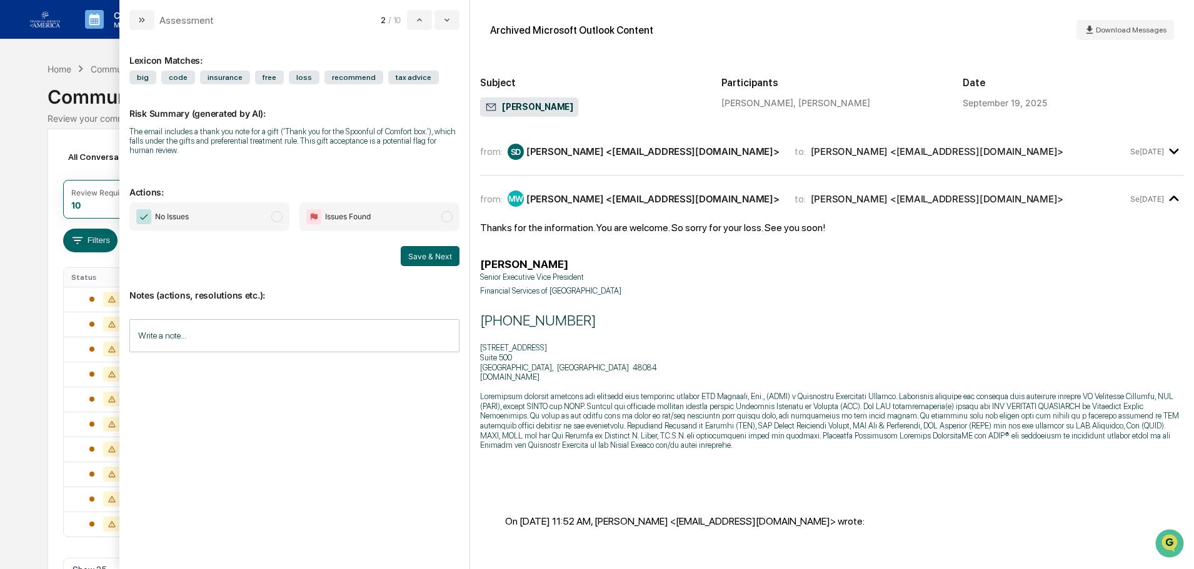
click at [580, 168] on div "from: S[PERSON_NAME] <[EMAIL_ADDRESS][DOMAIN_NAME]> to[PERSON_NAME] <[EMAIL_ADD…" at bounding box center [832, 157] width 704 height 38
click at [582, 157] on div "[PERSON_NAME] <[EMAIL_ADDRESS][DOMAIN_NAME]>" at bounding box center [652, 152] width 253 height 12
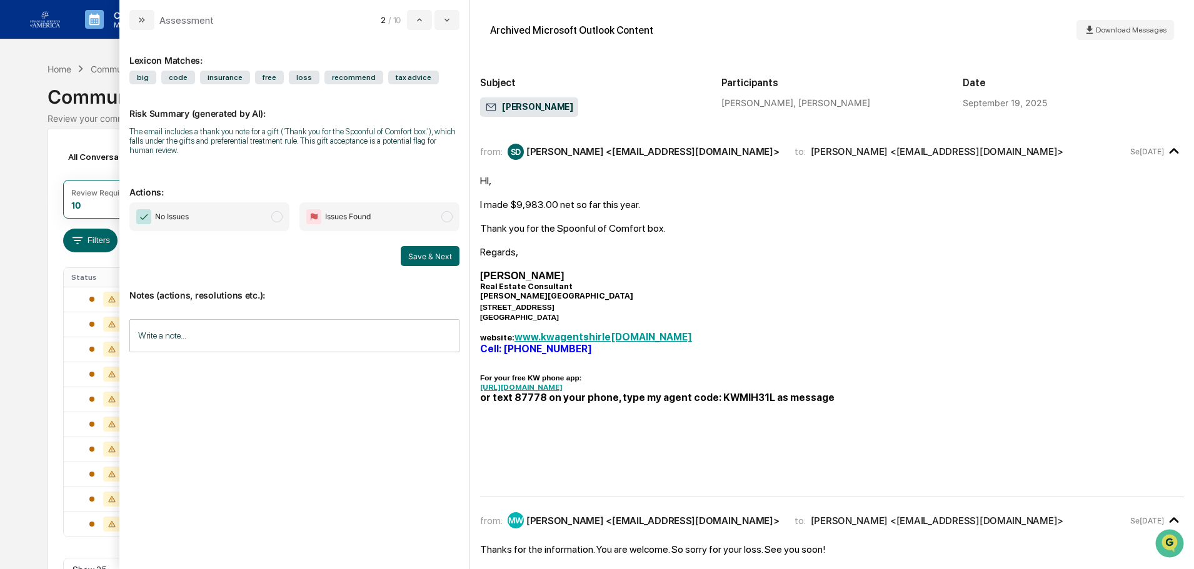
click at [224, 219] on span "No Issues" at bounding box center [209, 217] width 160 height 29
click at [444, 254] on button "Save & Next" at bounding box center [430, 256] width 59 height 20
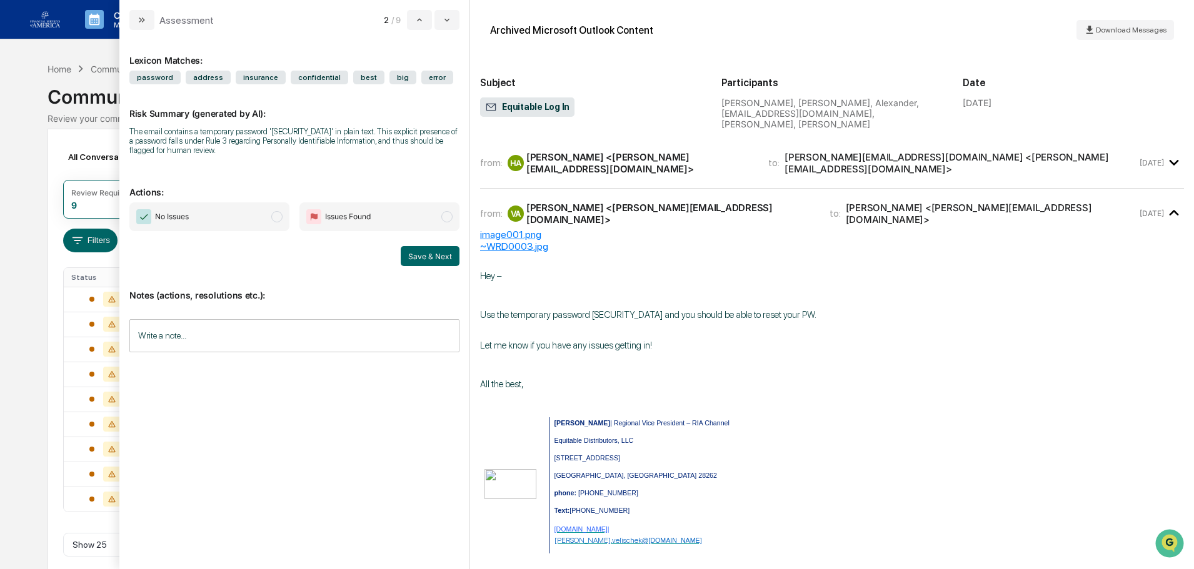
click at [542, 157] on div "[PERSON_NAME] <[PERSON_NAME][EMAIL_ADDRESS][DOMAIN_NAME]>" at bounding box center [639, 163] width 227 height 24
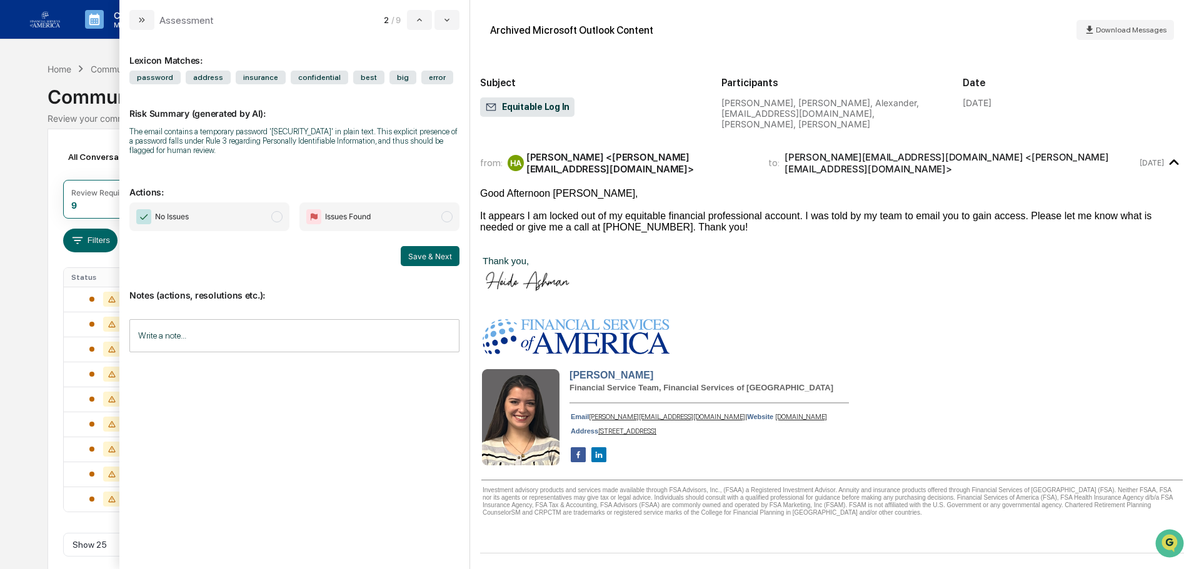
click at [542, 157] on div "[PERSON_NAME] <[PERSON_NAME][EMAIL_ADDRESS][DOMAIN_NAME]>" at bounding box center [639, 163] width 227 height 24
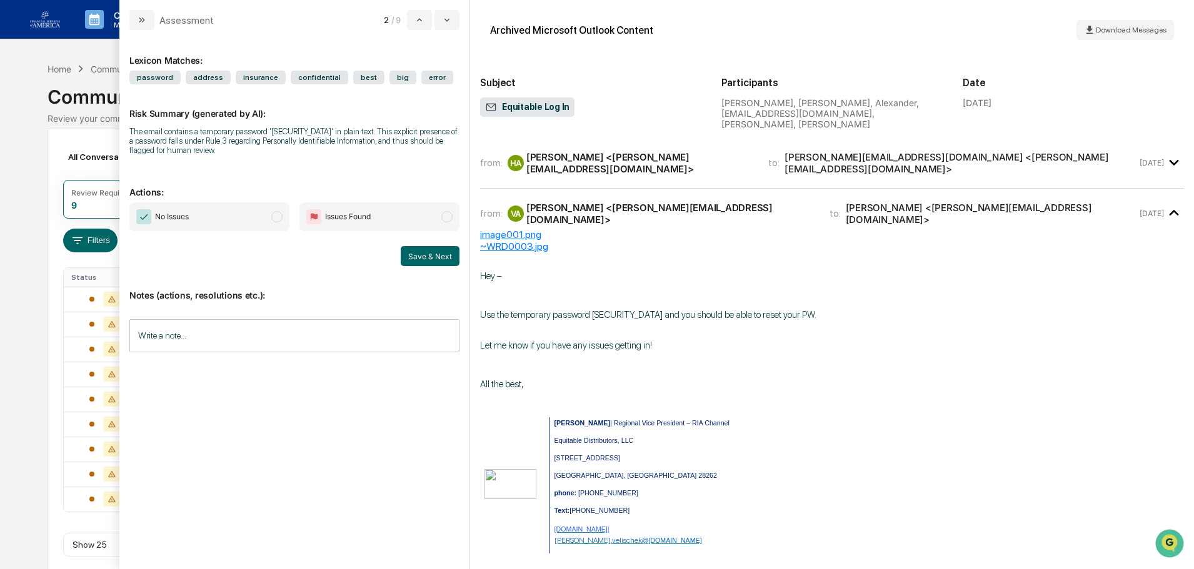
click at [201, 220] on span "No Issues" at bounding box center [209, 217] width 160 height 29
click at [430, 253] on button "Save & Next" at bounding box center [430, 256] width 59 height 20
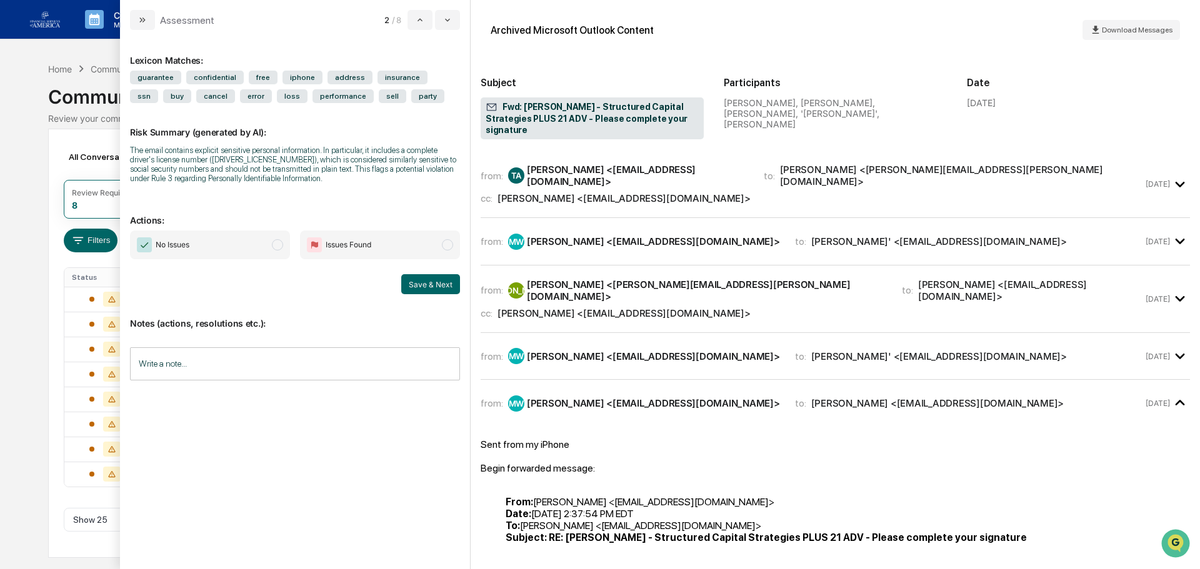
click at [63, 159] on div "All Conversations Options Review Required 8 Review Completed - Flagged as Issue…" at bounding box center [600, 343] width 1104 height 429
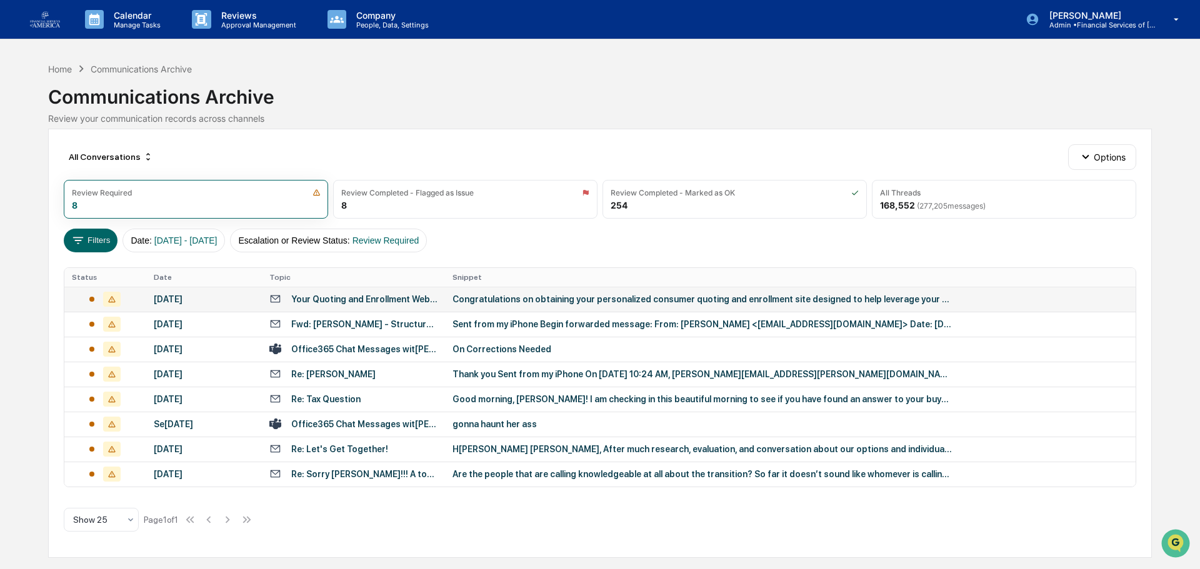
click at [197, 290] on td "[DATE]" at bounding box center [204, 299] width 116 height 25
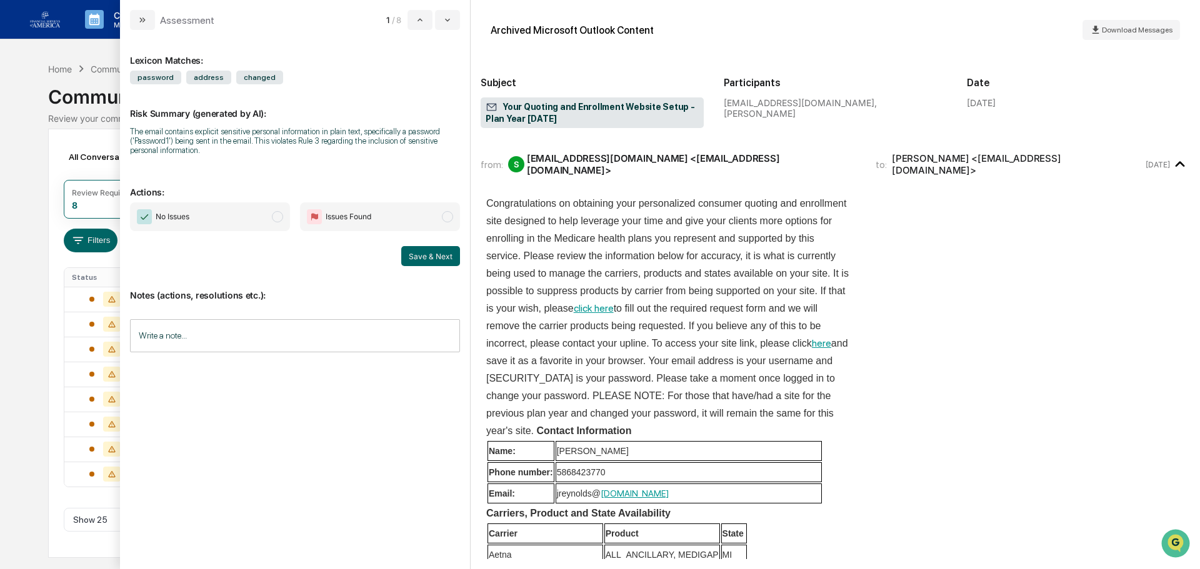
click at [222, 216] on span "No Issues" at bounding box center [210, 217] width 160 height 29
click at [229, 337] on input "Write a note..." at bounding box center [295, 335] width 330 height 33
click at [219, 373] on div "*" at bounding box center [295, 379] width 329 height 63
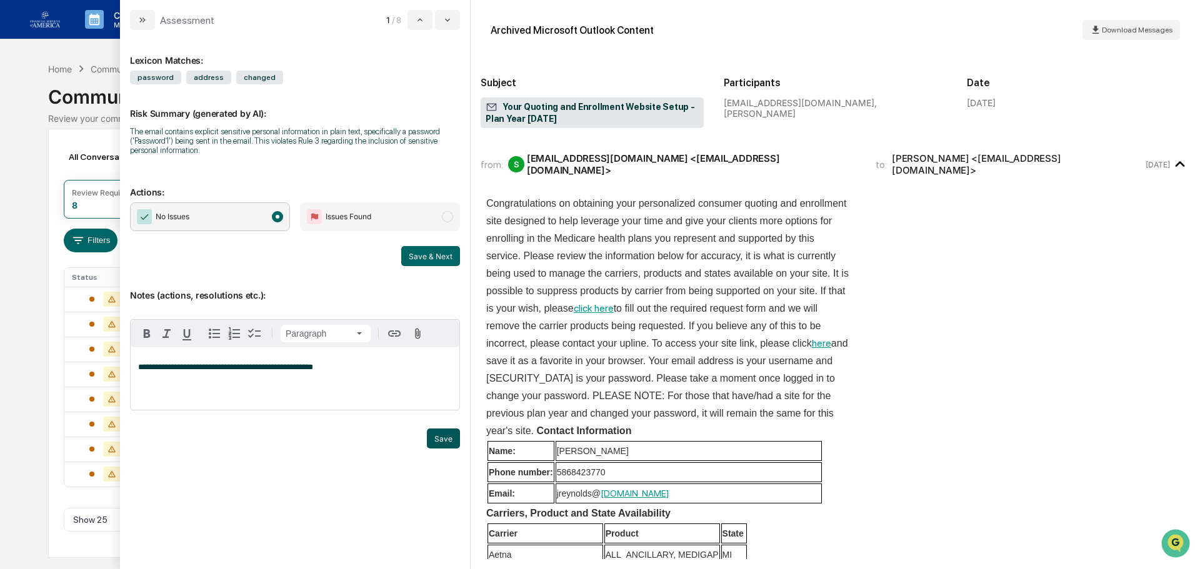
click at [459, 441] on button "Save" at bounding box center [443, 439] width 33 height 20
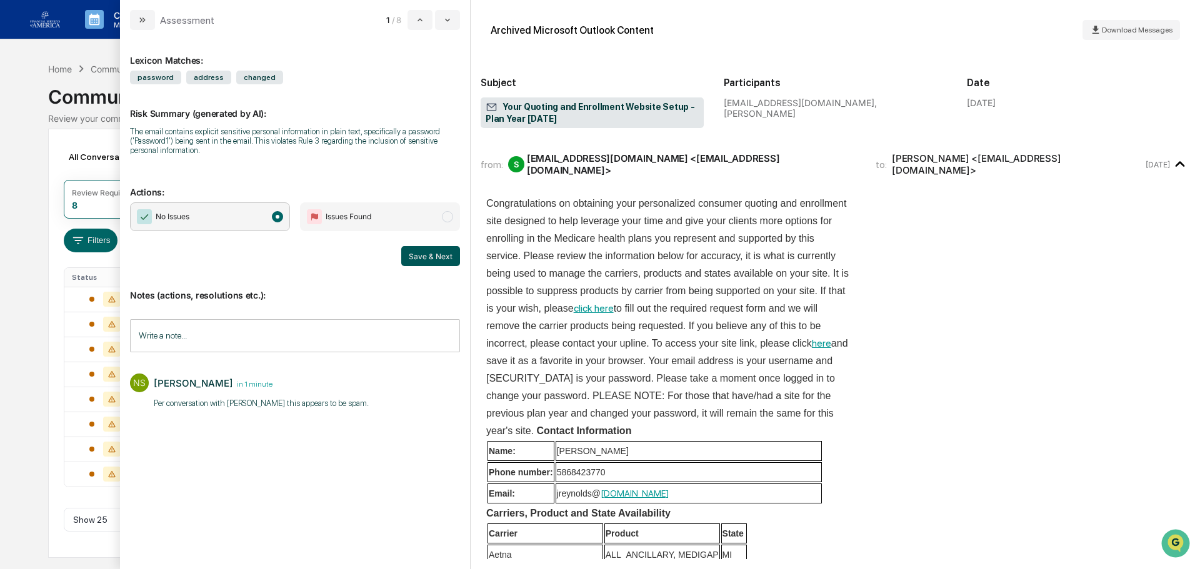
click at [426, 259] on button "Save & Next" at bounding box center [430, 256] width 59 height 20
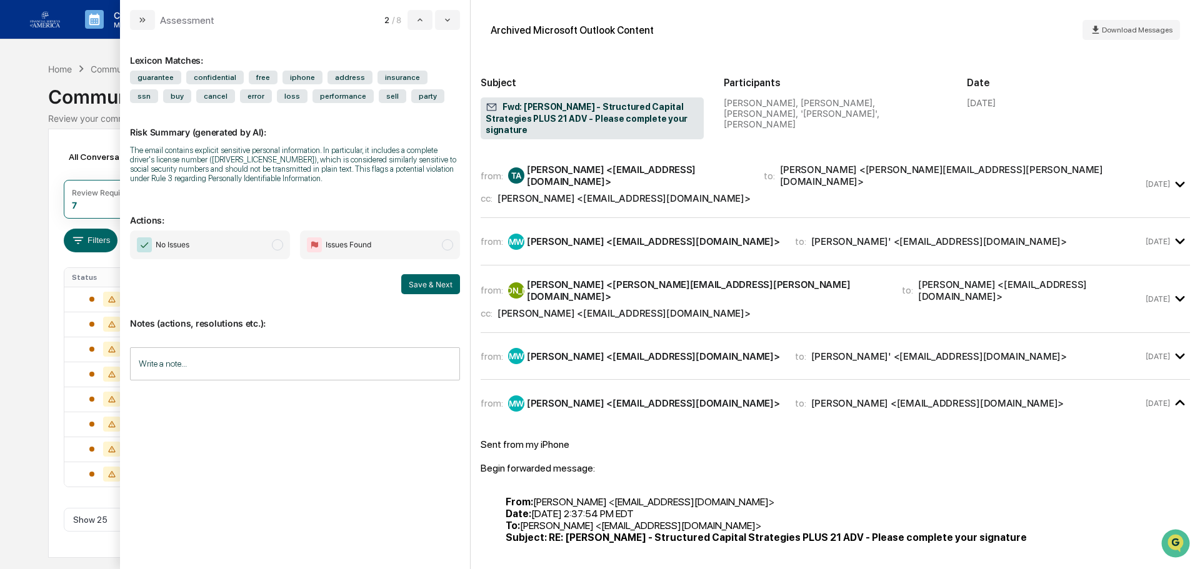
click at [7, 192] on div "Calendar Manage Tasks Reviews Approval Management Company People, Data, Setting…" at bounding box center [600, 284] width 1200 height 569
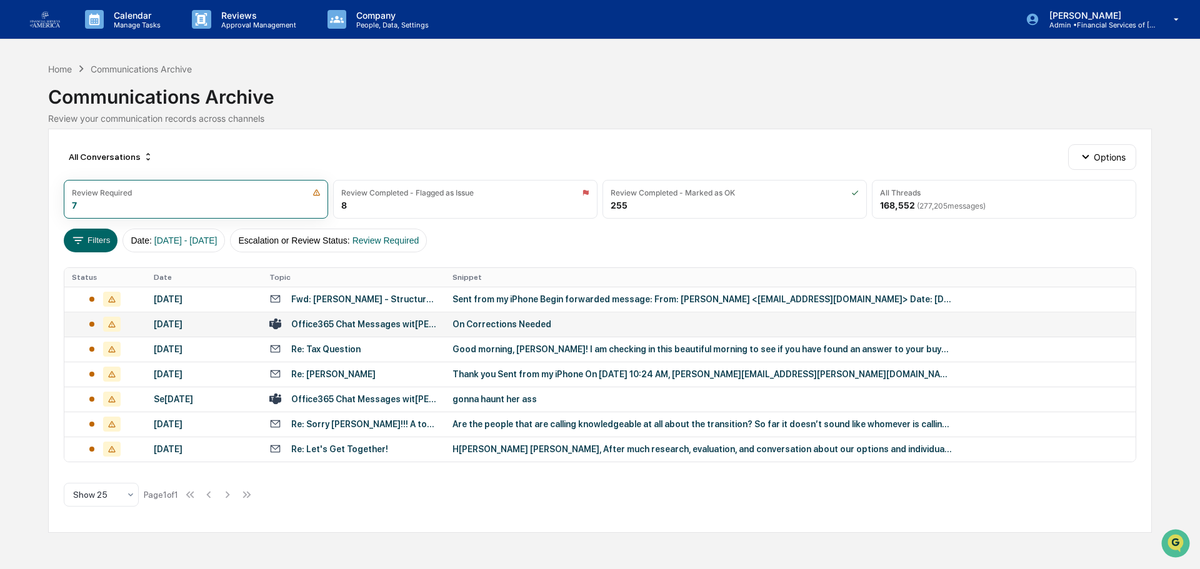
click at [353, 326] on div "Office365 Chat Messages wit[PERSON_NAME][PERSON_NAME] on 20[DATE]" at bounding box center [364, 324] width 146 height 10
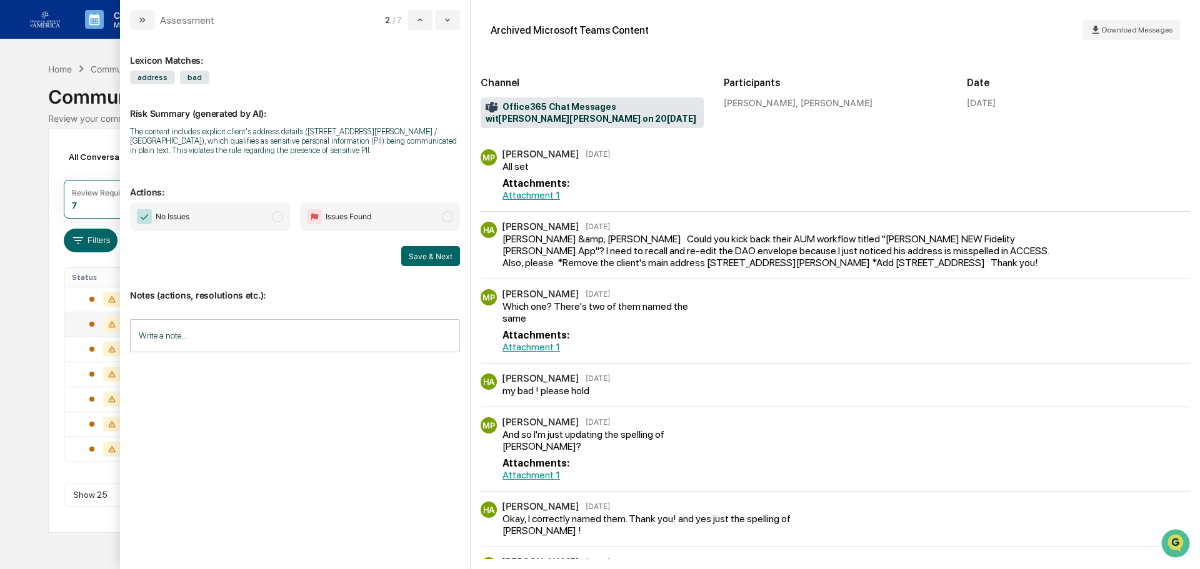
click at [259, 212] on span "No Issues" at bounding box center [210, 217] width 160 height 29
click at [418, 255] on button "Save & Next" at bounding box center [430, 256] width 59 height 20
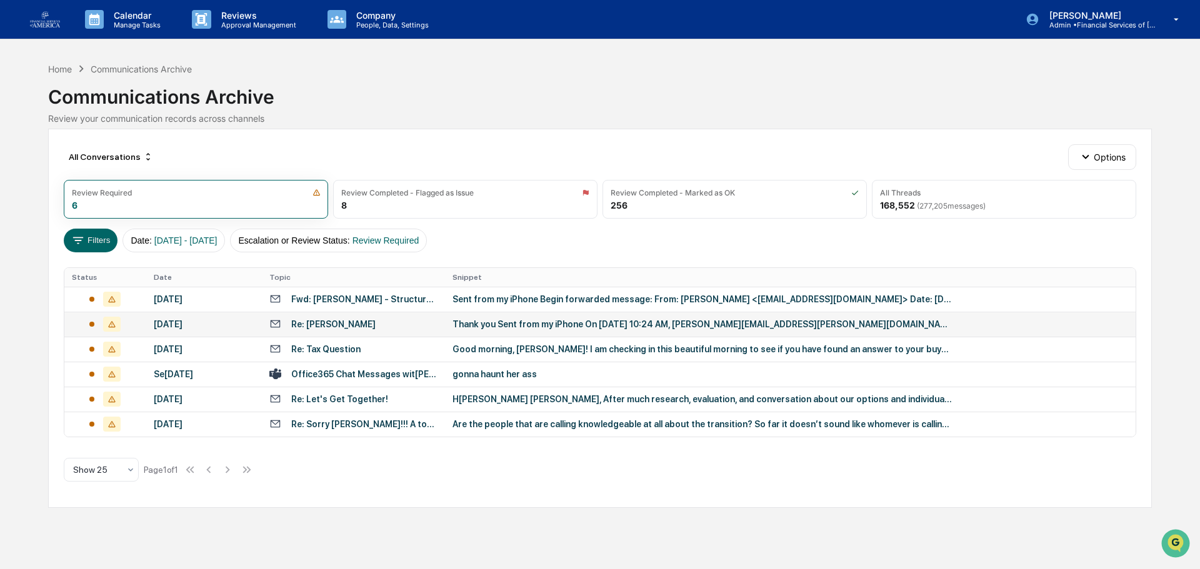
click at [46, 189] on div "Calendar Manage Tasks Reviews Approval Management Company People, Data, Setting…" at bounding box center [600, 284] width 1200 height 569
click at [346, 373] on div "Office365 Chat Messages wit[PERSON_NAME][PERSON_NAME][PERSON_NAME][PERSON_NAME]…" at bounding box center [364, 374] width 146 height 10
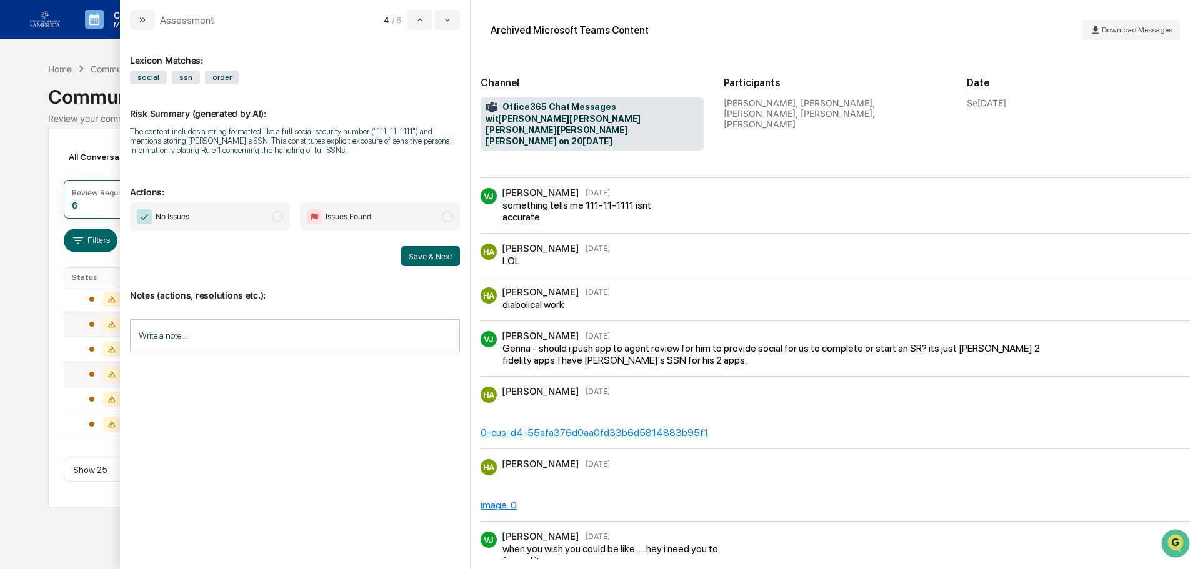
scroll to position [126, 0]
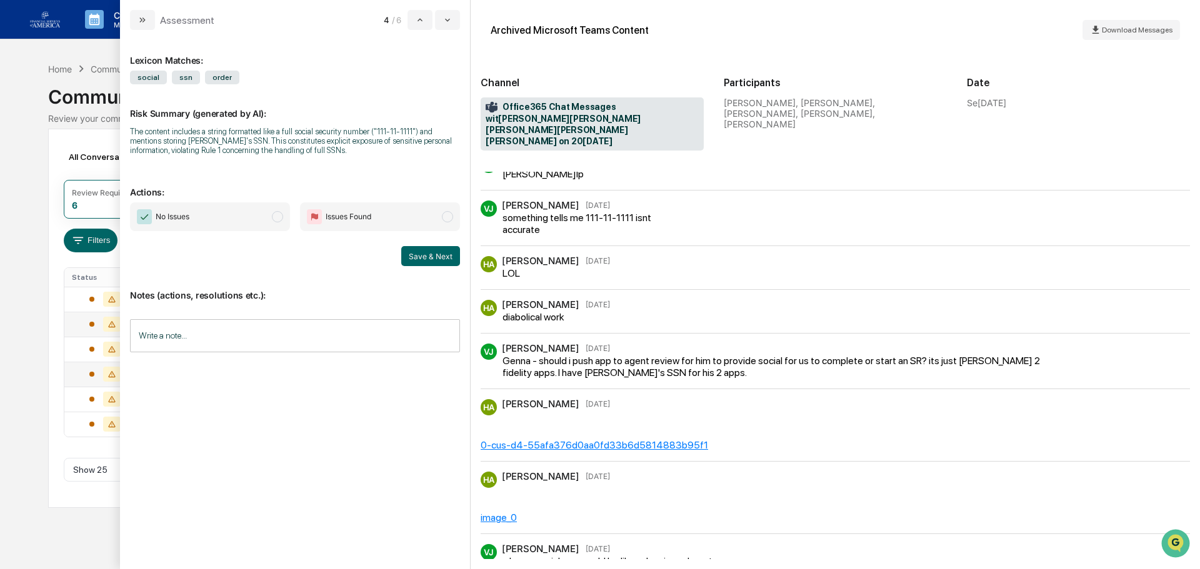
click at [222, 213] on span "No Issues" at bounding box center [210, 217] width 160 height 29
click at [441, 258] on button "Save & Next" at bounding box center [430, 256] width 59 height 20
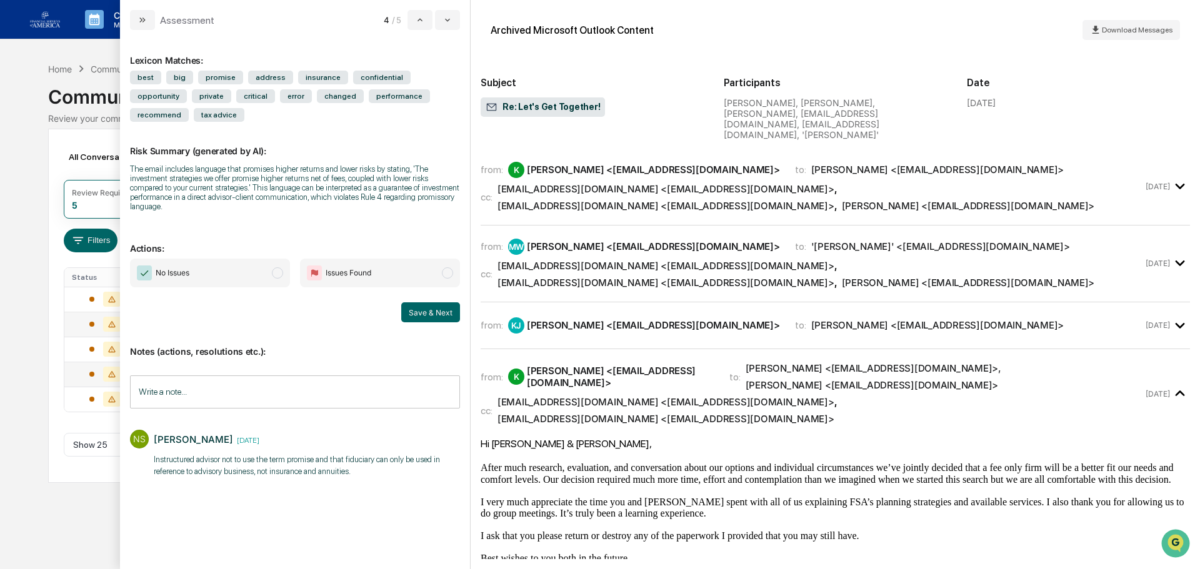
click at [45, 199] on div "Calendar Manage Tasks Reviews Approval Management Company People, Data, Setting…" at bounding box center [600, 284] width 1200 height 569
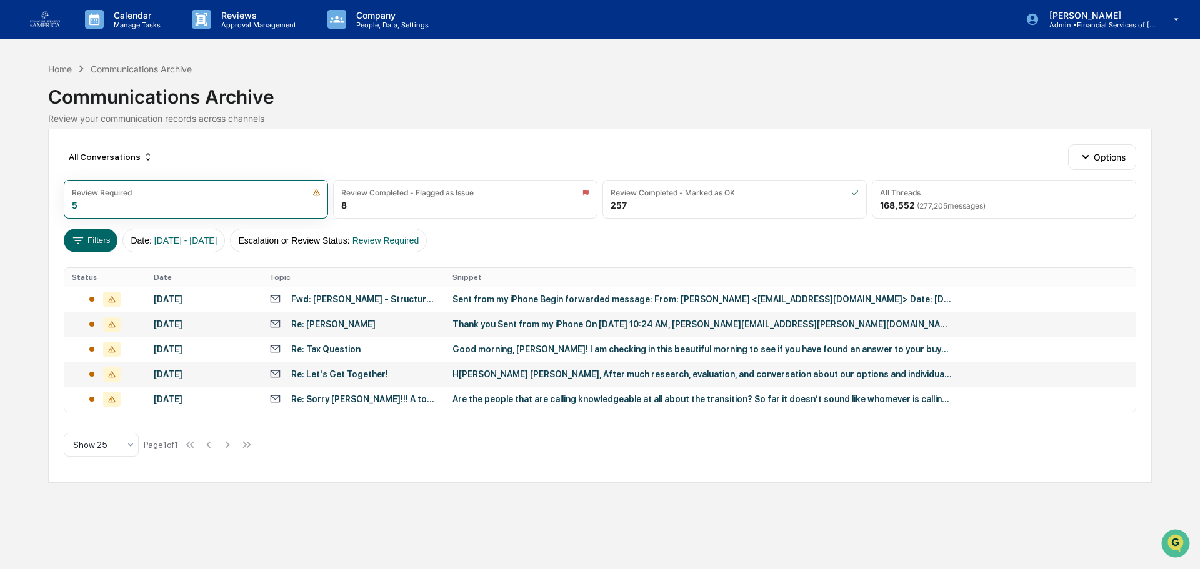
click at [219, 323] on div "[DATE]" at bounding box center [204, 324] width 101 height 10
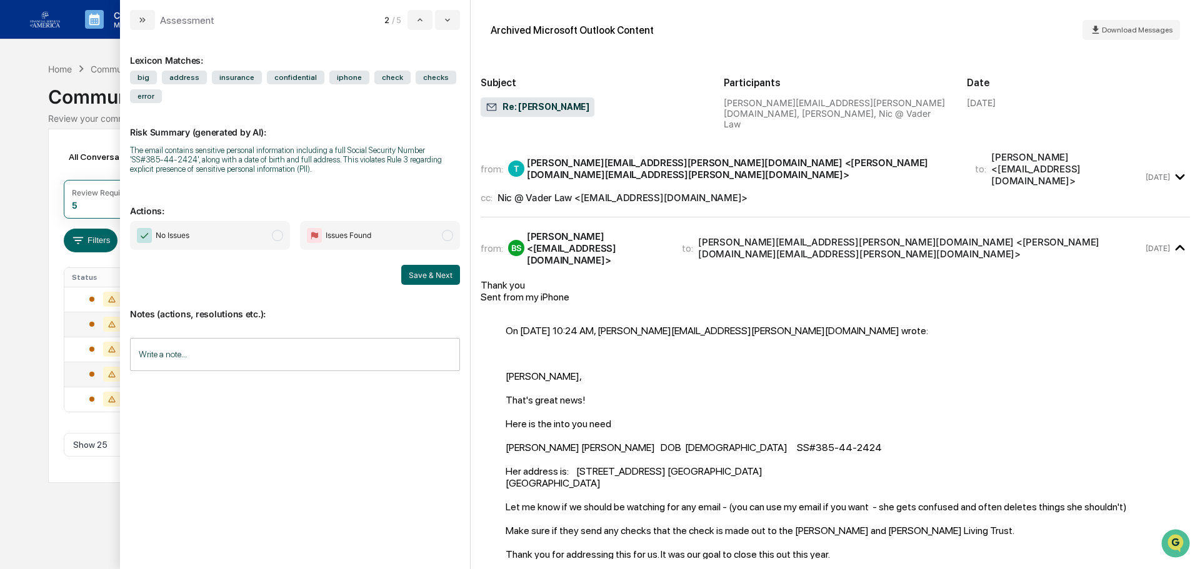
click at [604, 161] on div "from: [PERSON_NAME] [PERSON_NAME][EMAIL_ADDRESS][PERSON_NAME][DOMAIN_NAME] <[PE…" at bounding box center [812, 177] width 663 height 53
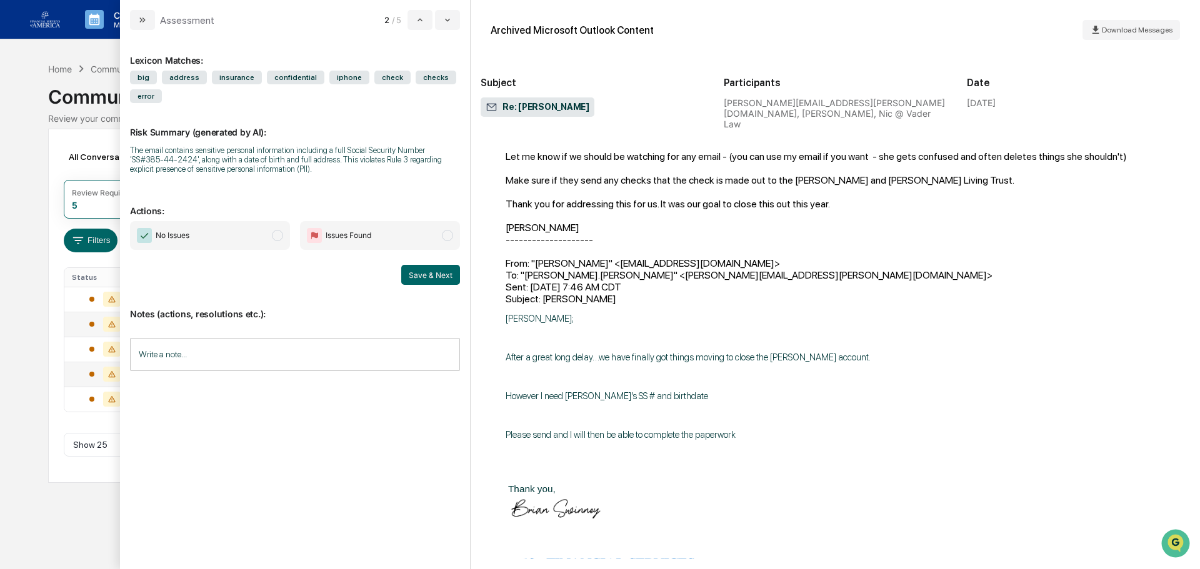
scroll to position [1305, 0]
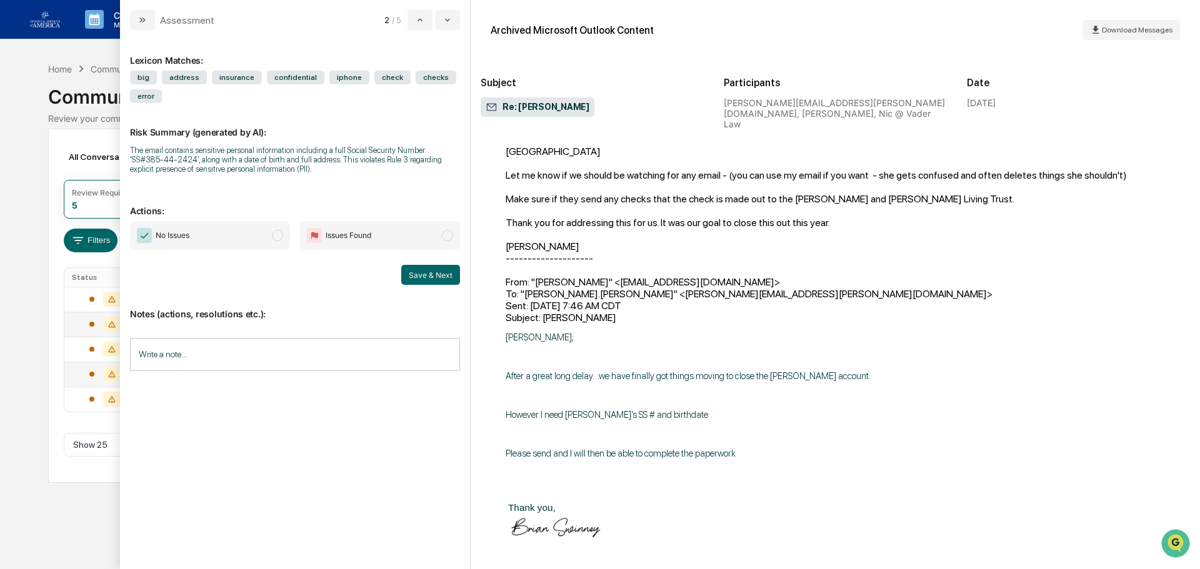
click at [375, 234] on span "Issues Found" at bounding box center [380, 235] width 160 height 29
click at [326, 358] on input "Write a note..." at bounding box center [295, 354] width 330 height 33
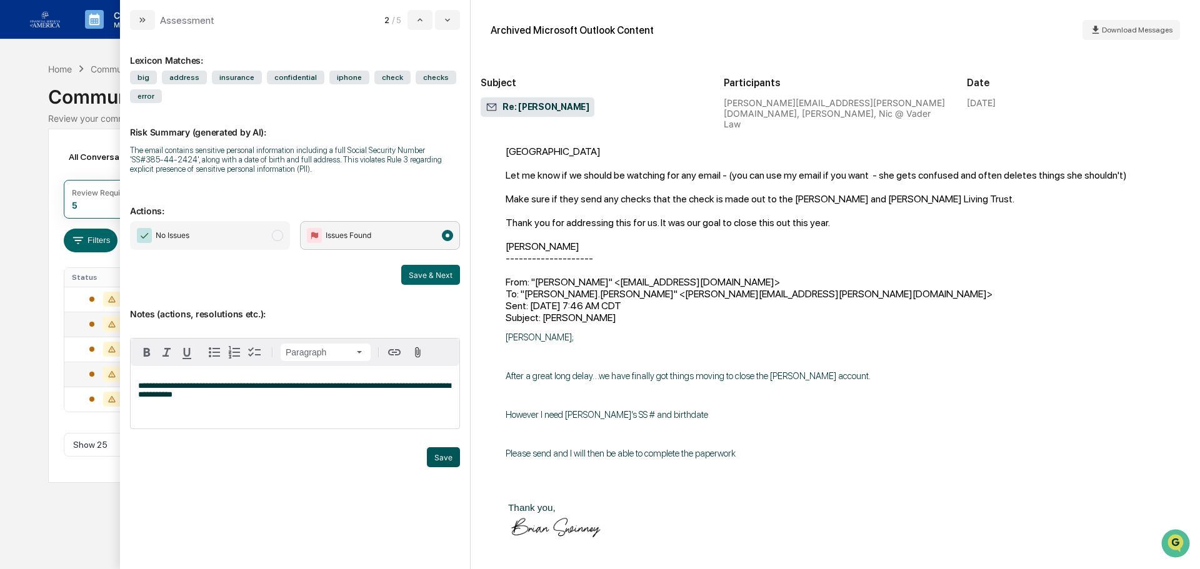
drag, startPoint x: 449, startPoint y: 446, endPoint x: 447, endPoint y: 454, distance: 8.9
click at [448, 449] on div "**********" at bounding box center [295, 402] width 330 height 129
click at [447, 457] on button "Save" at bounding box center [443, 458] width 33 height 20
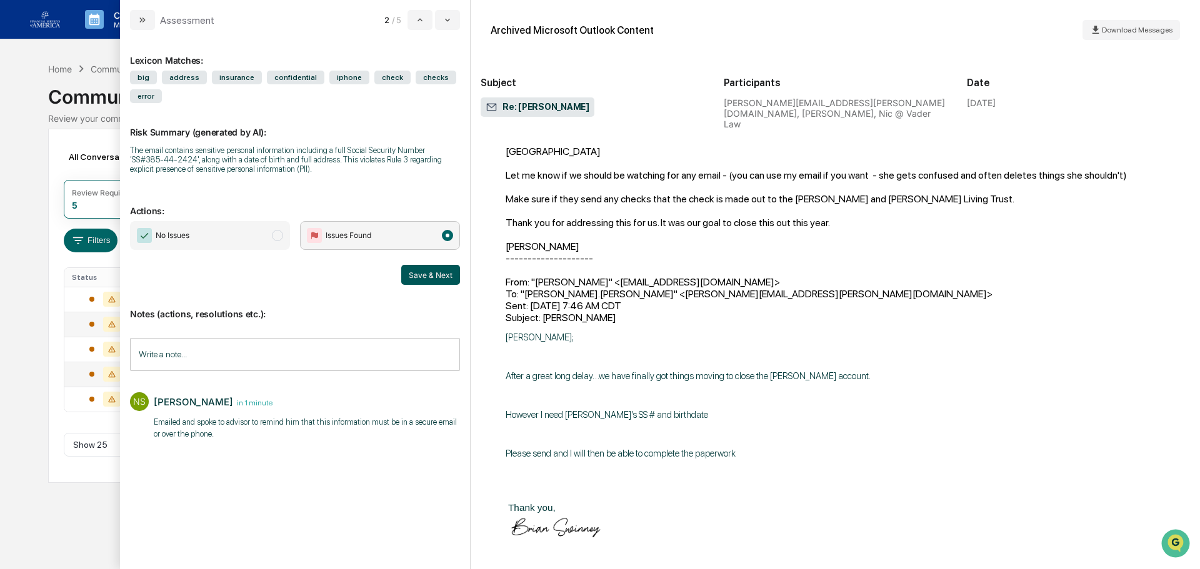
click at [434, 278] on button "Save & Next" at bounding box center [430, 275] width 59 height 20
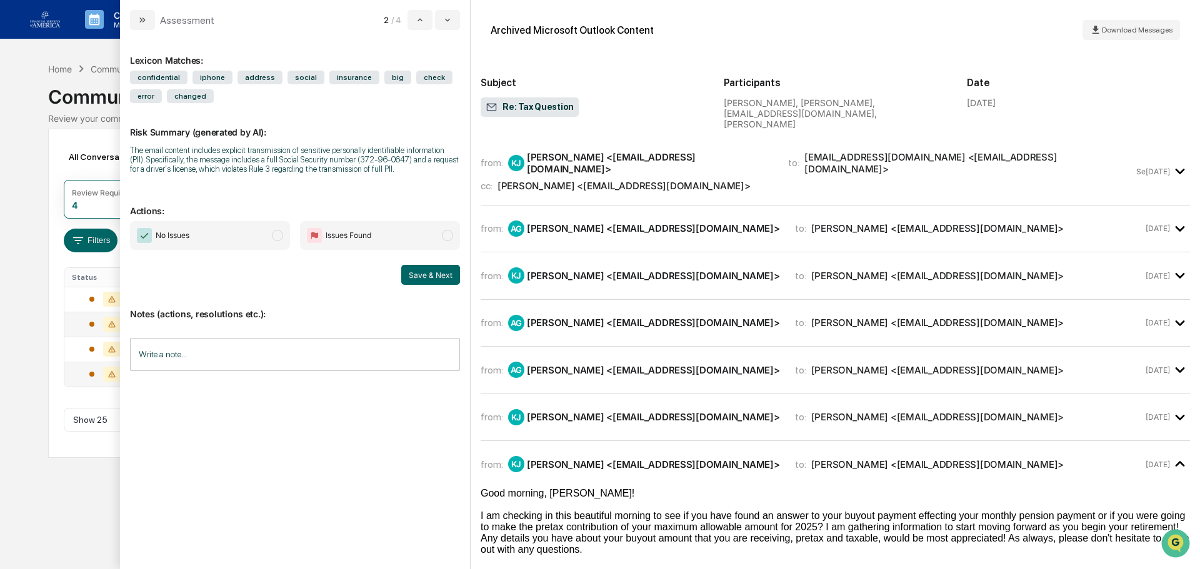
click at [34, 295] on div "Calendar Manage Tasks Reviews Approval Management Company People, Data, Setting…" at bounding box center [600, 284] width 1200 height 569
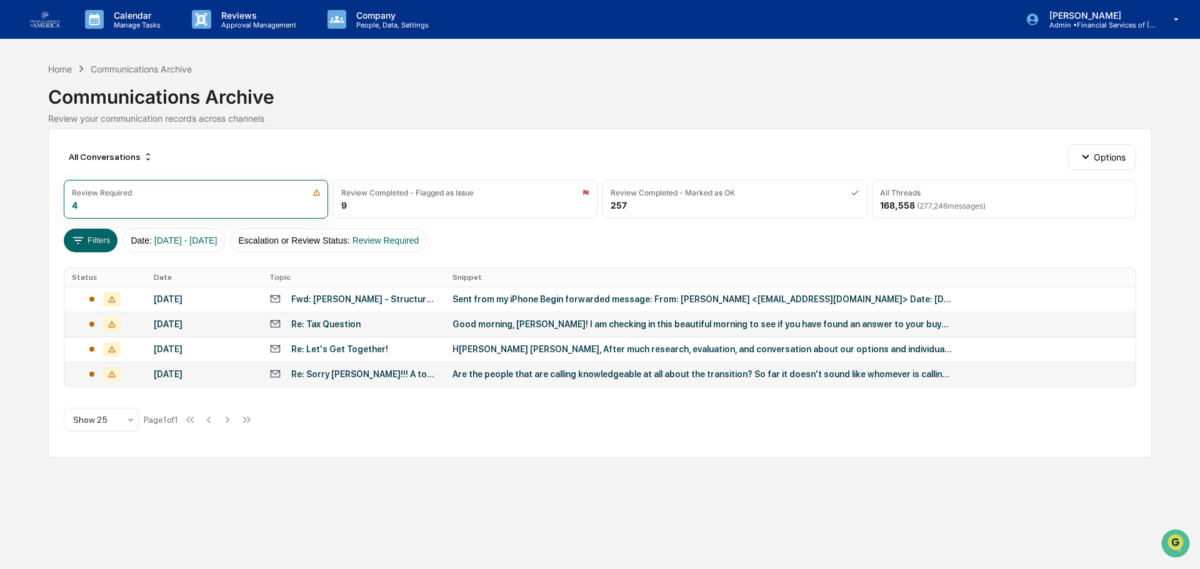
click at [434, 328] on div "Re: Tax Question" at bounding box center [353, 324] width 168 height 12
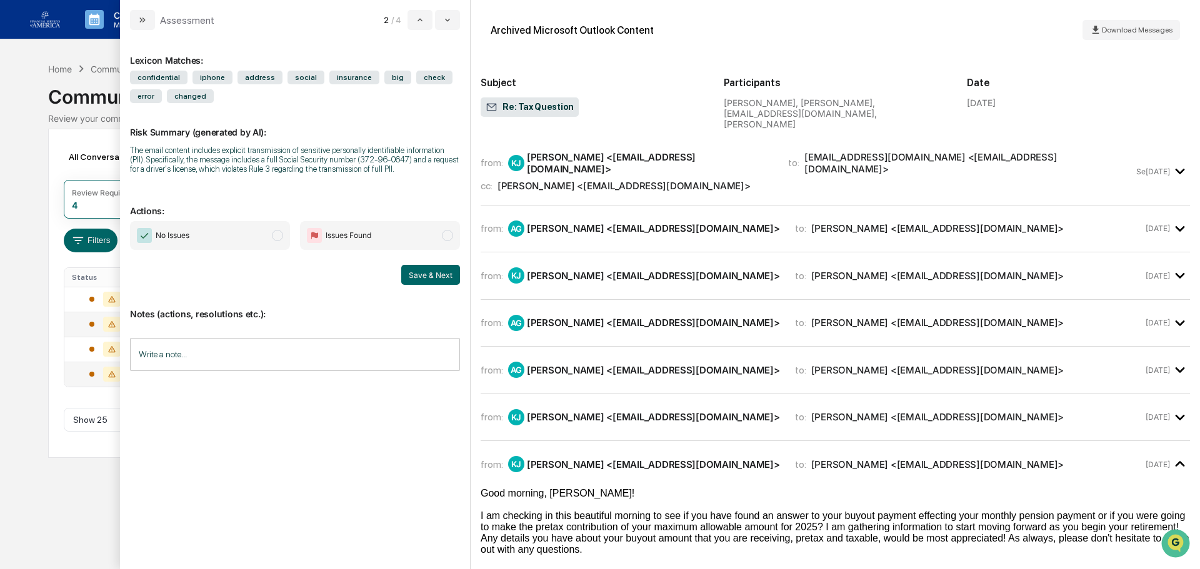
click at [64, 433] on div "All Conversations Options Review Required 4 Review Completed - Flagged as Issue…" at bounding box center [600, 293] width 1104 height 329
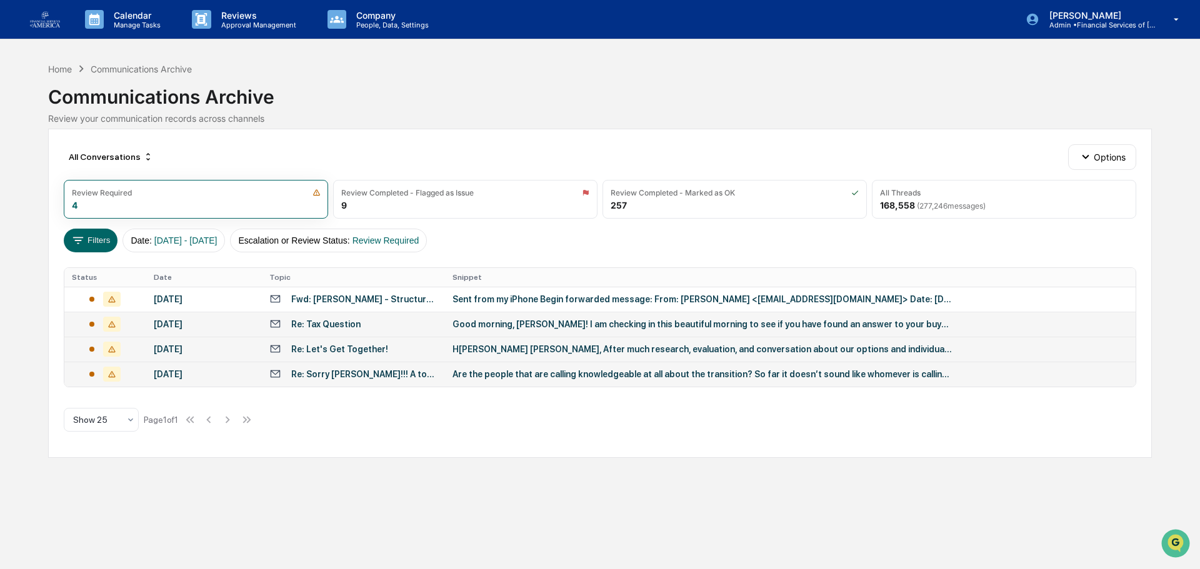
click at [167, 344] on div "[DATE]" at bounding box center [204, 349] width 101 height 10
click at [83, 492] on div "Calendar Manage Tasks Reviews Approval Management Company People, Data, Setting…" at bounding box center [600, 284] width 1200 height 569
click at [360, 16] on p "Company" at bounding box center [390, 15] width 89 height 11
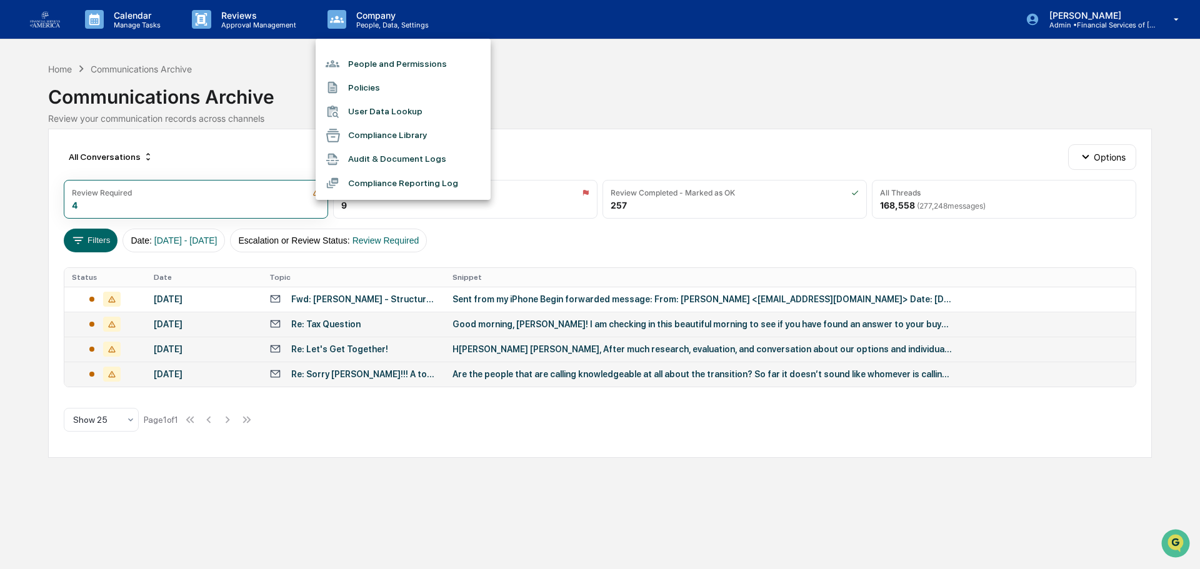
click at [404, 71] on li "People and Permissions" at bounding box center [403, 64] width 175 height 24
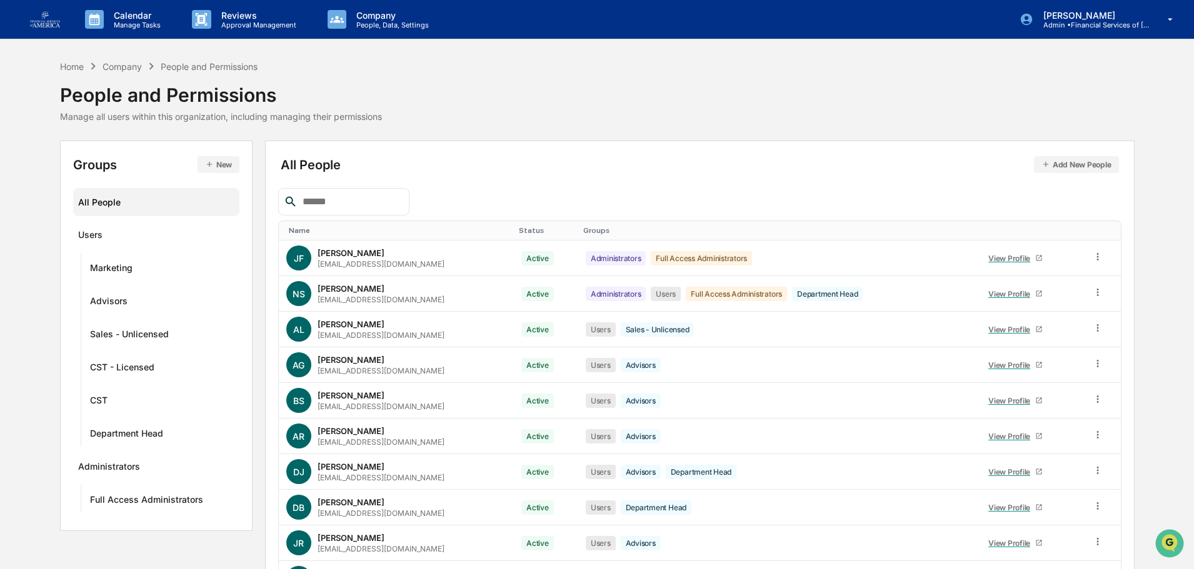
click at [364, 204] on input "text" at bounding box center [351, 202] width 106 height 16
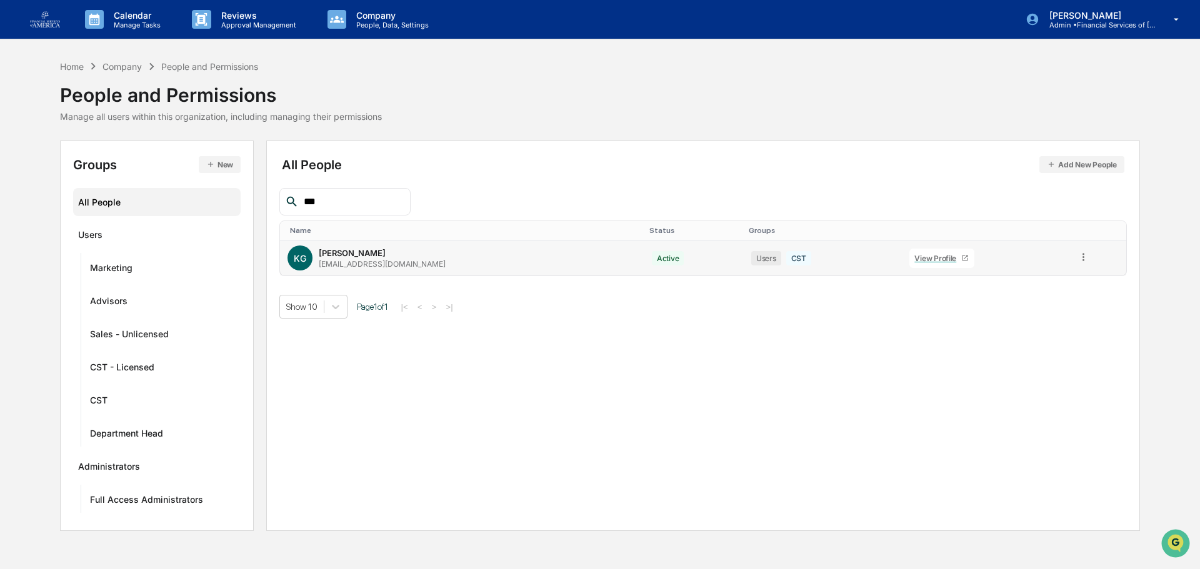
type input "***"
click at [1078, 258] on icon at bounding box center [1084, 257] width 12 height 12
click at [1033, 308] on div "Change Status" at bounding box center [1026, 302] width 108 height 15
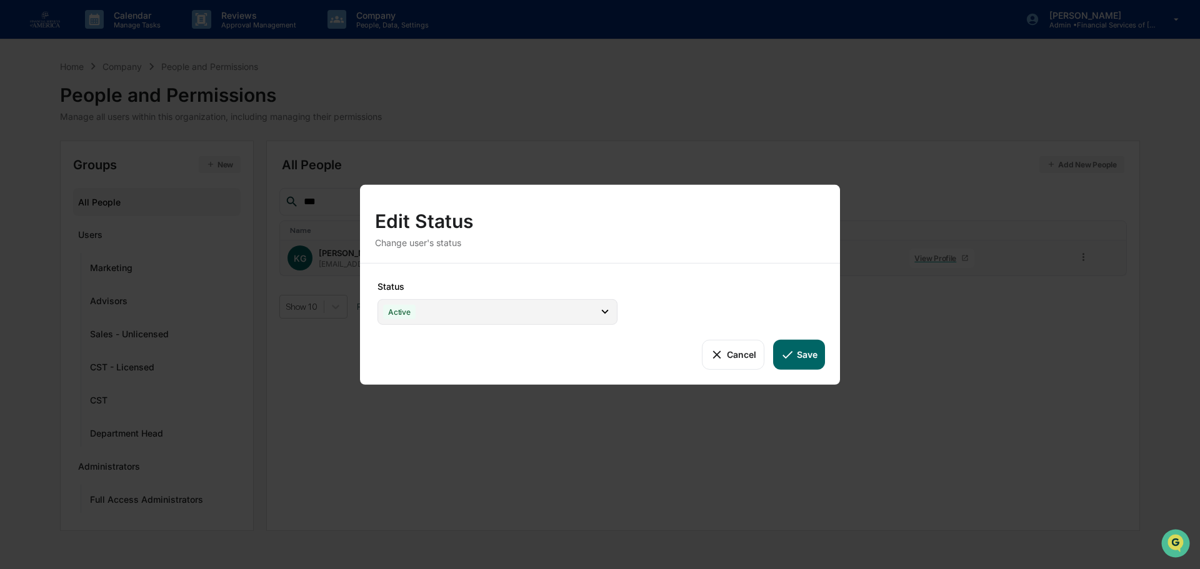
click at [473, 308] on div "Active" at bounding box center [498, 312] width 240 height 26
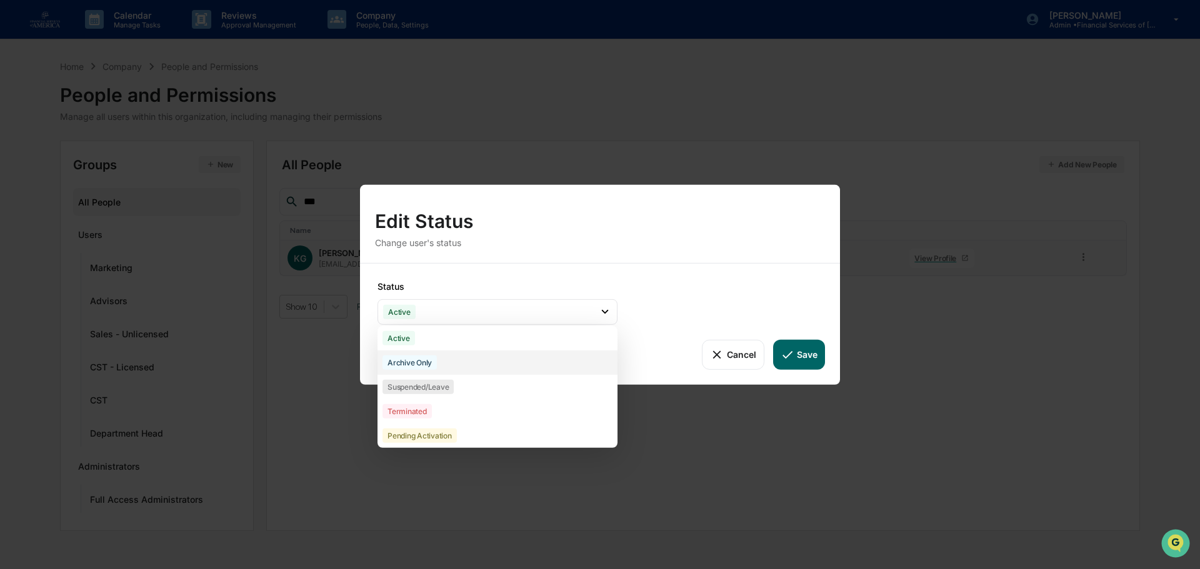
click at [444, 365] on div "Archive Only" at bounding box center [498, 362] width 240 height 24
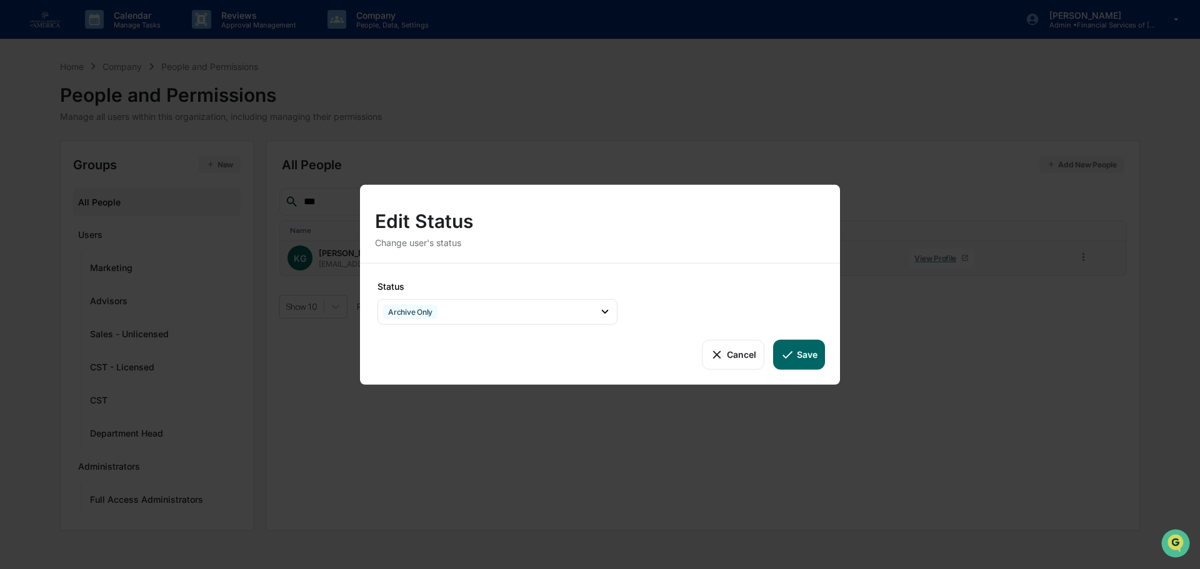
click at [782, 351] on icon at bounding box center [788, 355] width 14 height 14
